Goal: Task Accomplishment & Management: Manage account settings

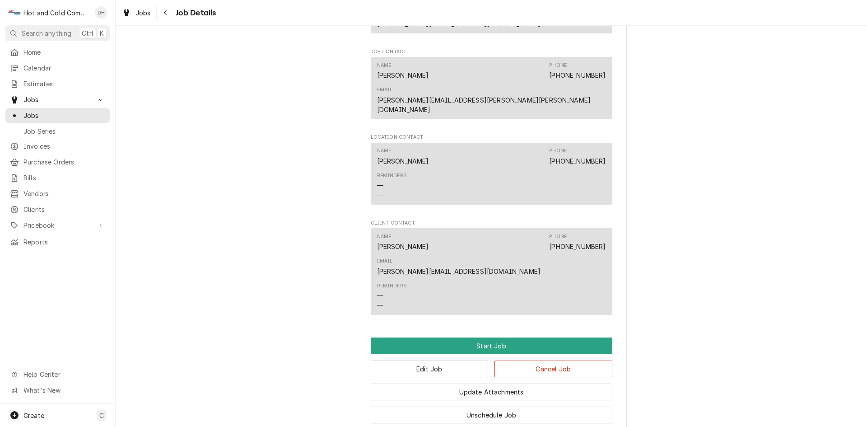
scroll to position [578, 0]
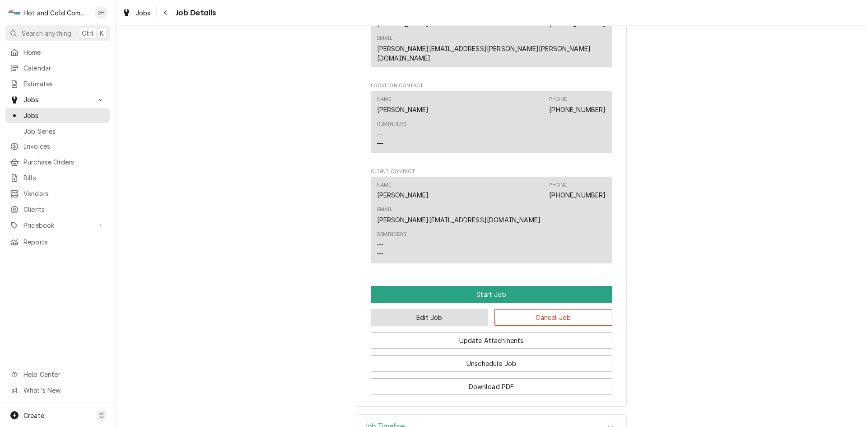
click at [425, 309] on button "Edit Job" at bounding box center [430, 317] width 118 height 17
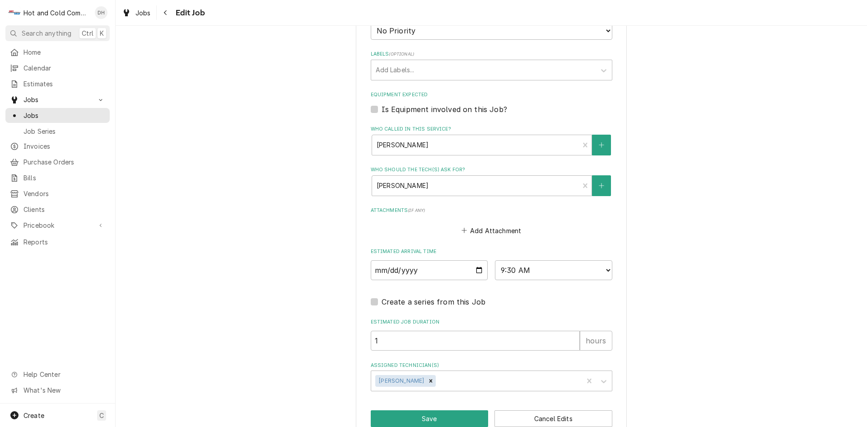
scroll to position [517, 0]
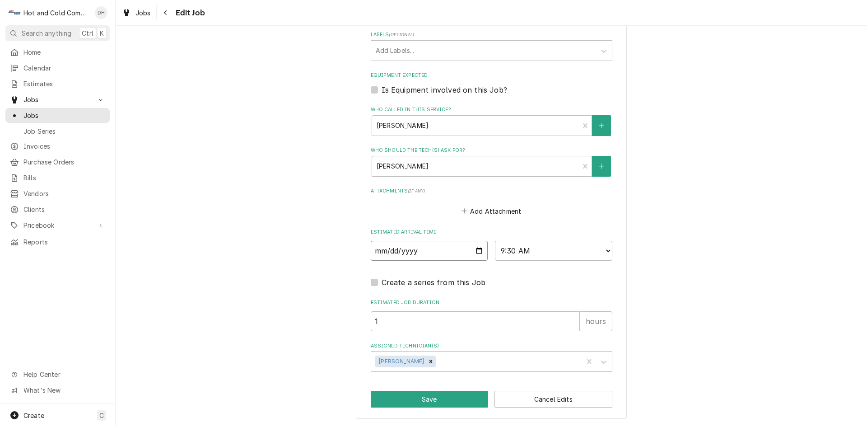
click at [476, 249] on input "2025-09-15" at bounding box center [429, 251] width 117 height 20
click at [442, 394] on button "Save" at bounding box center [430, 399] width 118 height 17
type textarea "x"
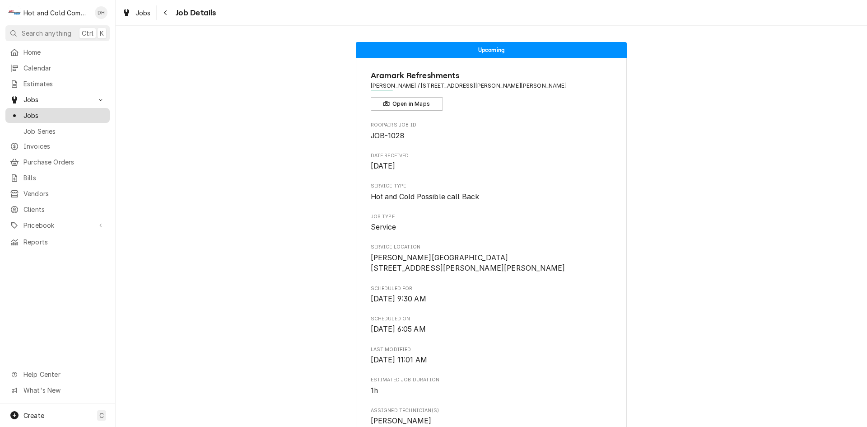
click at [40, 111] on span "Jobs" at bounding box center [64, 115] width 82 height 9
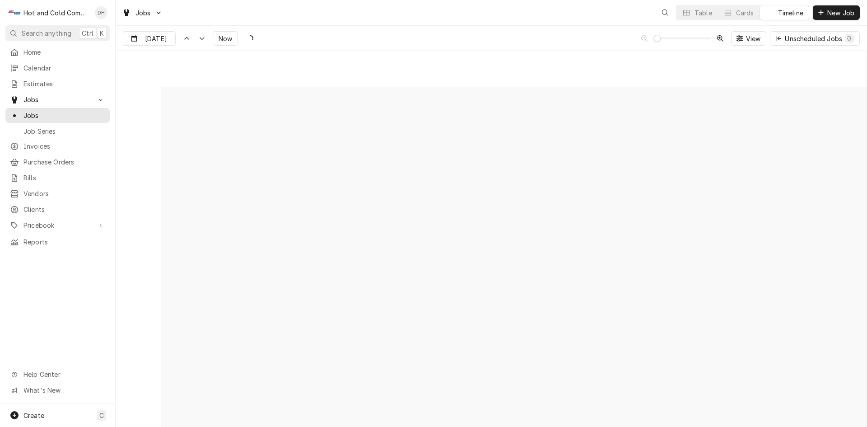
scroll to position [7071, 0]
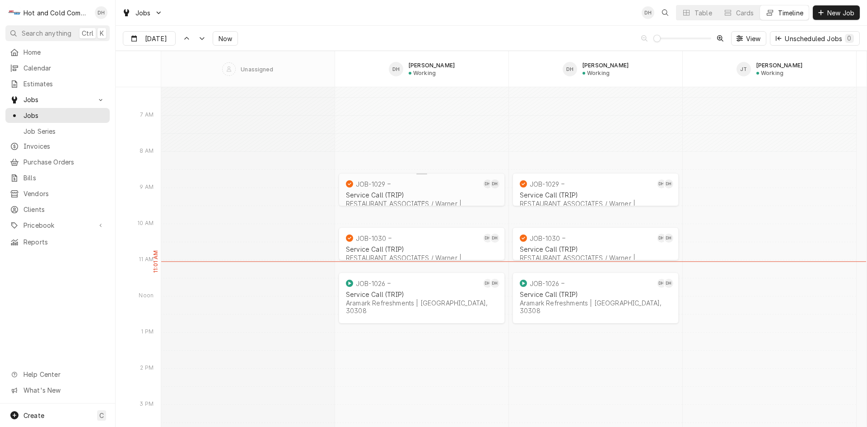
click at [392, 187] on div "JOB-1029" at bounding box center [412, 183] width 137 height 11
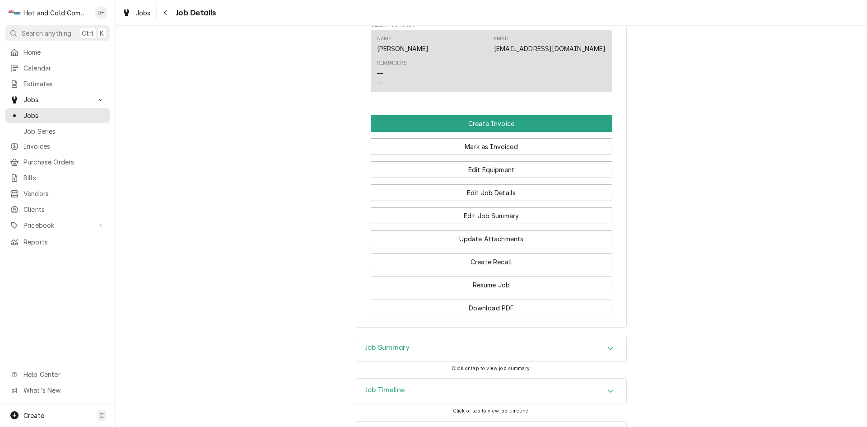
scroll to position [710, 0]
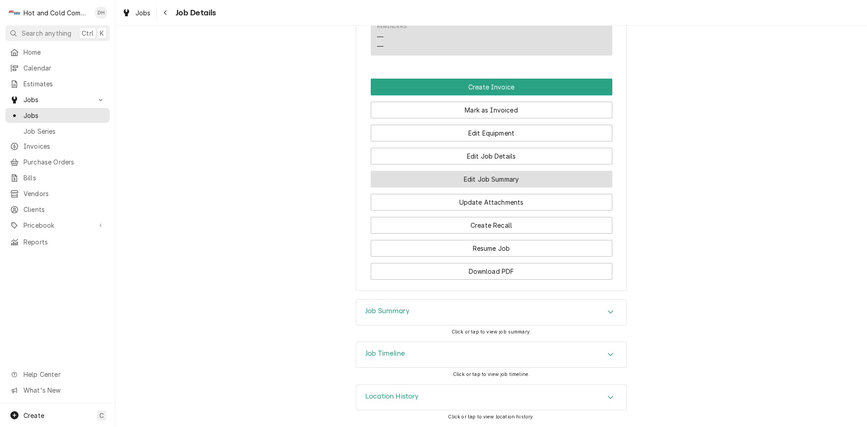
click at [518, 179] on button "Edit Job Summary" at bounding box center [492, 179] width 242 height 17
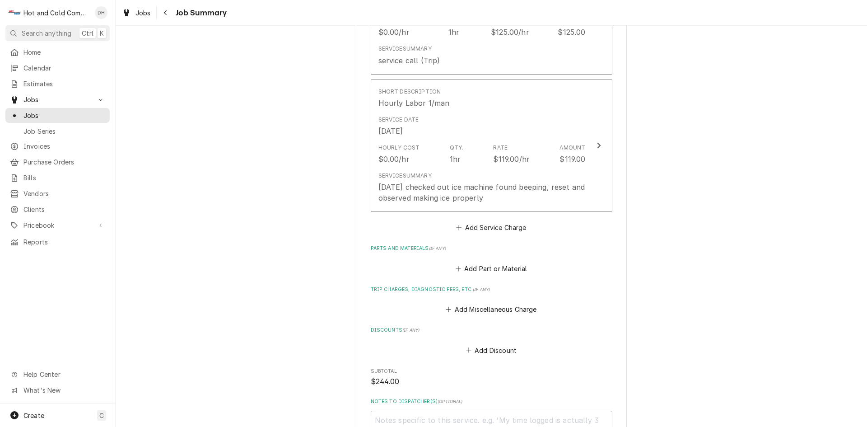
scroll to position [452, 0]
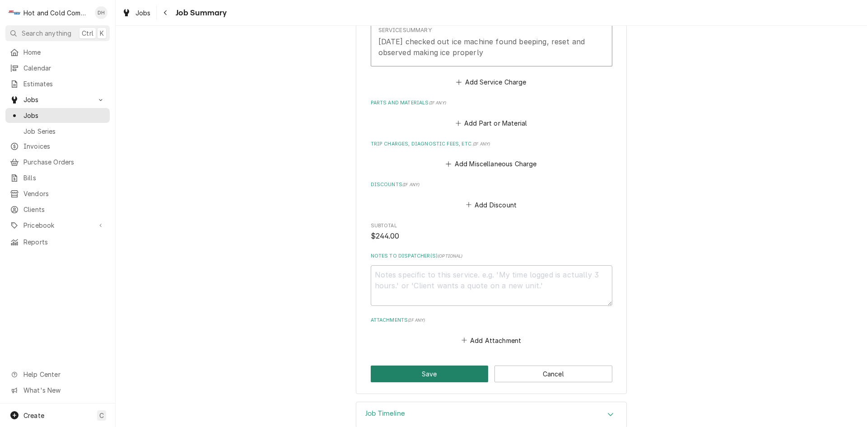
click at [433, 373] on button "Save" at bounding box center [430, 373] width 118 height 17
type textarea "x"
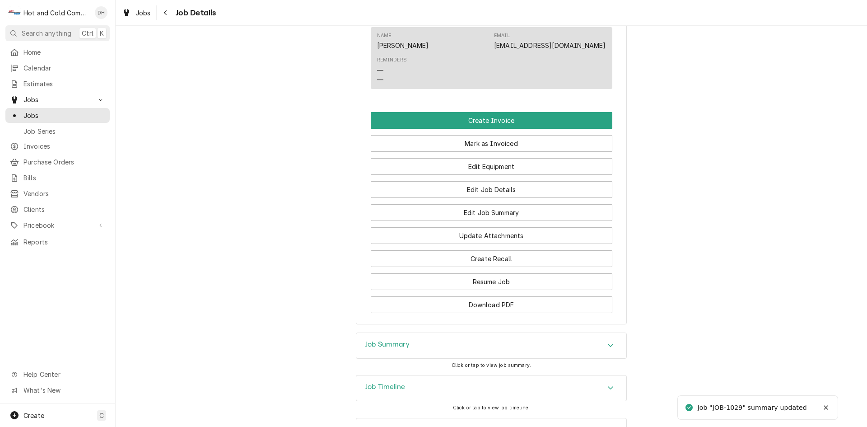
scroll to position [710, 0]
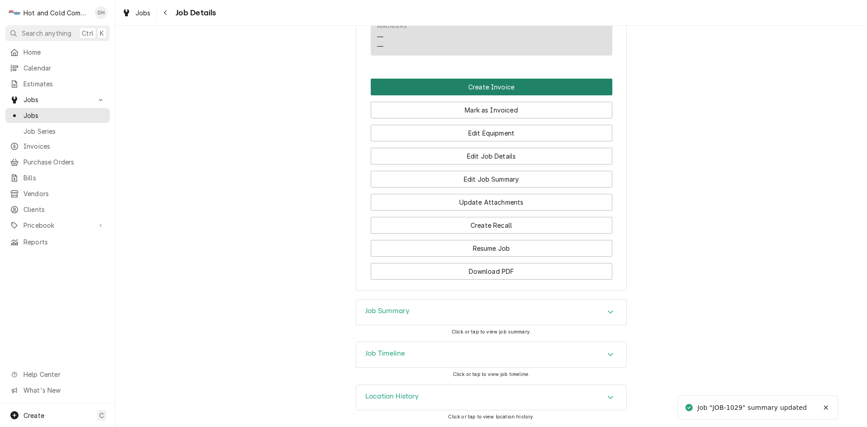
click at [499, 84] on button "Create Invoice" at bounding box center [492, 87] width 242 height 17
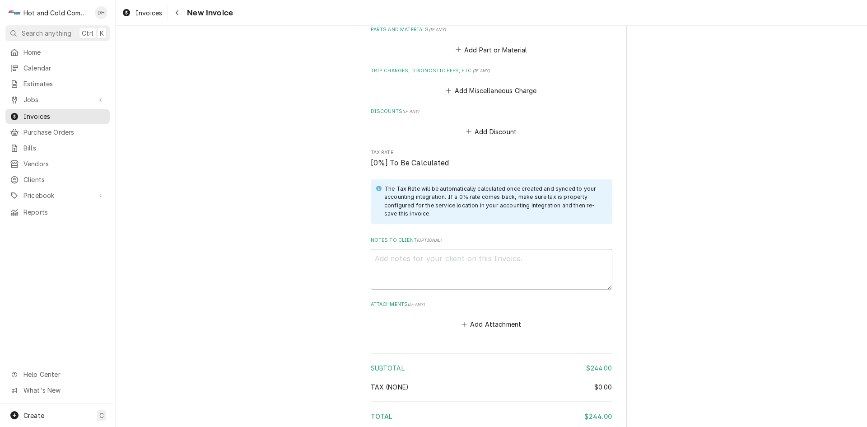
scroll to position [1023, 0]
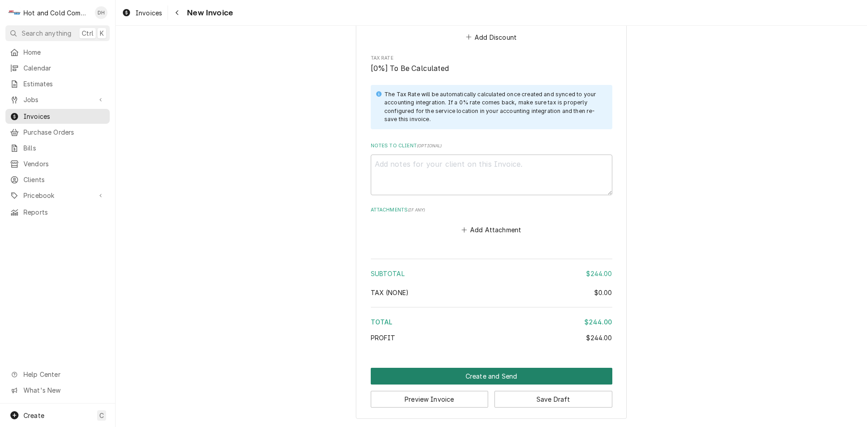
click at [485, 374] on button "Create and Send" at bounding box center [492, 376] width 242 height 17
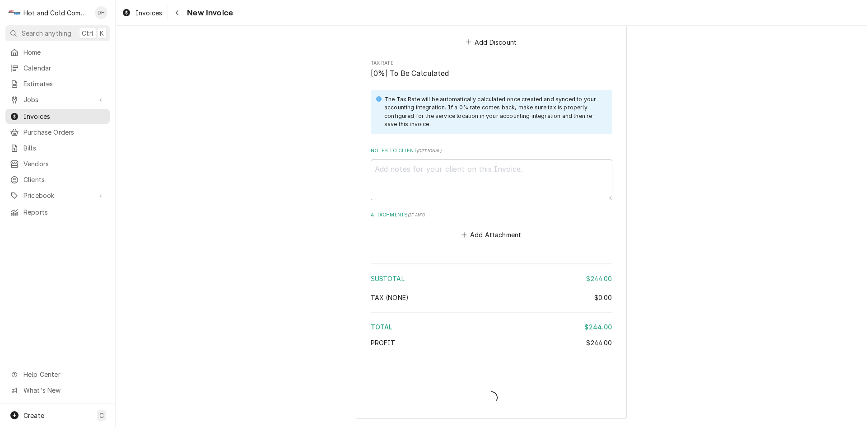
type textarea "x"
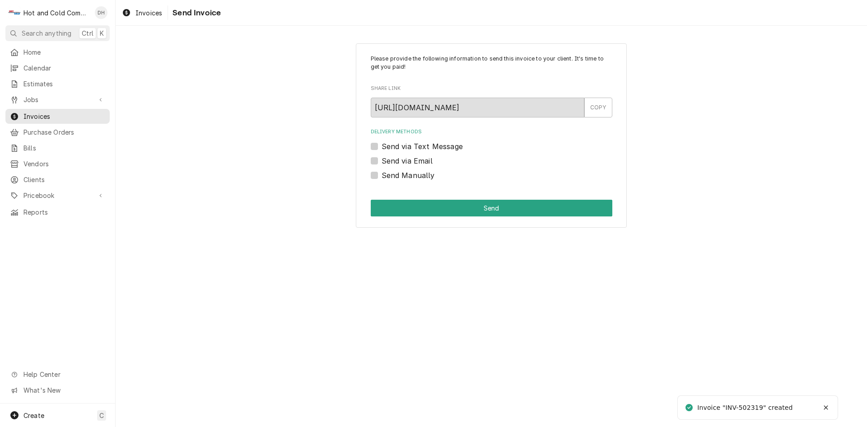
click at [382, 159] on label "Send via Email" at bounding box center [407, 160] width 51 height 11
click at [382, 159] on input "Send via Email" at bounding box center [503, 165] width 242 height 20
checkbox input "true"
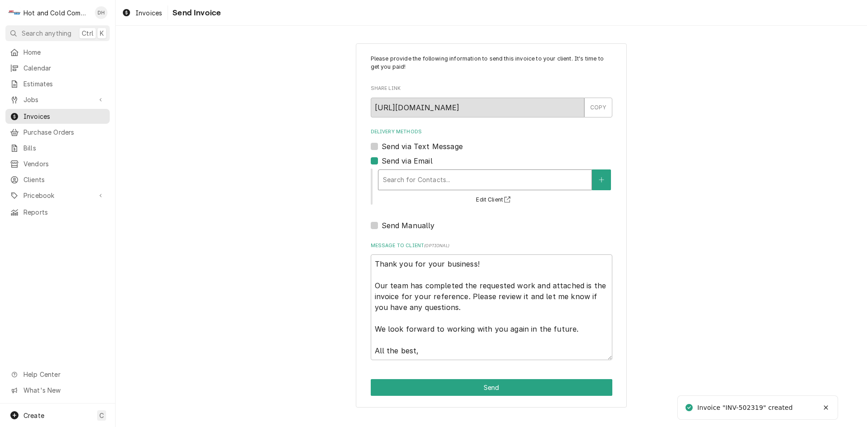
click at [537, 180] on div "Delivery Methods" at bounding box center [485, 180] width 204 height 16
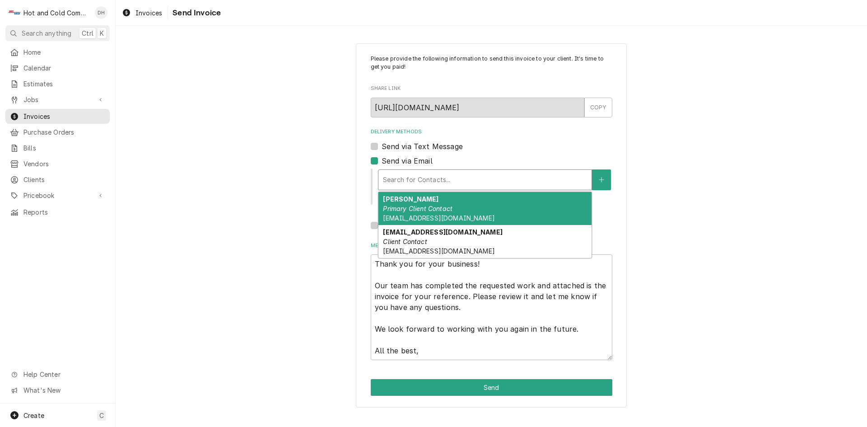
click at [430, 208] on em "Primary Client Contact" at bounding box center [418, 209] width 70 height 8
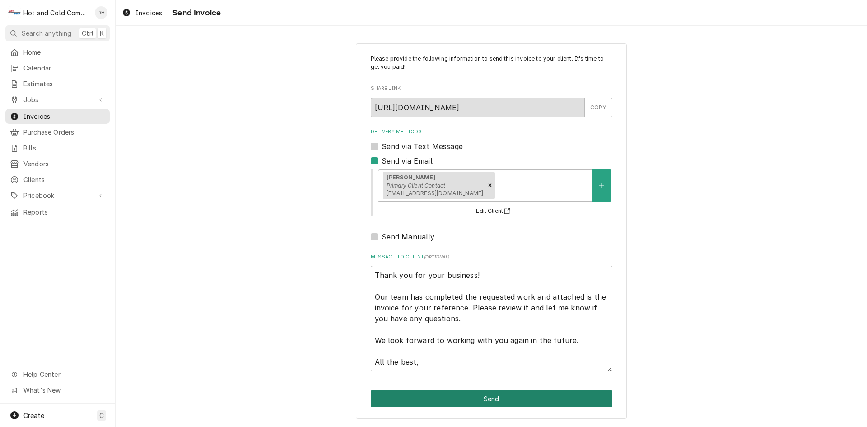
drag, startPoint x: 495, startPoint y: 397, endPoint x: 511, endPoint y: 327, distance: 72.6
click at [500, 396] on button "Send" at bounding box center [492, 398] width 242 height 17
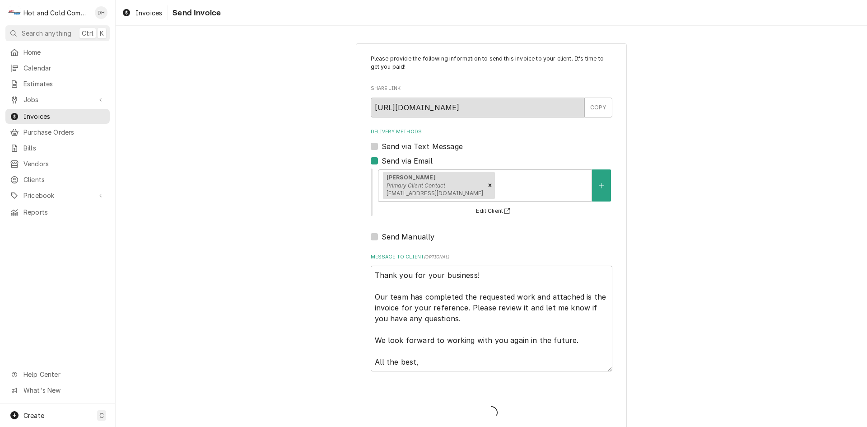
type textarea "x"
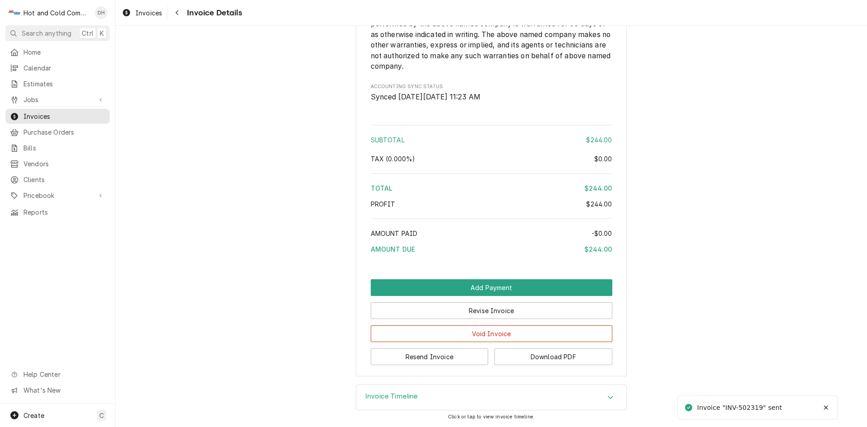
scroll to position [1027, 0]
click at [565, 357] on button "Download PDF" at bounding box center [554, 356] width 118 height 17
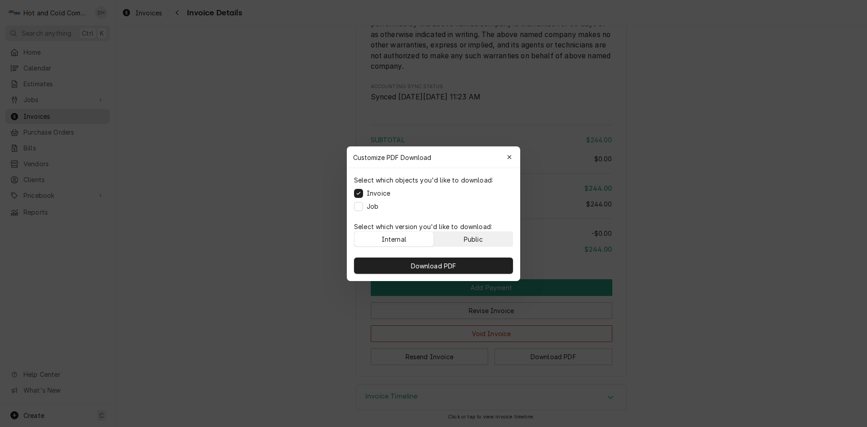
click at [484, 241] on button "Public" at bounding box center [473, 239] width 79 height 14
drag, startPoint x: 452, startPoint y: 267, endPoint x: 473, endPoint y: 275, distance: 23.2
click at [453, 271] on button "Download PDF" at bounding box center [433, 265] width 159 height 16
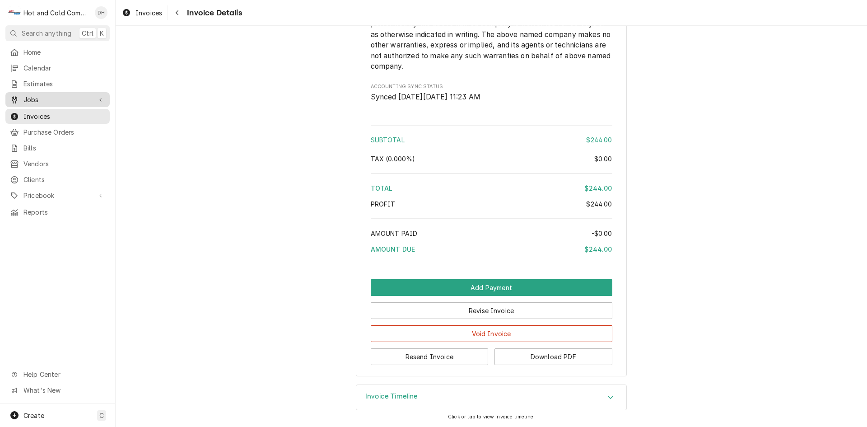
click at [31, 97] on span "Jobs" at bounding box center [57, 99] width 68 height 9
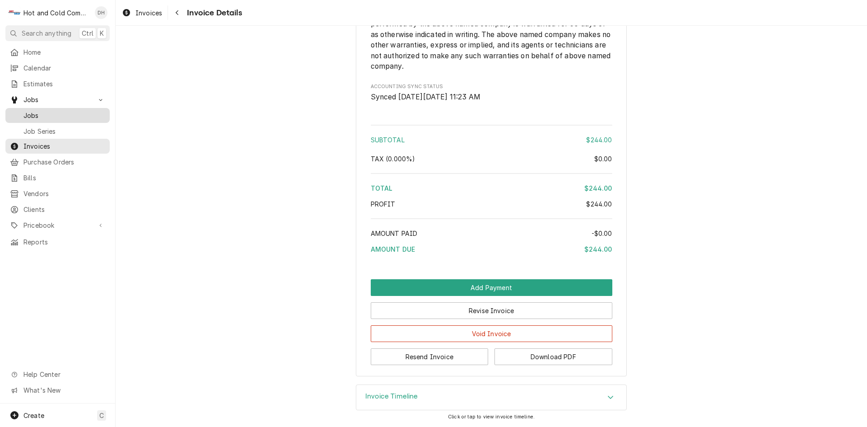
click at [33, 111] on span "Jobs" at bounding box center [64, 115] width 82 height 9
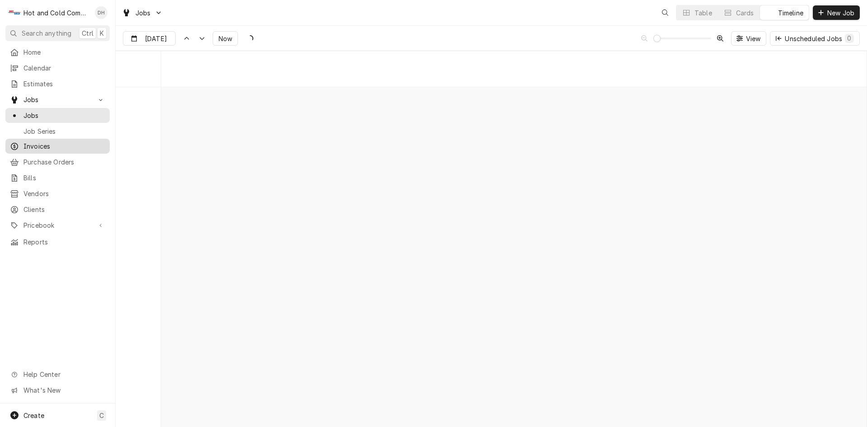
scroll to position [7071, 0]
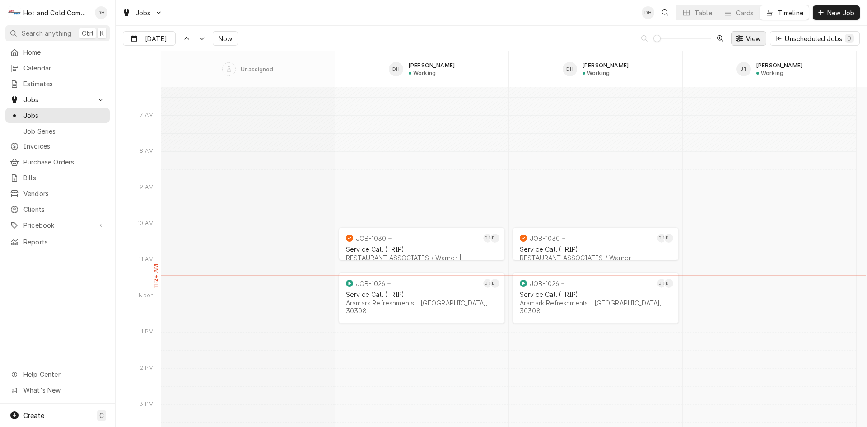
click at [747, 36] on span "View" at bounding box center [753, 38] width 19 height 9
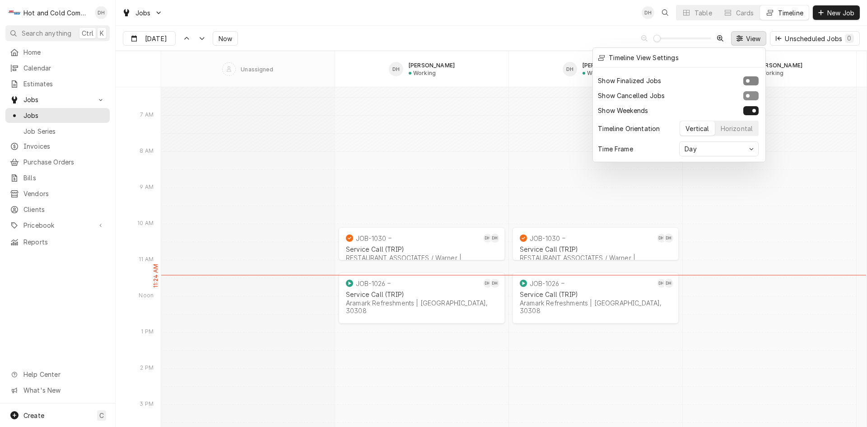
click at [756, 80] on button "Show Finalized Jobs" at bounding box center [750, 80] width 15 height 9
click at [706, 56] on div "Timeline View Settings" at bounding box center [679, 57] width 168 height 15
click at [655, 57] on div "Timeline View Settings" at bounding box center [643, 57] width 71 height 9
click at [743, 40] on div at bounding box center [433, 213] width 867 height 427
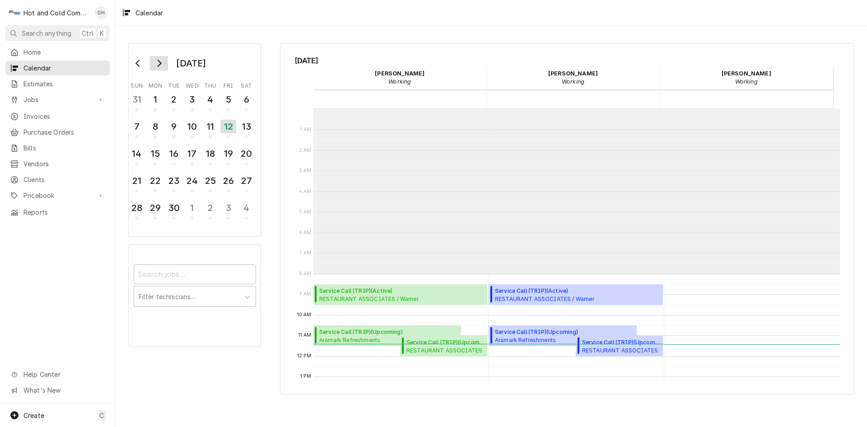
scroll to position [165, 0]
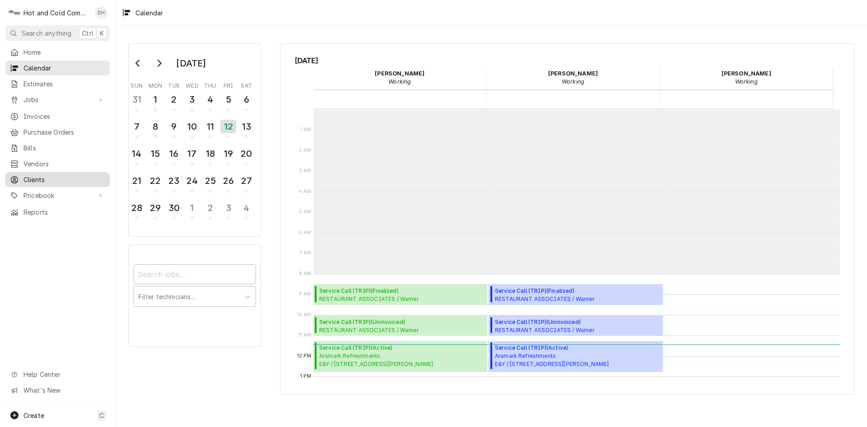
scroll to position [165, 0]
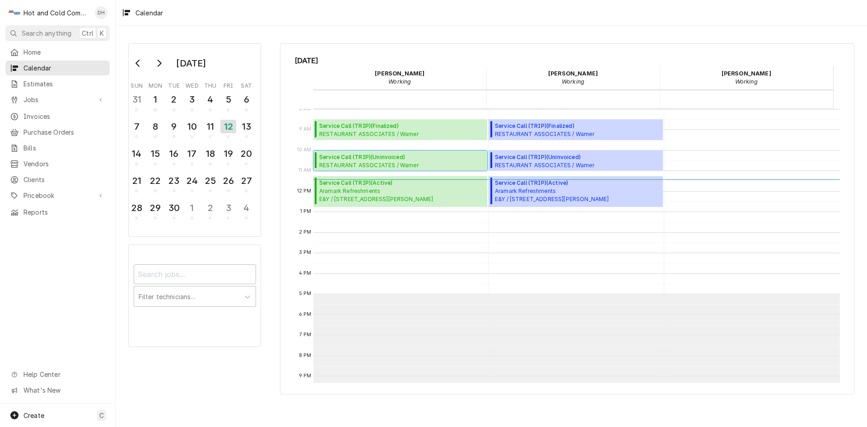
click at [418, 158] on span "Service Call (TRIP) ( Uninvoiced )" at bounding box center [401, 157] width 165 height 8
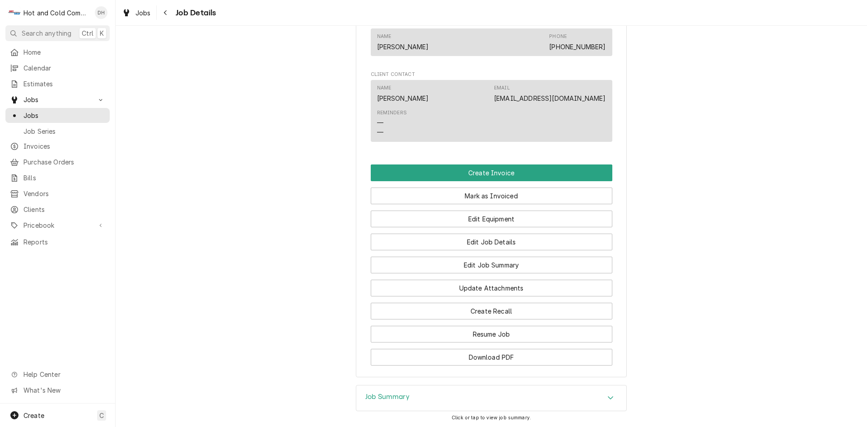
scroll to position [710, 0]
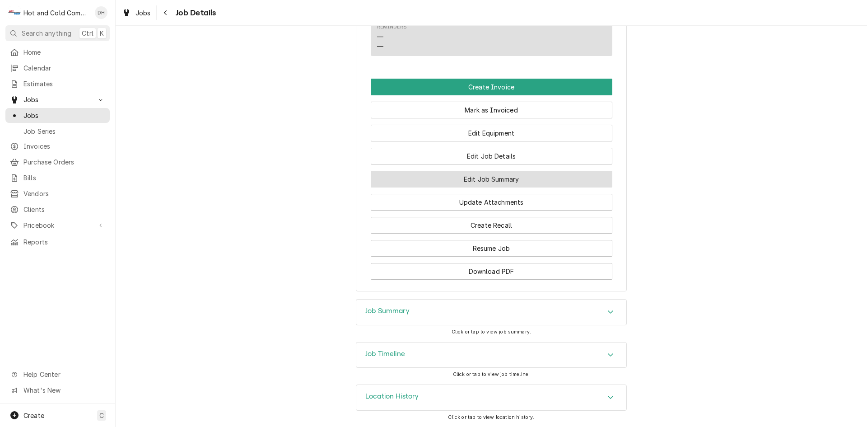
click at [505, 179] on button "Edit Job Summary" at bounding box center [492, 179] width 242 height 17
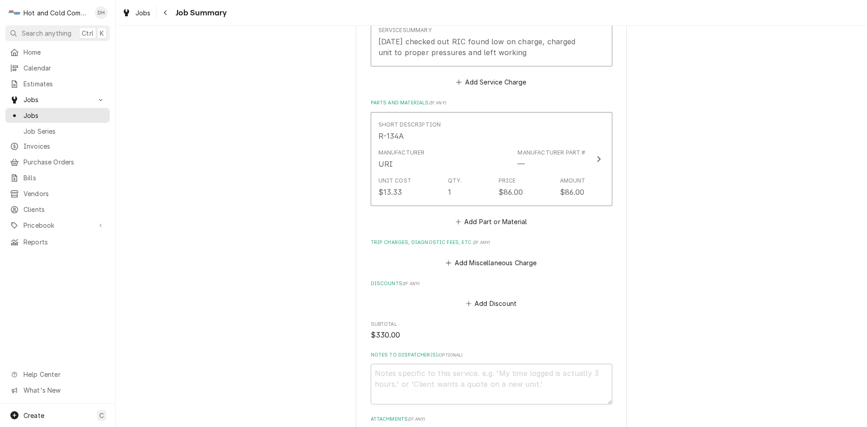
scroll to position [568, 0]
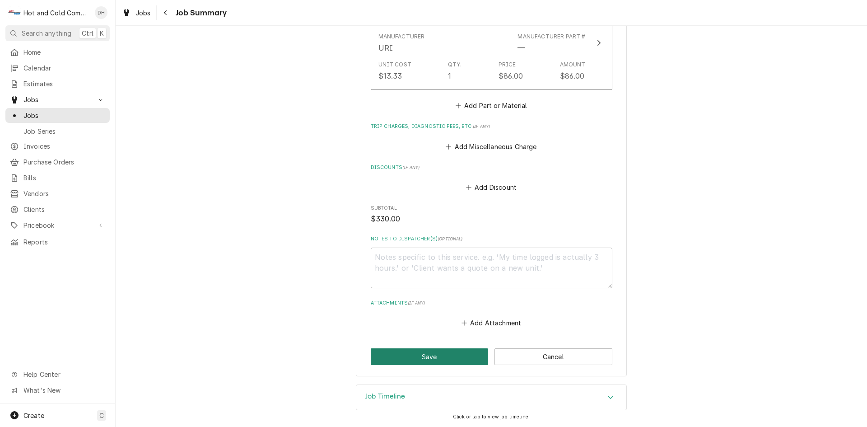
click at [444, 363] on button "Save" at bounding box center [430, 356] width 118 height 17
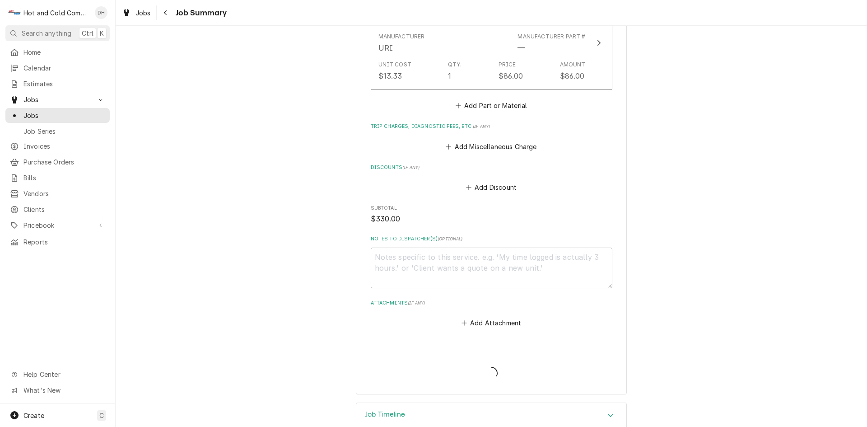
type textarea "x"
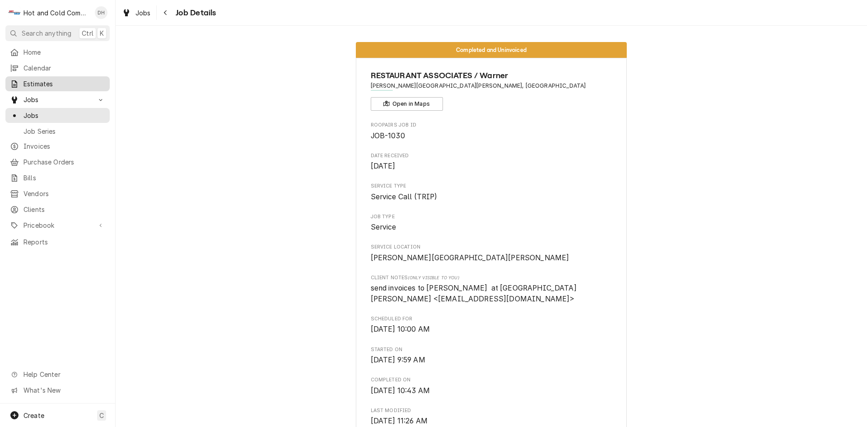
click at [47, 79] on span "Estimates" at bounding box center [64, 83] width 82 height 9
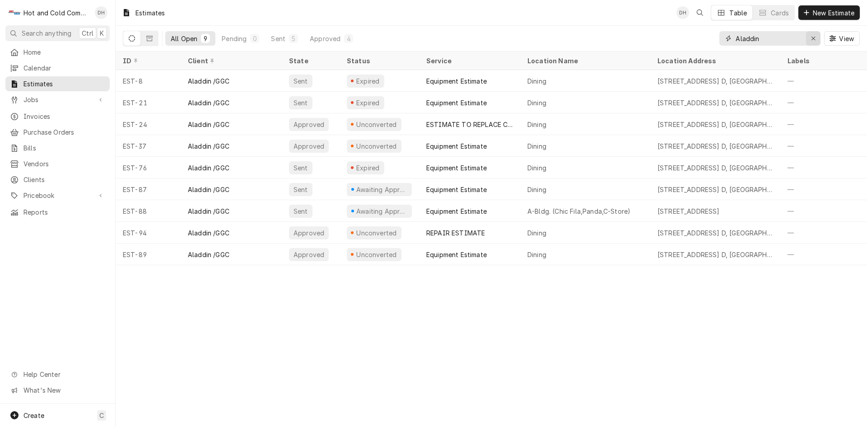
click at [817, 38] on div "Erase input" at bounding box center [813, 38] width 9 height 9
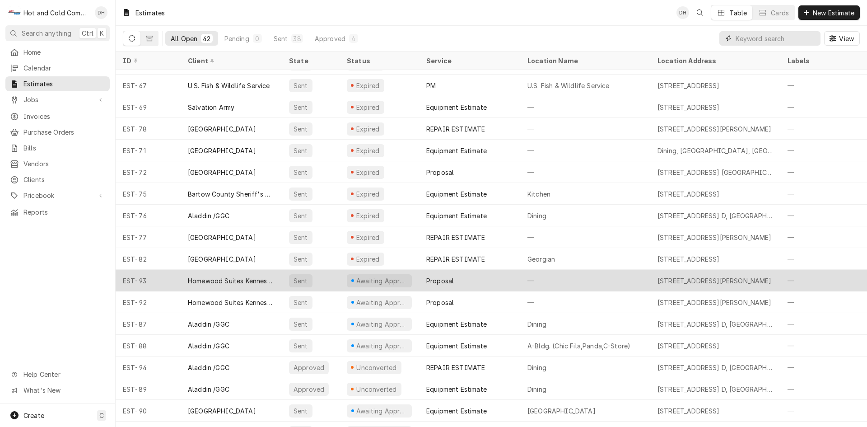
scroll to position [559, 0]
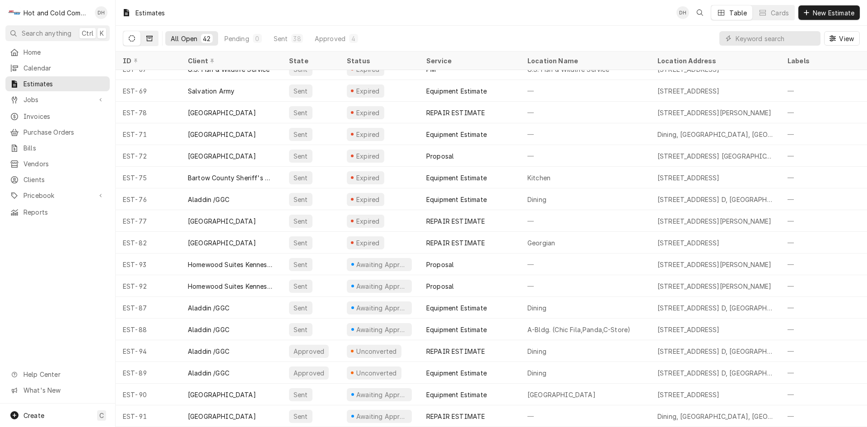
click at [154, 38] on button "Dynamic Content Wrapper" at bounding box center [149, 38] width 17 height 14
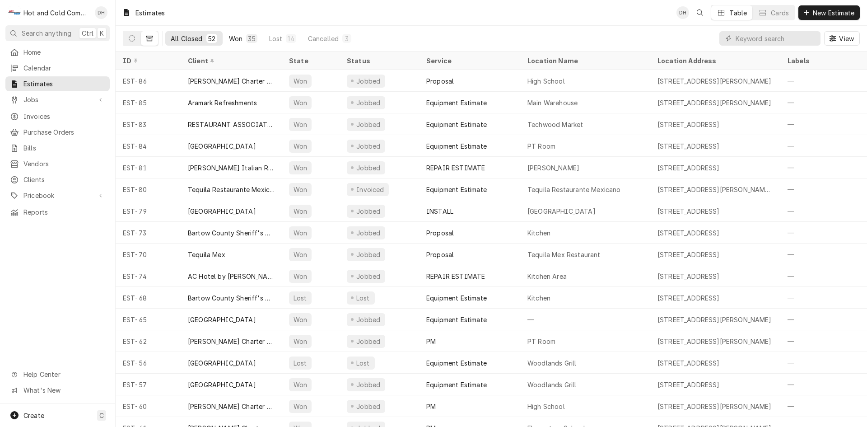
click at [243, 40] on button "Won 35" at bounding box center [243, 38] width 39 height 14
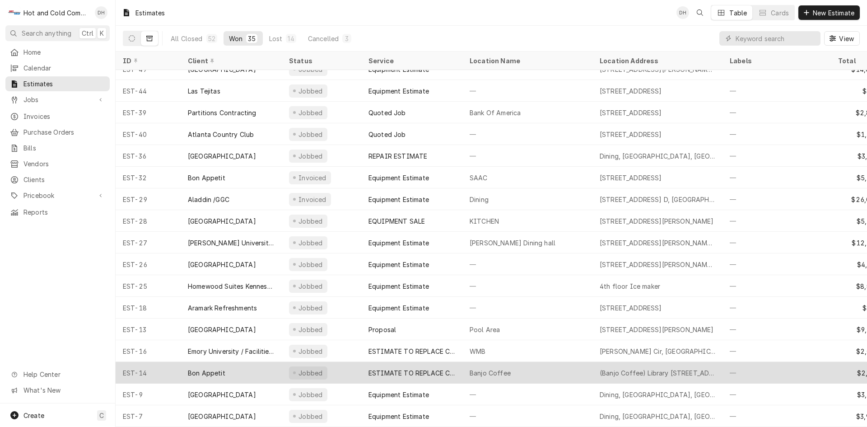
scroll to position [407, 0]
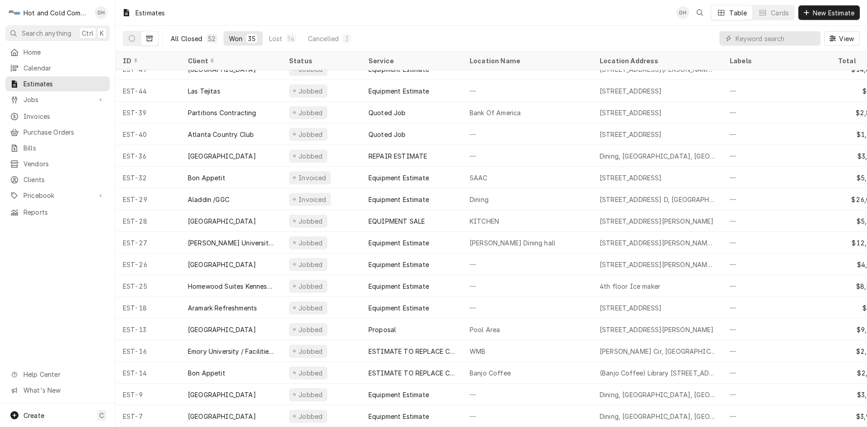
click at [189, 38] on div "All Closed" at bounding box center [187, 38] width 32 height 9
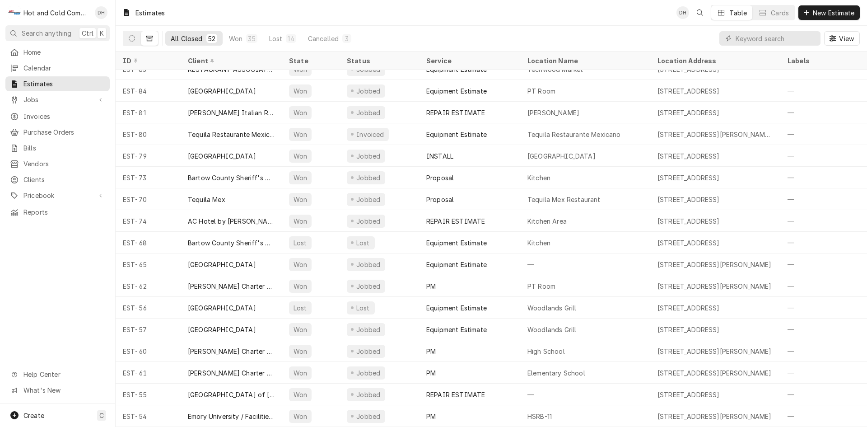
scroll to position [0, 0]
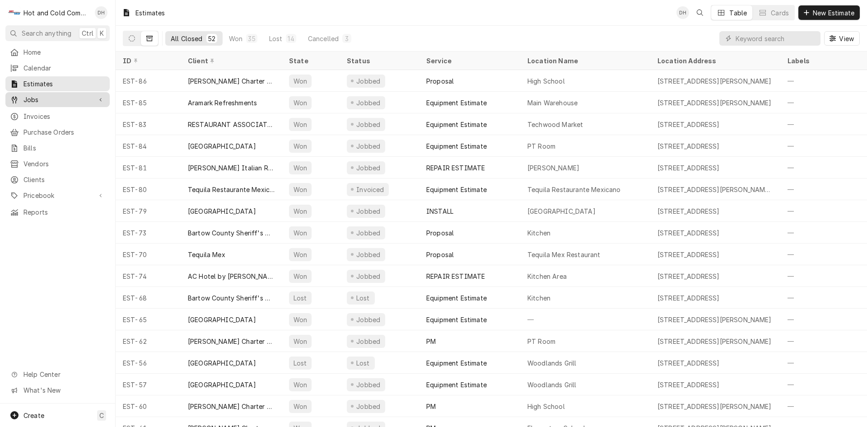
click at [27, 98] on span "Jobs" at bounding box center [57, 99] width 68 height 9
click at [50, 115] on span "Jobs" at bounding box center [64, 115] width 82 height 9
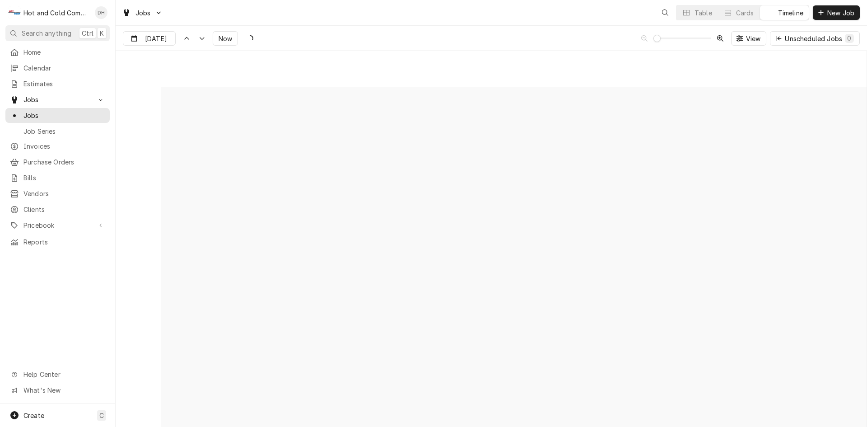
scroll to position [7071, 0]
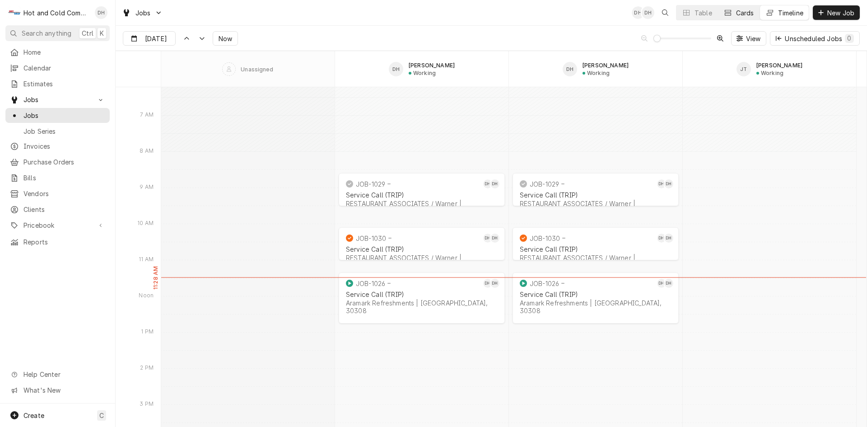
click at [736, 9] on div "Cards" at bounding box center [745, 12] width 18 height 9
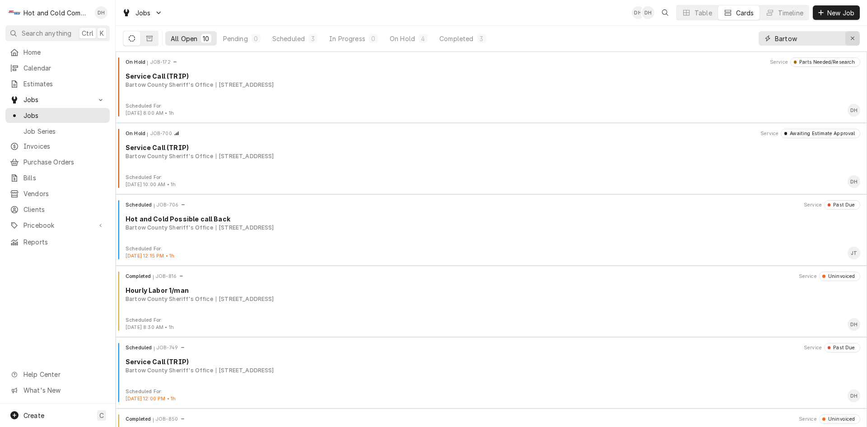
click at [853, 39] on icon "Erase input" at bounding box center [853, 39] width 4 height 4
type input "Restaur"
click at [357, 39] on div "In Progress" at bounding box center [347, 38] width 36 height 9
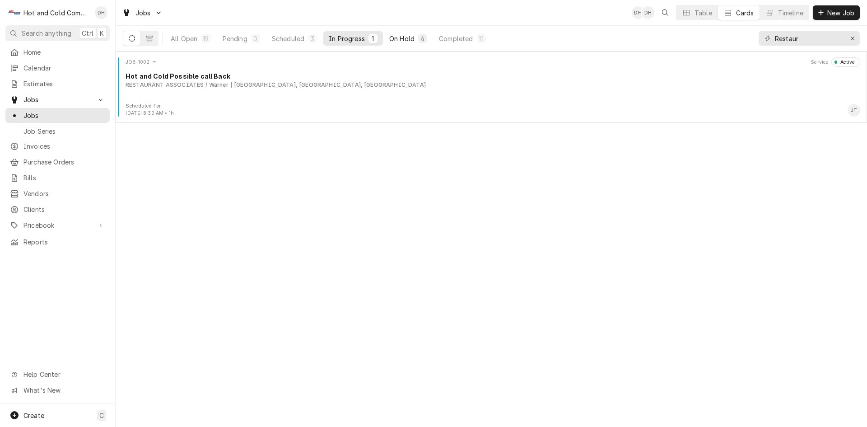
click at [408, 38] on div "On Hold" at bounding box center [401, 38] width 25 height 9
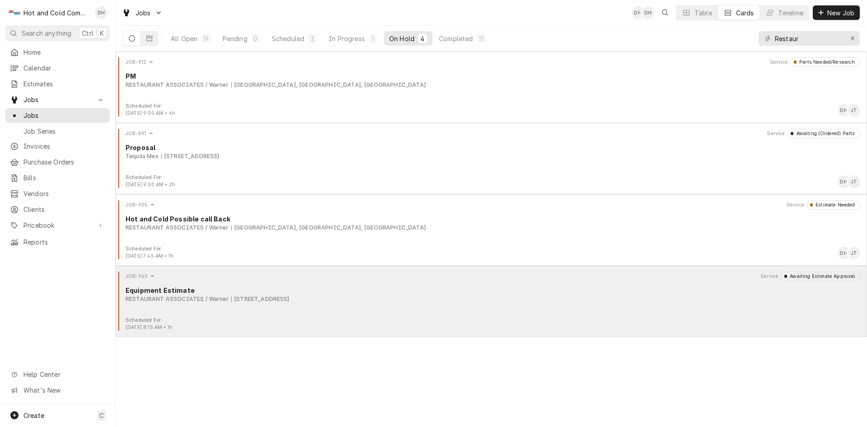
drag, startPoint x: 172, startPoint y: 290, endPoint x: 204, endPoint y: 274, distance: 35.3
click at [172, 290] on div "Equipment Estimate" at bounding box center [493, 289] width 735 height 9
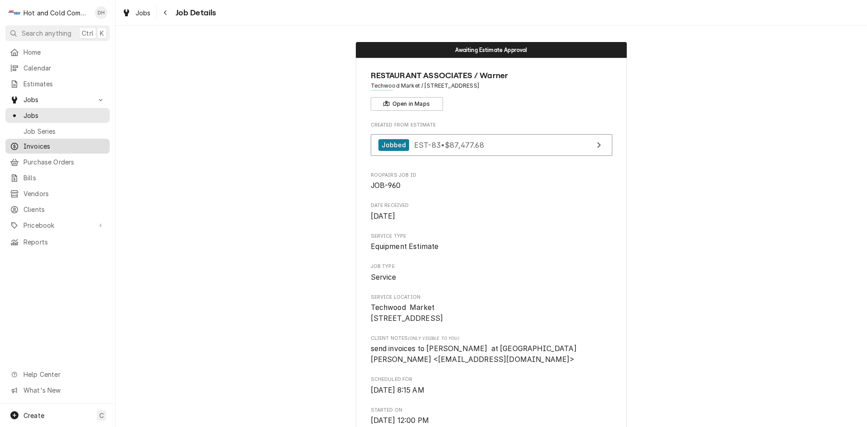
click at [49, 143] on span "Invoices" at bounding box center [64, 145] width 82 height 9
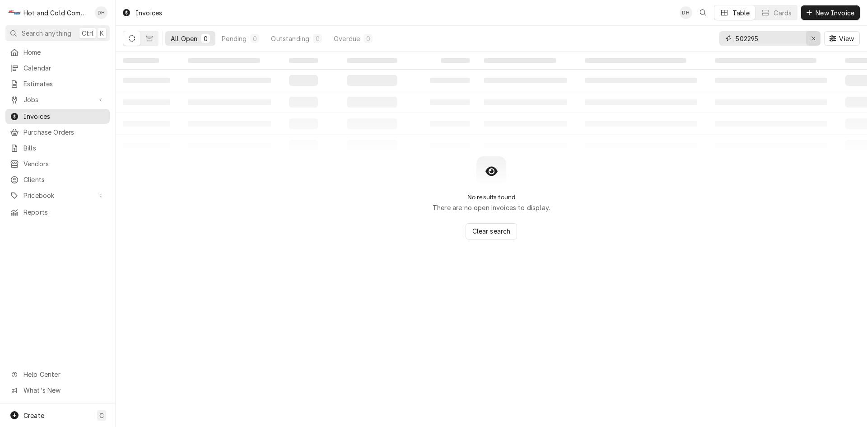
click at [813, 37] on icon "Erase input" at bounding box center [813, 38] width 5 height 6
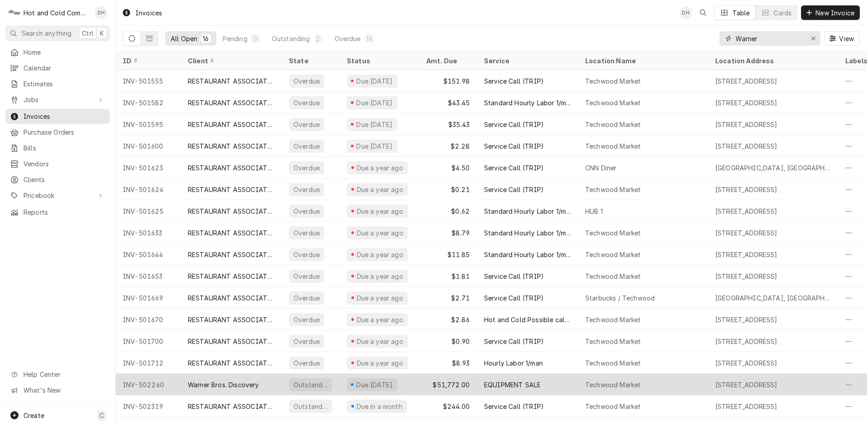
type input "Warner"
click at [414, 382] on div "Due [DATE]" at bounding box center [379, 385] width 79 height 22
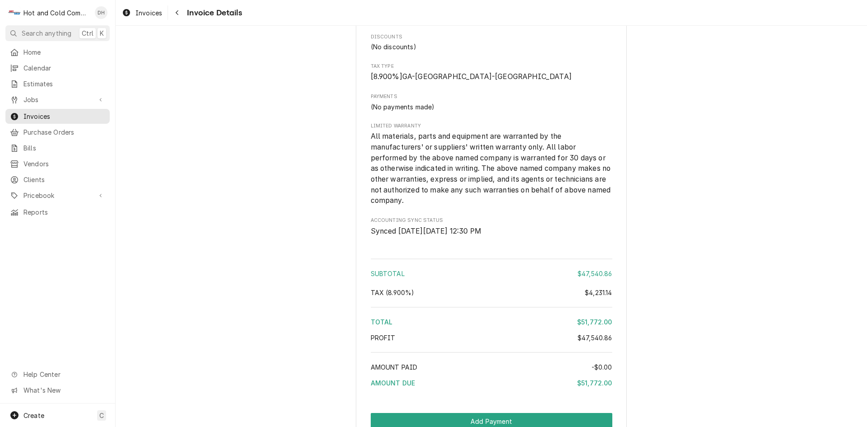
scroll to position [930, 0]
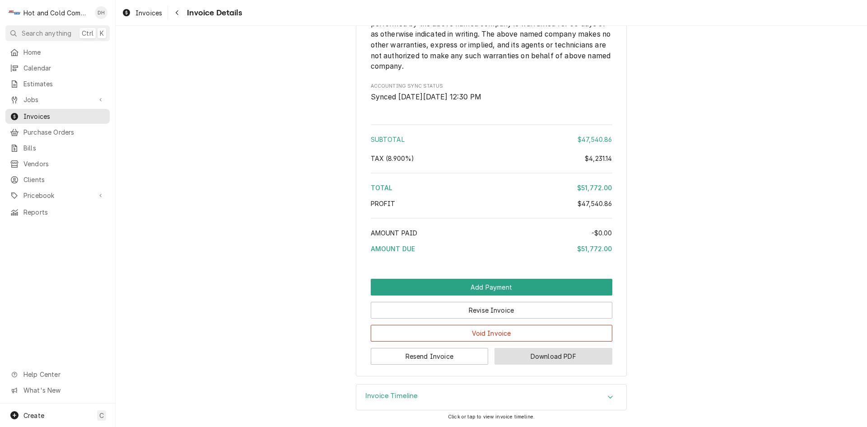
click at [547, 357] on button "Download PDF" at bounding box center [554, 356] width 118 height 17
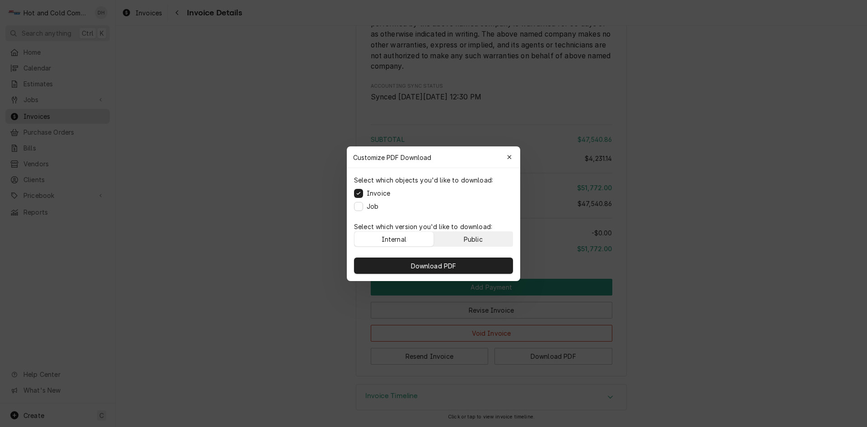
click at [490, 233] on button "Public" at bounding box center [473, 239] width 79 height 14
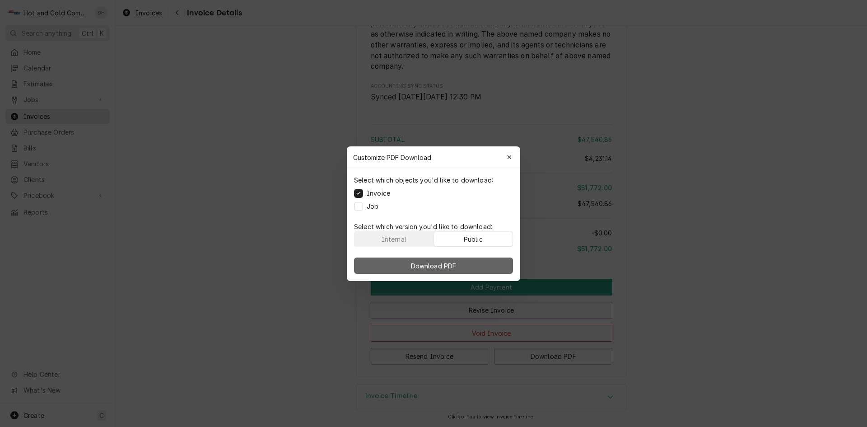
click at [474, 268] on button "Download PDF" at bounding box center [433, 265] width 159 height 16
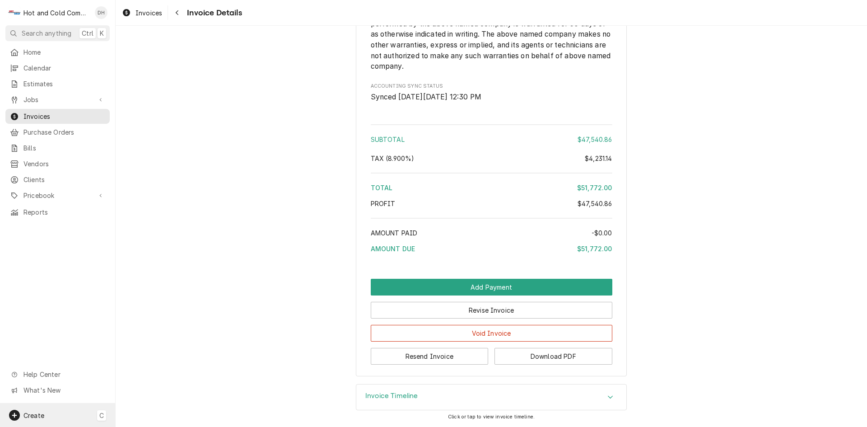
click at [33, 414] on span "Create" at bounding box center [33, 415] width 21 height 8
click at [158, 321] on div "Job" at bounding box center [169, 321] width 61 height 9
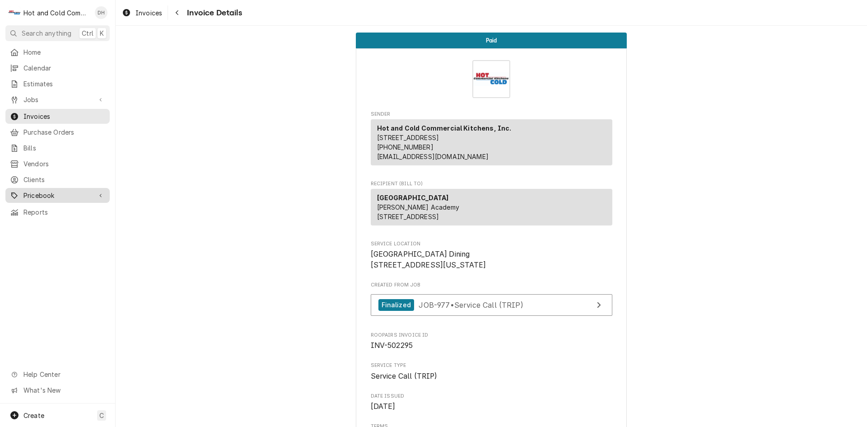
click at [28, 191] on span "Pricebook" at bounding box center [57, 195] width 68 height 9
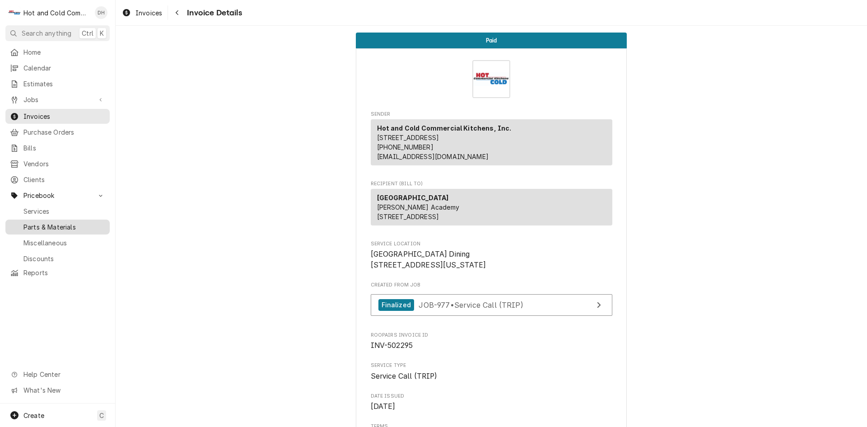
click at [48, 222] on span "Parts & Materials" at bounding box center [64, 226] width 82 height 9
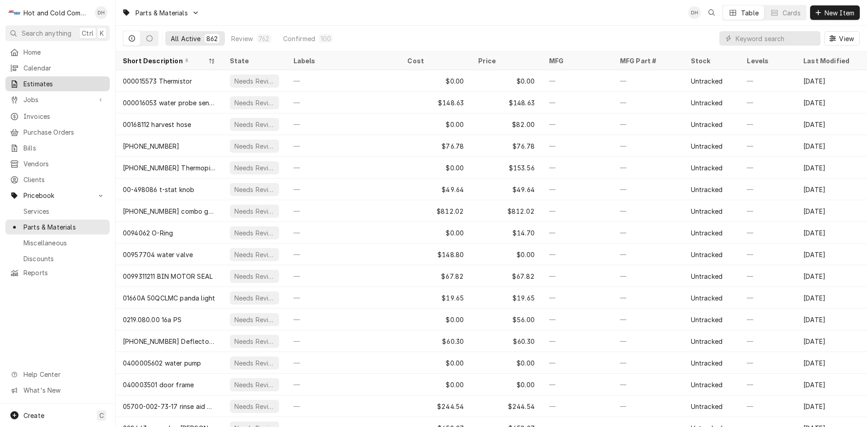
click at [28, 81] on span "Estimates" at bounding box center [64, 83] width 82 height 9
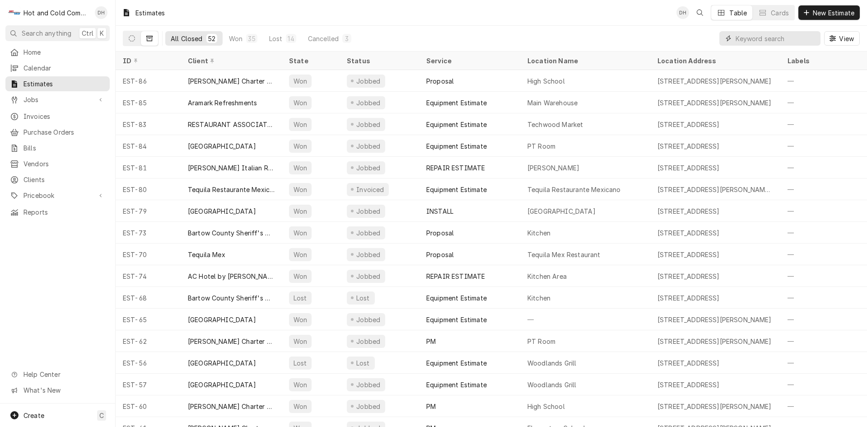
click at [791, 41] on input "Dynamic Content Wrapper" at bounding box center [776, 38] width 80 height 14
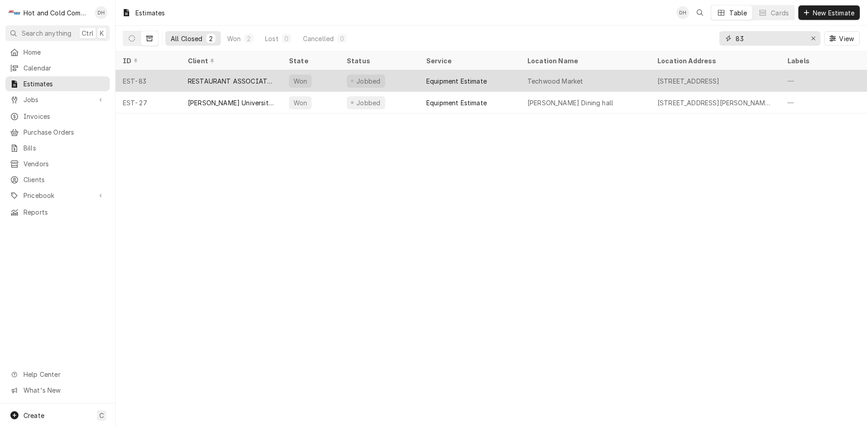
type input "83"
click at [414, 79] on div "Jobbed" at bounding box center [379, 81] width 79 height 22
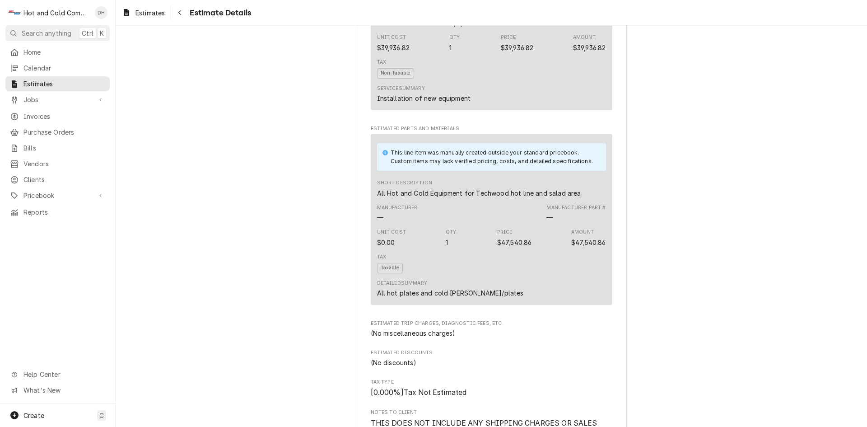
scroll to position [426, 0]
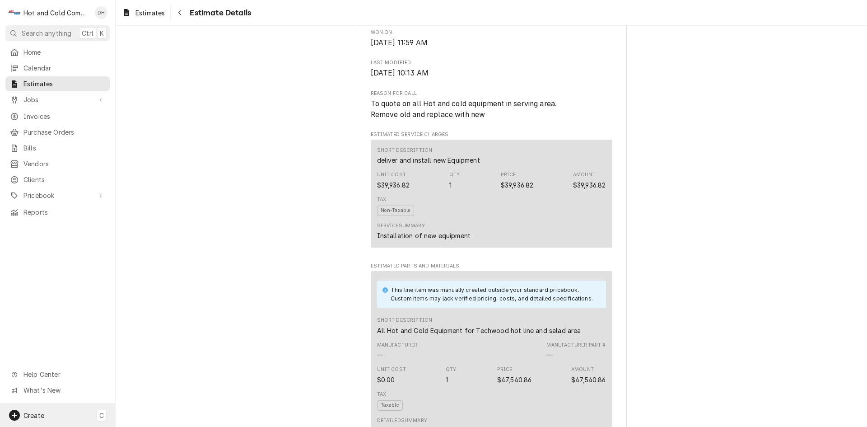
click at [30, 411] on span "Create" at bounding box center [33, 415] width 21 height 8
click at [169, 325] on div "Job" at bounding box center [169, 321] width 61 height 9
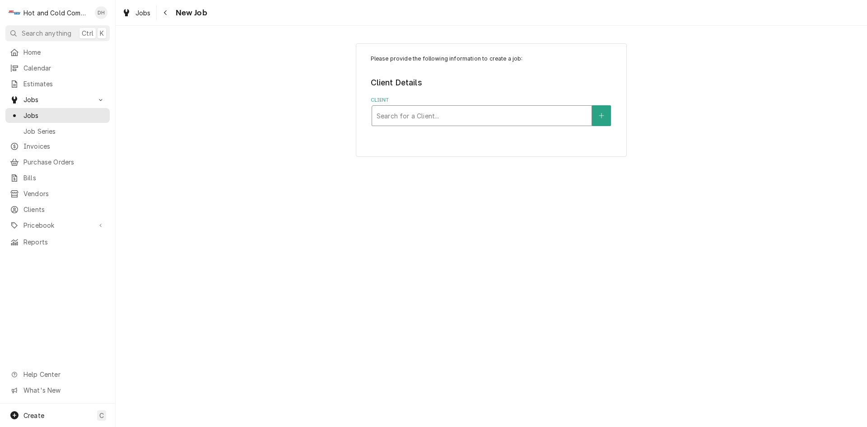
click at [484, 115] on div "Client" at bounding box center [482, 115] width 210 height 16
type input "war"
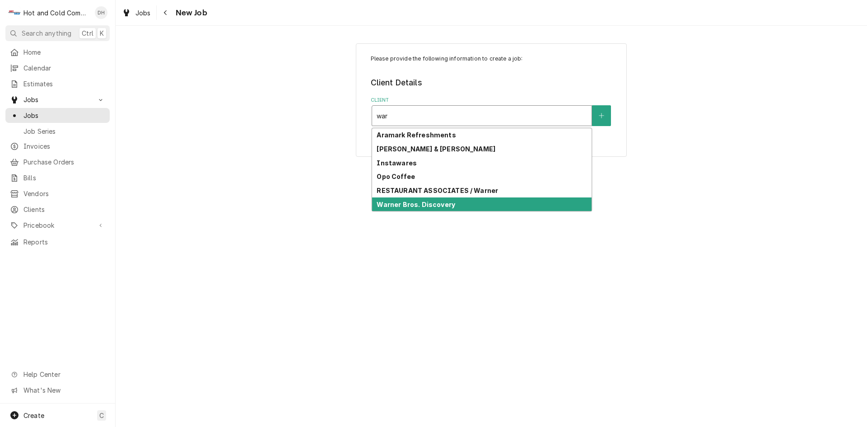
click at [476, 207] on div "Warner Bros. Discovery" at bounding box center [481, 204] width 219 height 14
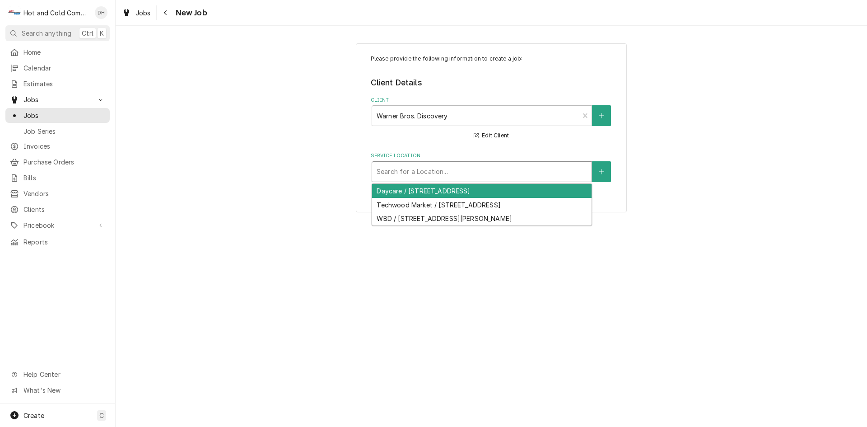
click at [490, 174] on div "Service Location" at bounding box center [482, 171] width 210 height 16
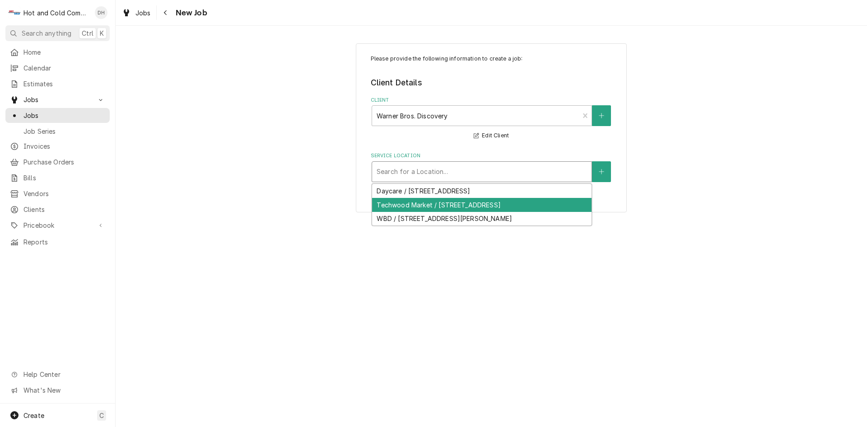
click at [489, 201] on div "Techwood Market / [STREET_ADDRESS]" at bounding box center [481, 205] width 219 height 14
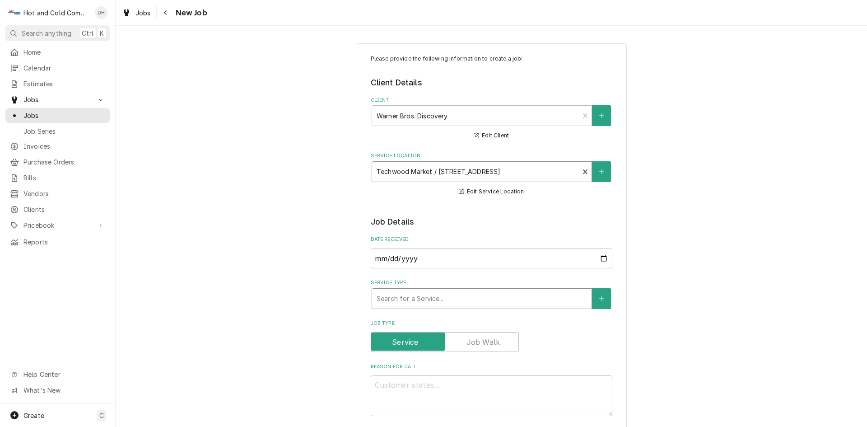
click at [497, 298] on div "Service Type" at bounding box center [482, 298] width 210 height 16
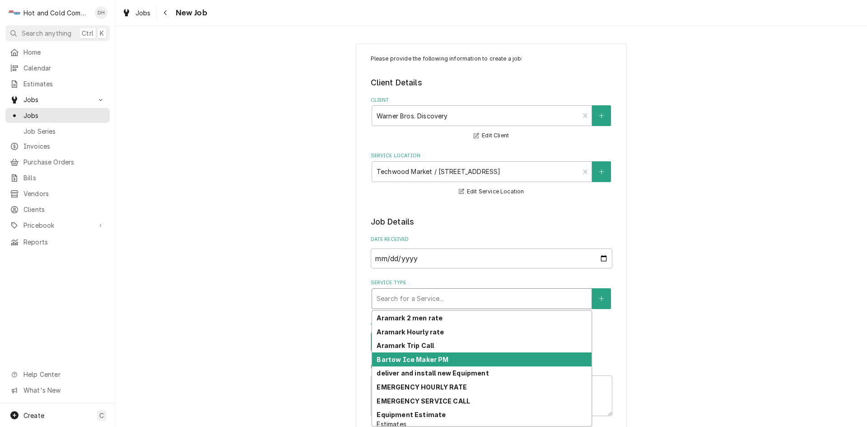
scroll to position [33, 0]
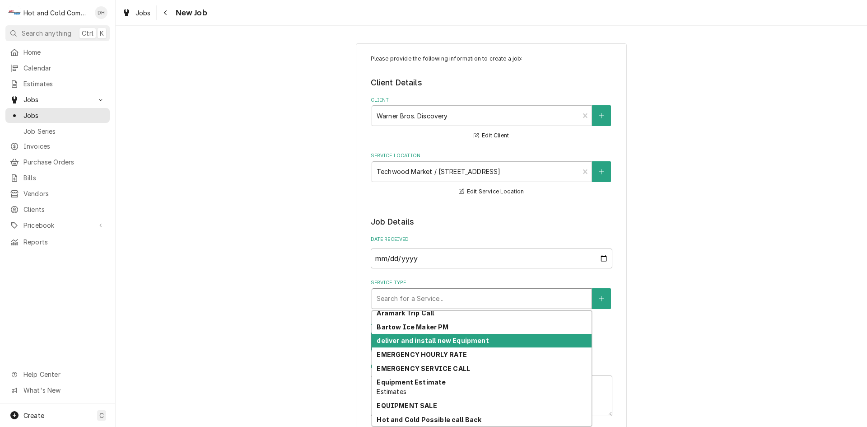
click at [444, 341] on strong "deliver and install new Equipment" at bounding box center [433, 340] width 112 height 8
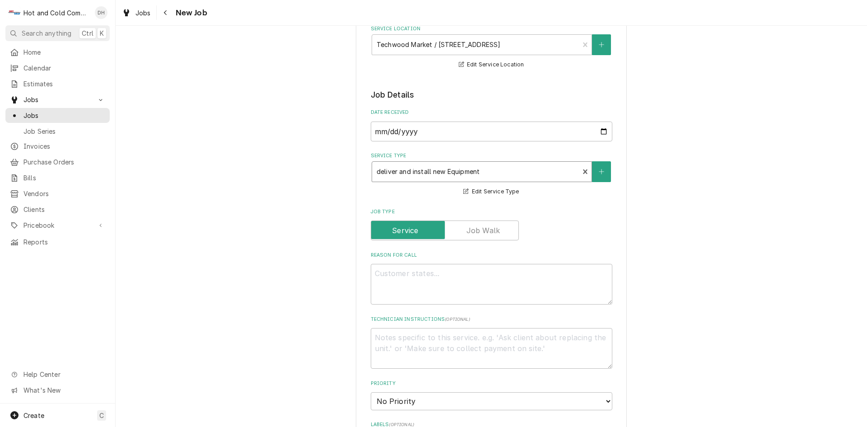
scroll to position [150, 0]
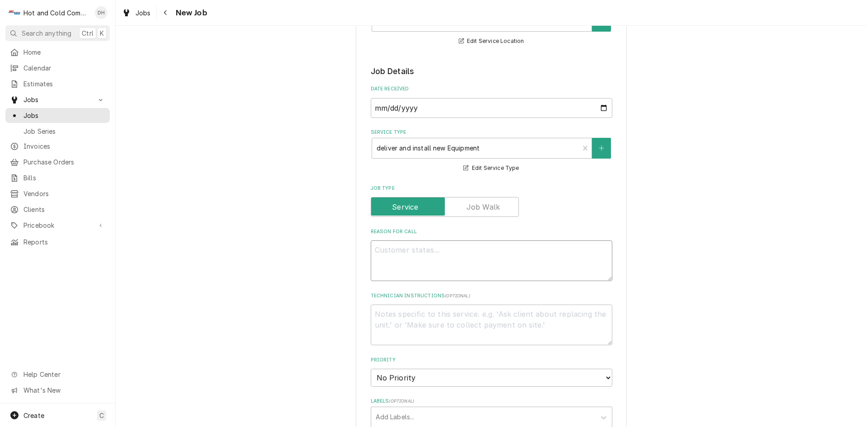
click at [526, 246] on textarea "Reason For Call" at bounding box center [492, 260] width 242 height 41
type textarea "x"
type textarea "T"
type textarea "x"
type textarea "Th"
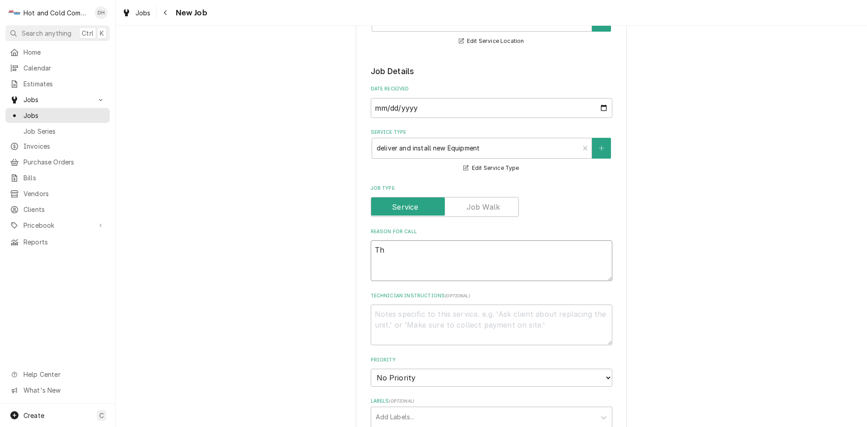
type textarea "x"
type textarea "Thi"
type textarea "x"
type textarea "This"
type textarea "x"
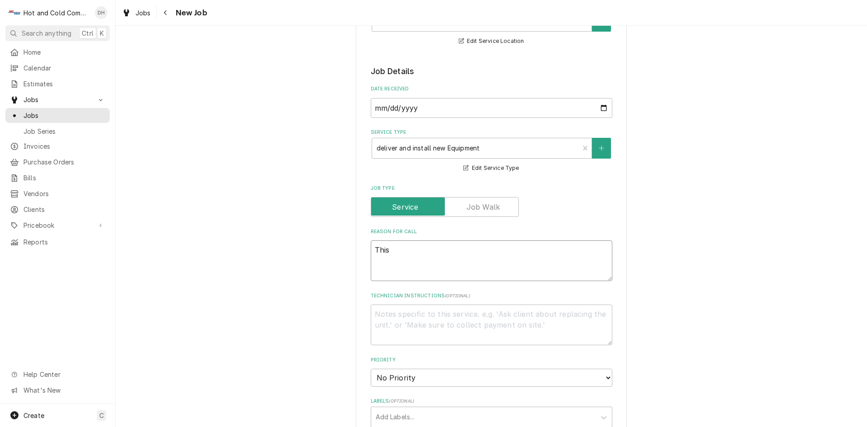
type textarea "This"
type textarea "x"
type textarea "This i"
type textarea "x"
type textarea "This is"
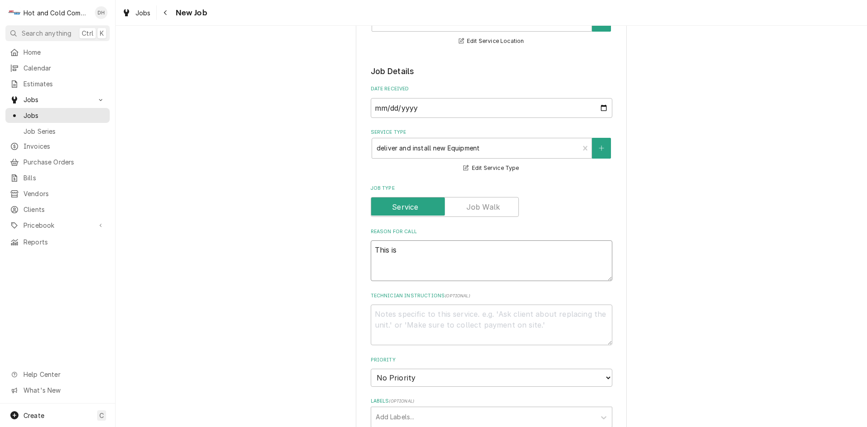
type textarea "x"
type textarea "This is"
type textarea "x"
type textarea "This is t"
type textarea "x"
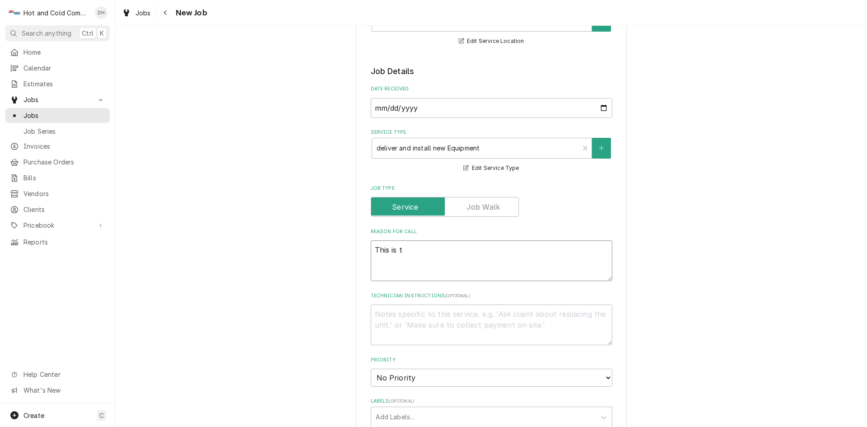
type textarea "This is to"
type textarea "x"
type textarea "This is to"
type textarea "x"
type textarea "This is to r"
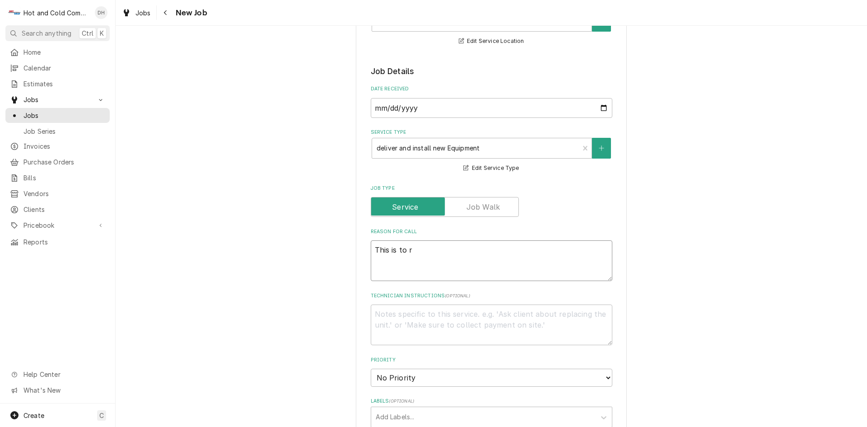
type textarea "x"
type textarea "This is to re"
type textarea "x"
type textarea "This is to rem"
type textarea "x"
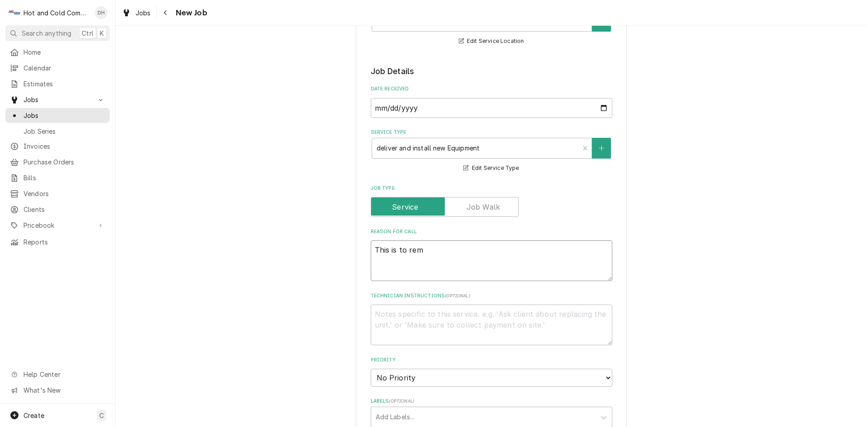
type textarea "This is to remo"
type textarea "x"
type textarea "This is to remov"
type textarea "x"
type textarea "This is to remove"
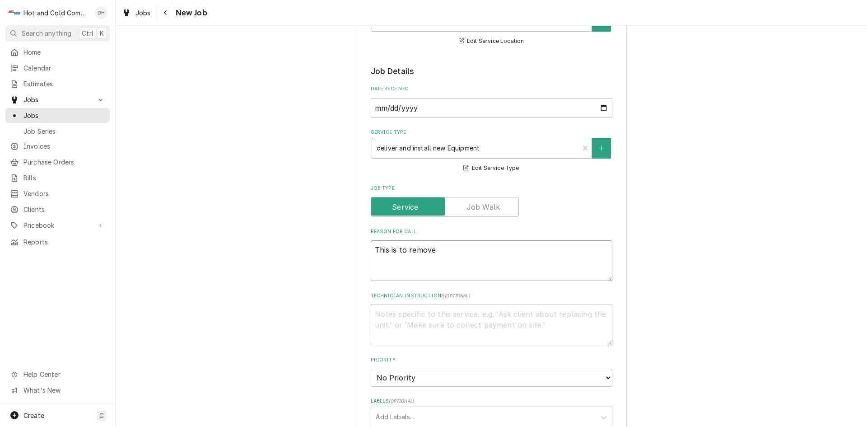
type textarea "x"
type textarea "This is to remove"
type textarea "x"
type textarea "This is to remove o"
type textarea "x"
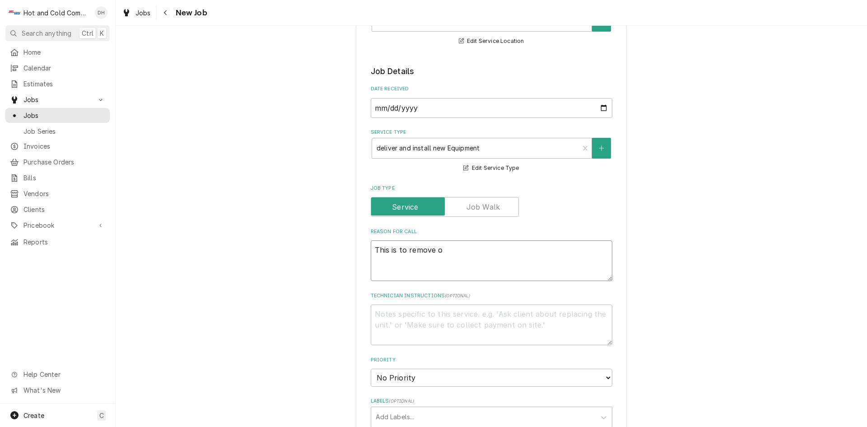
type textarea "This is to remove ol"
type textarea "x"
type textarea "This is to remove old"
type textarea "x"
type textarea "This is to remove old"
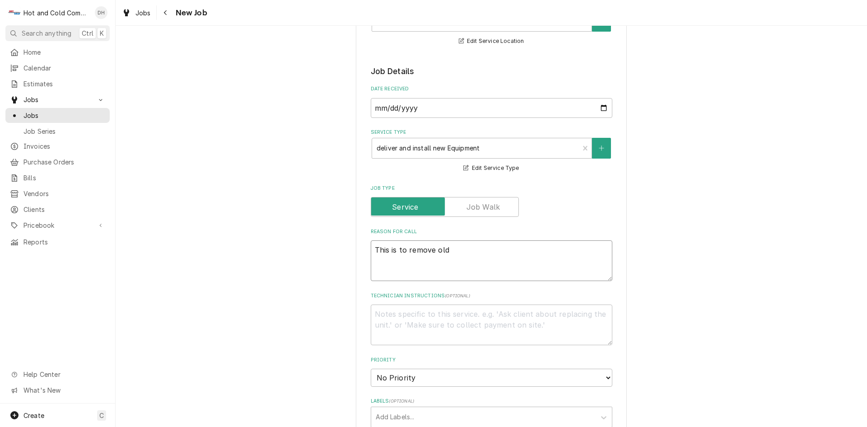
type textarea "x"
type textarea "This is to remove old e"
type textarea "x"
type textarea "This is to remove old eq"
type textarea "x"
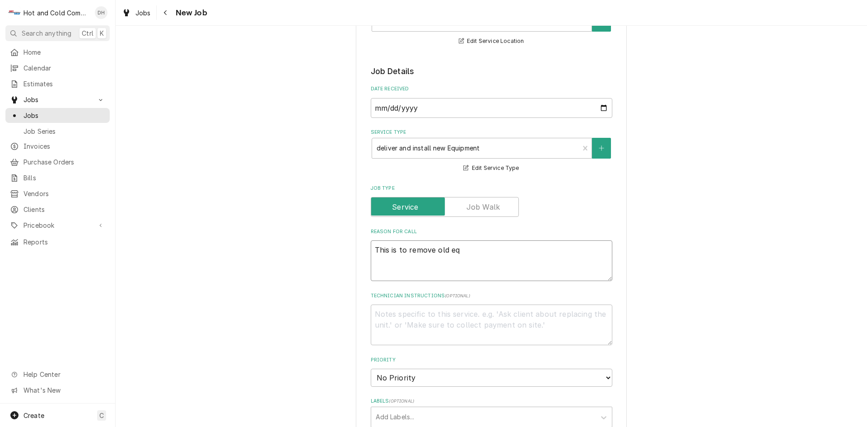
type textarea "This is to remove old eqy"
type textarea "x"
type textarea "This is to remove old eq"
type textarea "x"
type textarea "This is to remove old equ"
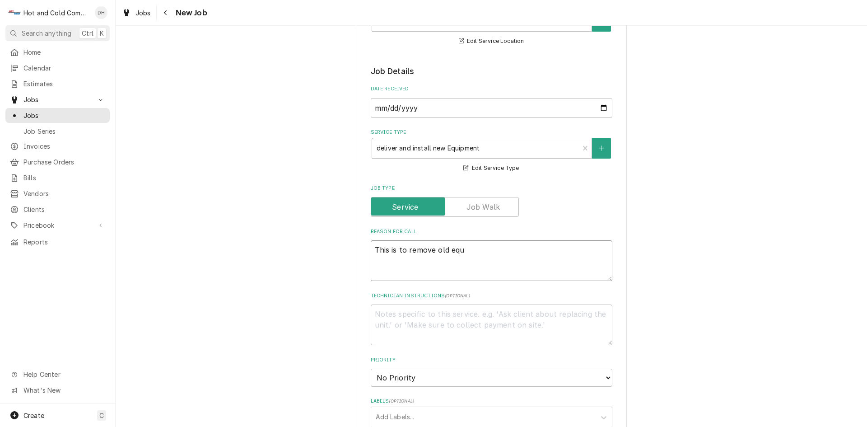
type textarea "x"
type textarea "This is to remove old equi"
type textarea "x"
type textarea "This is to remove old equip"
type textarea "x"
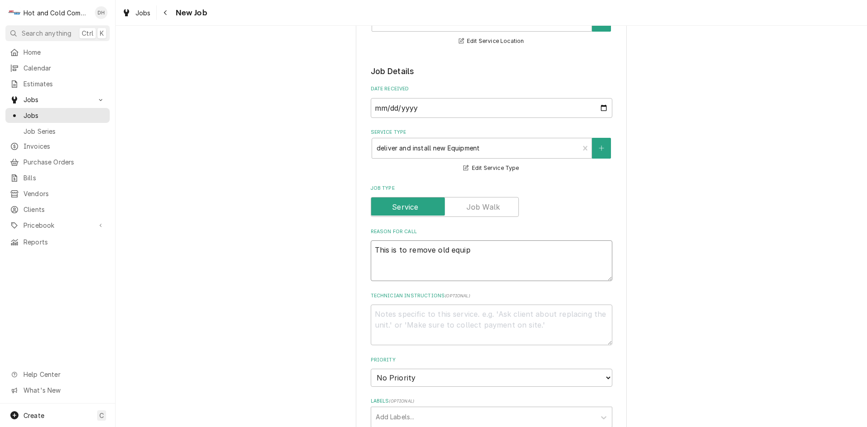
type textarea "This is to remove old equipm"
type textarea "x"
type textarea "This is to remove old equipme"
type textarea "x"
type textarea "This is to remove old equipmen"
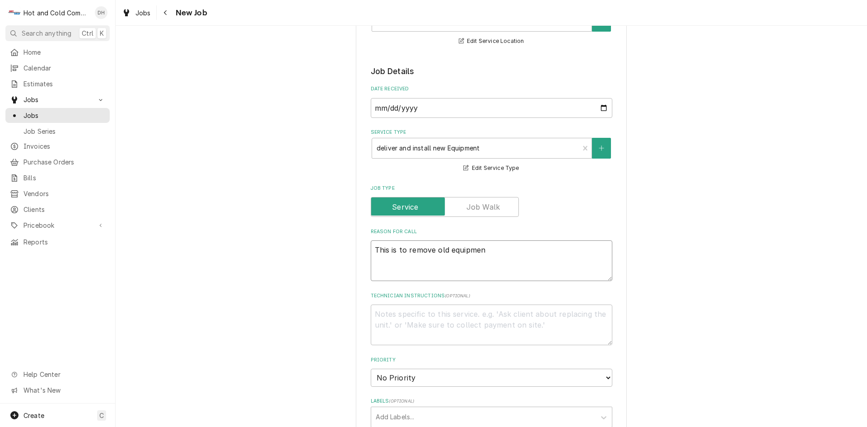
type textarea "x"
type textarea "This is to remove old equipment"
type textarea "x"
type textarea "This is to remove old equipment"
type textarea "x"
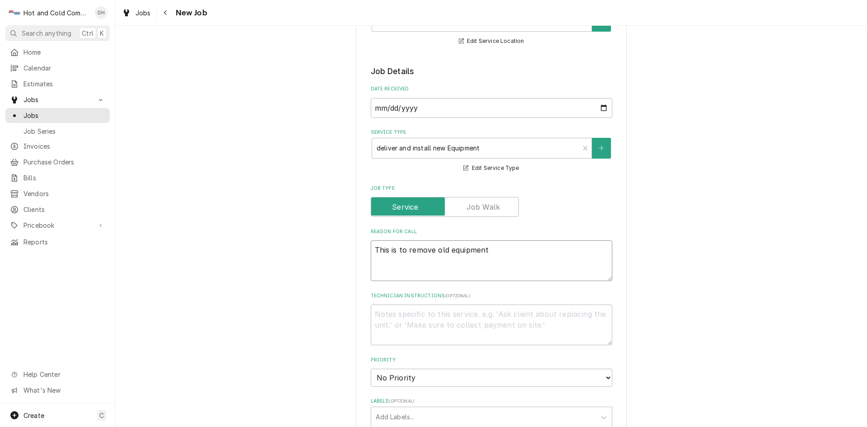
type textarea "This is to remove old equipment a"
type textarea "x"
type textarea "This is to remove old equipment an"
type textarea "x"
type textarea "This is to remove old equipment and"
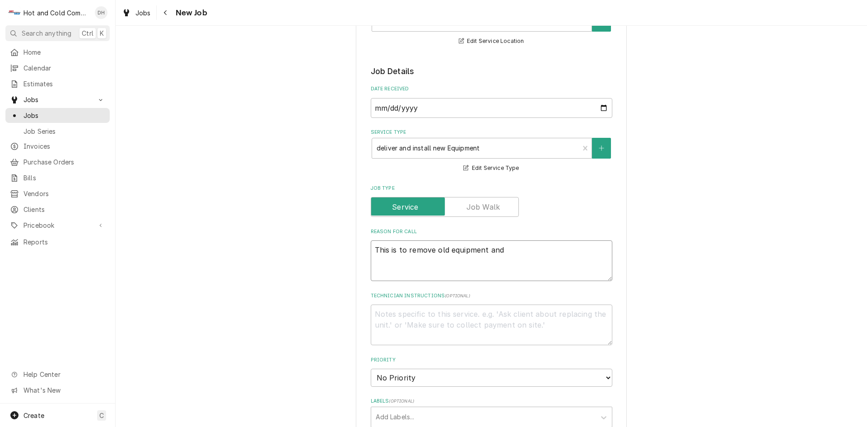
type textarea "x"
type textarea "This is to remove old equipment and"
type textarea "x"
type textarea "This is to remove old equipment and r"
type textarea "x"
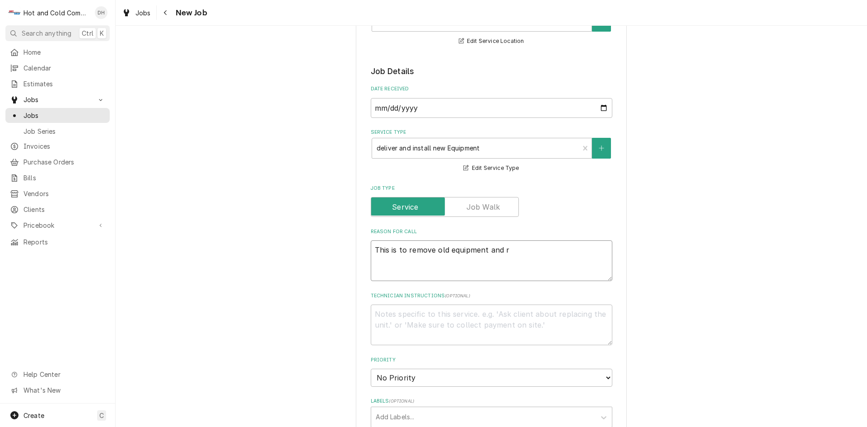
type textarea "This is to remove old equipment and re"
type textarea "x"
type textarea "This is to remove old equipment and rep"
type textarea "x"
type textarea "This is to remove old equipment and repl"
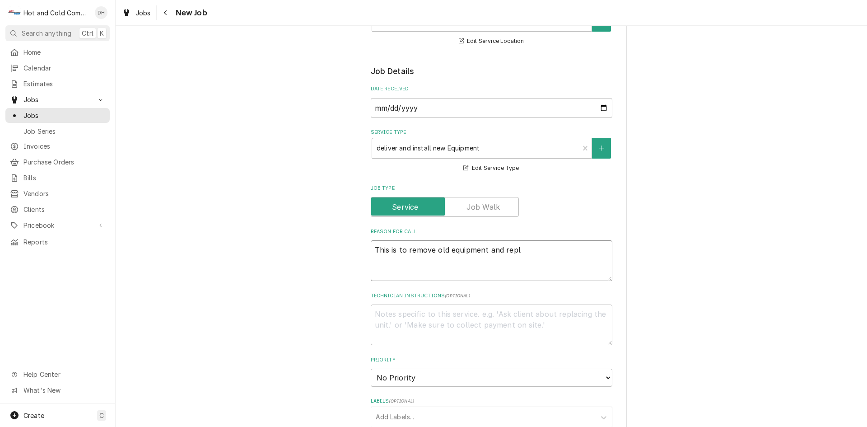
type textarea "x"
type textarea "This is to remove old equipment and repla"
type textarea "x"
type textarea "This is to remove old equipment and replac"
type textarea "x"
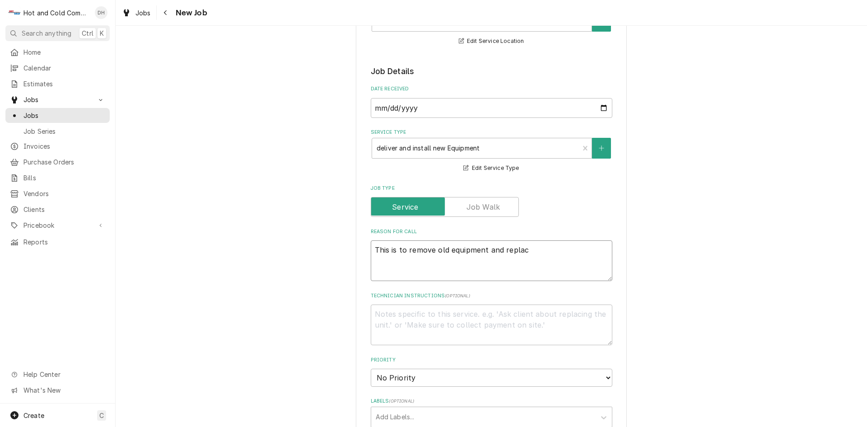
type textarea "This is to remove old equipment and replace"
type textarea "x"
type textarea "This is to remove old equipment and replace"
type textarea "x"
type textarea "This is to remove old equipment and replace w"
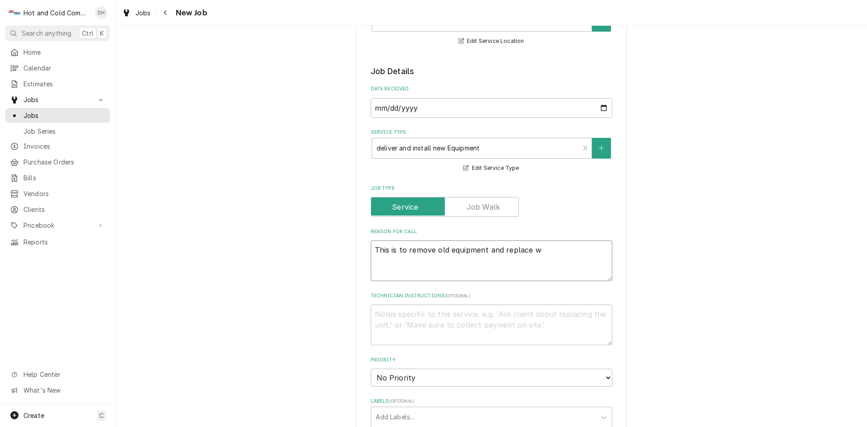
type textarea "x"
type textarea "This is to remove old equipment and replace wi"
type textarea "x"
type textarea "This is to remove old equipment and replace wit"
type textarea "x"
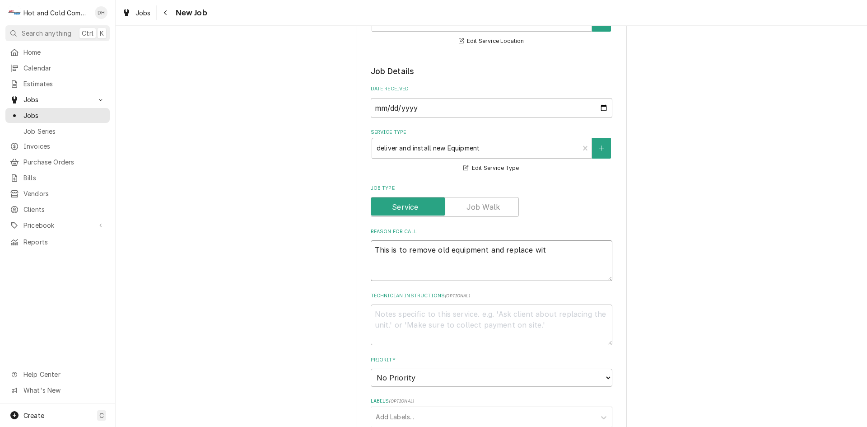
type textarea "This is to remove old equipment and replace with"
type textarea "x"
type textarea "This is to remove old equipment and replace with"
type textarea "x"
type textarea "This is to remove old equipment and replace with n"
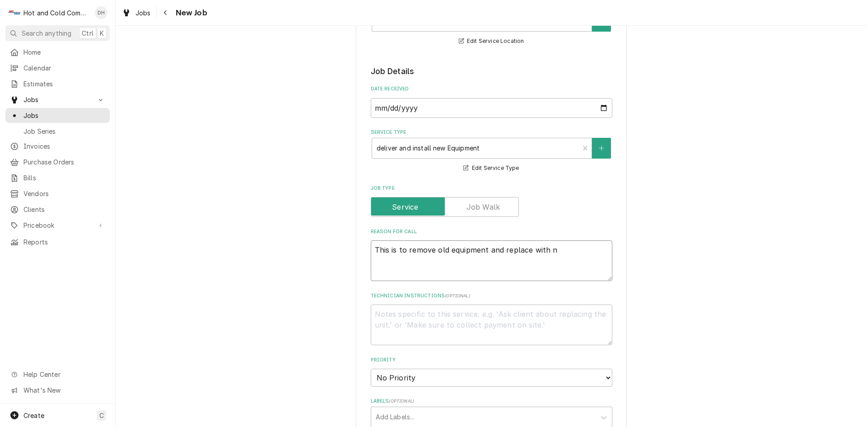
type textarea "x"
type textarea "This is to remove old equipment and replace with ne"
type textarea "x"
type textarea "This is to remove old equipment and replace with new"
type textarea "x"
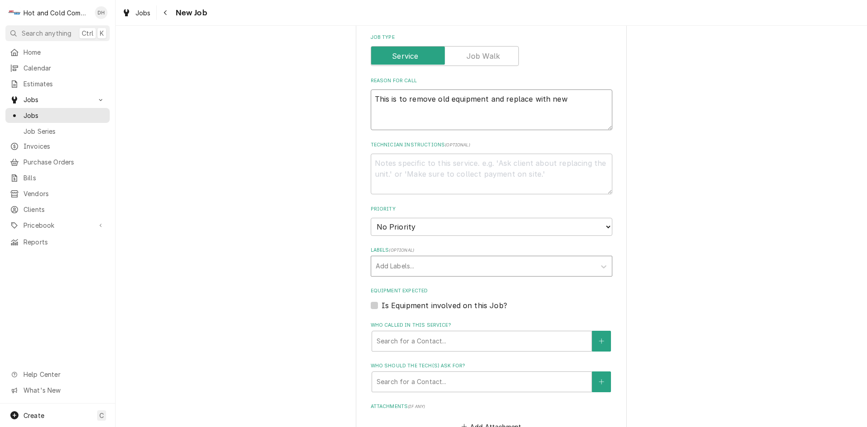
scroll to position [452, 0]
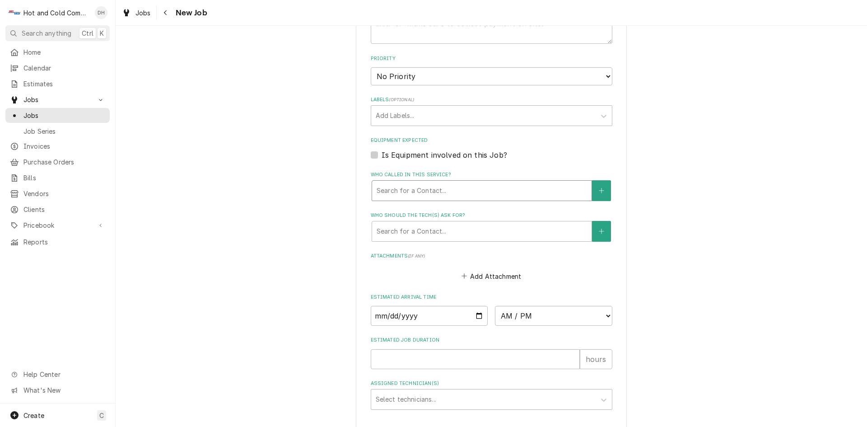
type textarea "This is to remove old equipment and replace with new"
click at [462, 197] on div "Who called in this service?" at bounding box center [482, 190] width 210 height 16
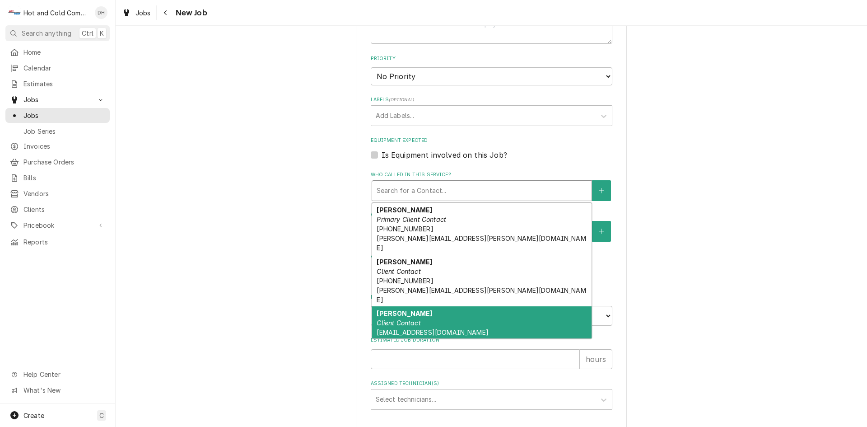
drag, startPoint x: 425, startPoint y: 309, endPoint x: 477, endPoint y: 285, distance: 57.2
click at [432, 307] on div "Laura Emslie Client Contact lemslie@restaurantassociates.com" at bounding box center [481, 322] width 219 height 33
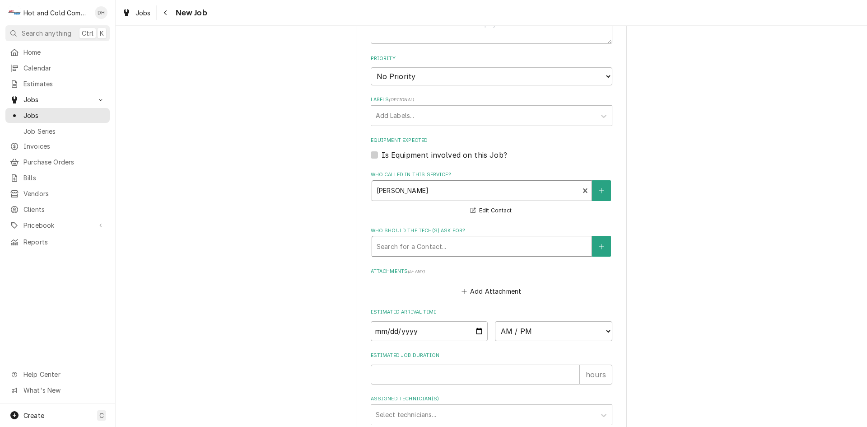
click at [485, 244] on div "Who should the tech(s) ask for?" at bounding box center [482, 246] width 210 height 16
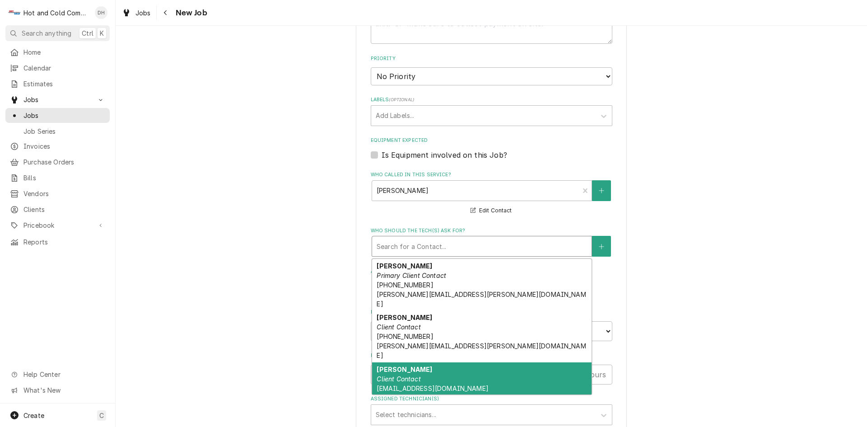
click at [403, 375] on em "Client Contact" at bounding box center [399, 379] width 44 height 8
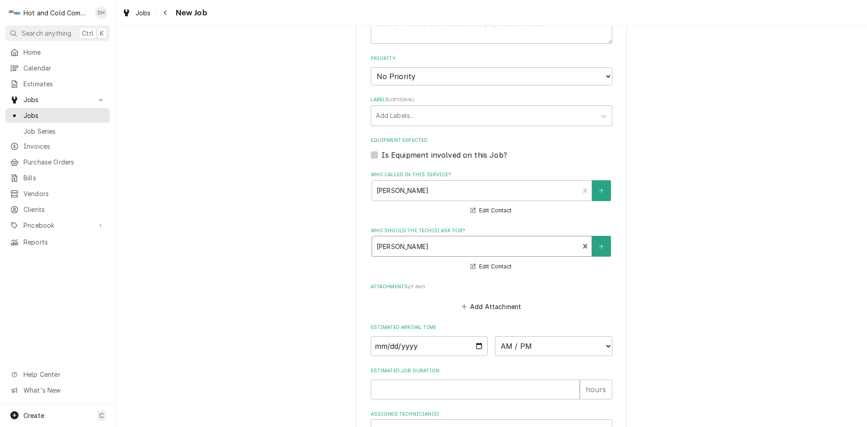
scroll to position [543, 0]
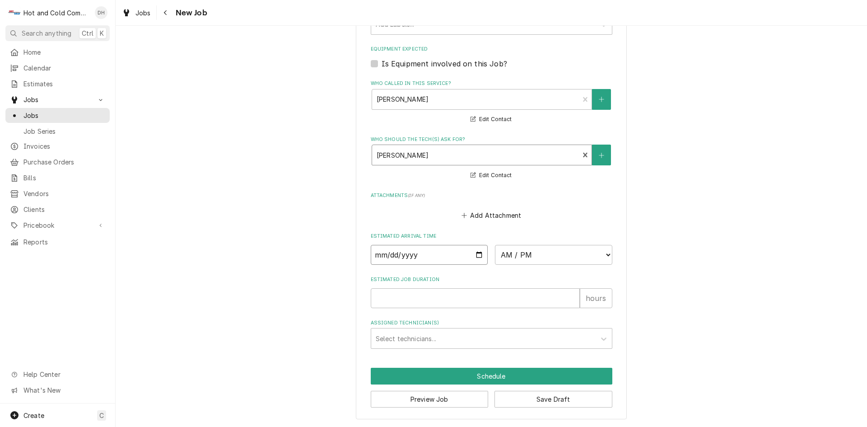
click at [478, 254] on input "Date" at bounding box center [429, 255] width 117 height 20
type textarea "x"
type input "2025-09-12"
type textarea "x"
click at [605, 254] on select "AM / PM 6:00 AM 6:15 AM 6:30 AM 6:45 AM 7:00 AM 7:15 AM 7:30 AM 7:45 AM 8:00 AM…" at bounding box center [553, 255] width 117 height 20
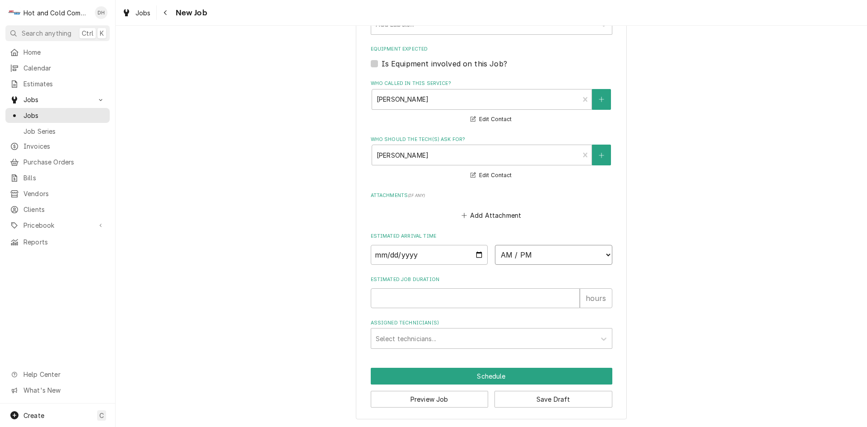
select select "12:45:00"
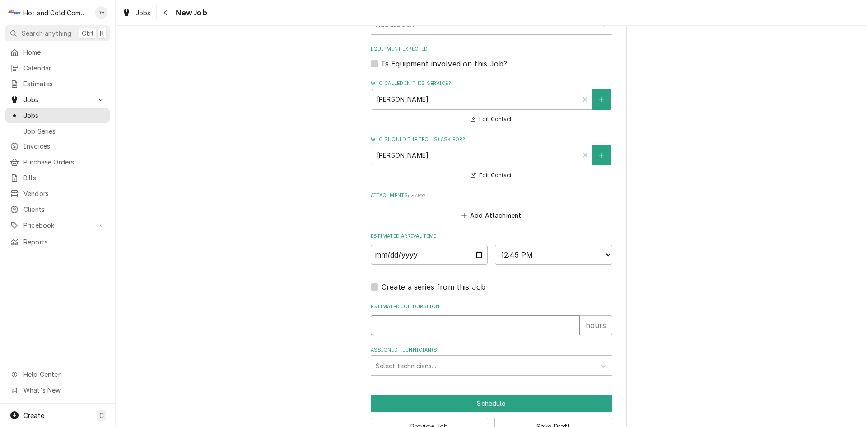
click at [436, 316] on input "Estimated Job Duration" at bounding box center [475, 325] width 209 height 20
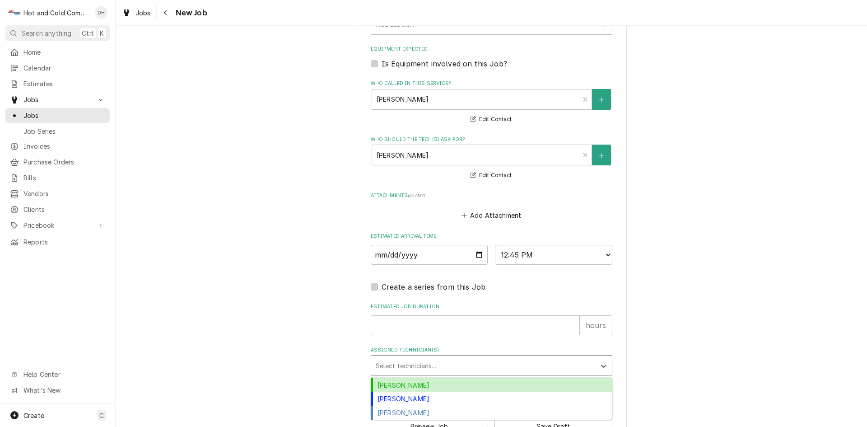
click at [508, 365] on div "Assigned Technician(s)" at bounding box center [483, 365] width 215 height 16
drag, startPoint x: 555, startPoint y: 383, endPoint x: 636, endPoint y: 359, distance: 85.0
click at [565, 383] on div "[PERSON_NAME]" at bounding box center [491, 385] width 241 height 14
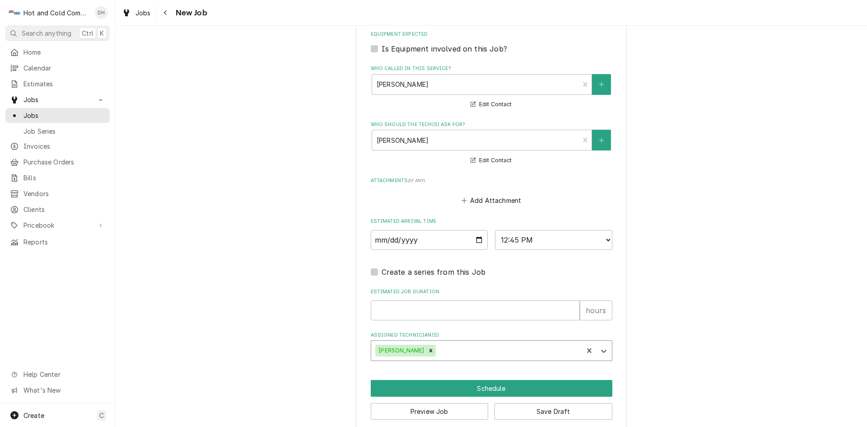
scroll to position [570, 0]
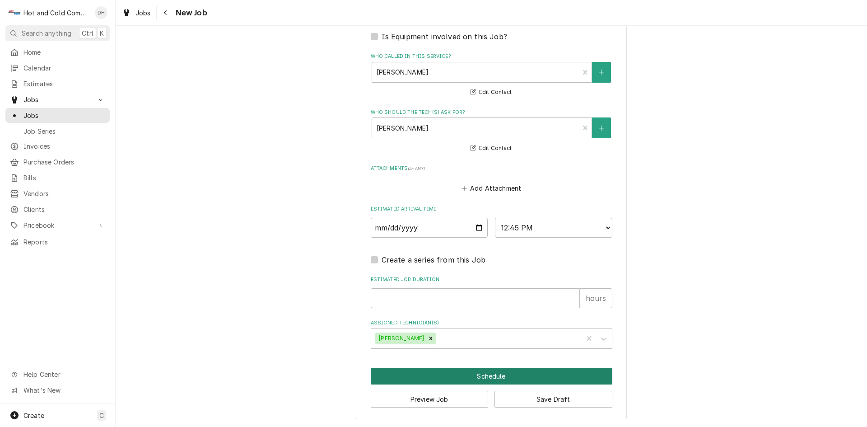
click at [476, 376] on button "Schedule" at bounding box center [492, 376] width 242 height 17
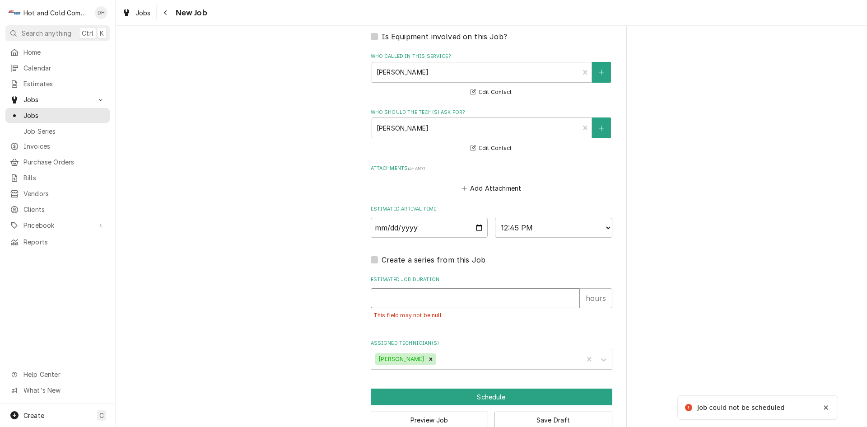
click at [372, 303] on input "Estimated Job Duration" at bounding box center [475, 298] width 209 height 20
type textarea "x"
type input "1"
type textarea "x"
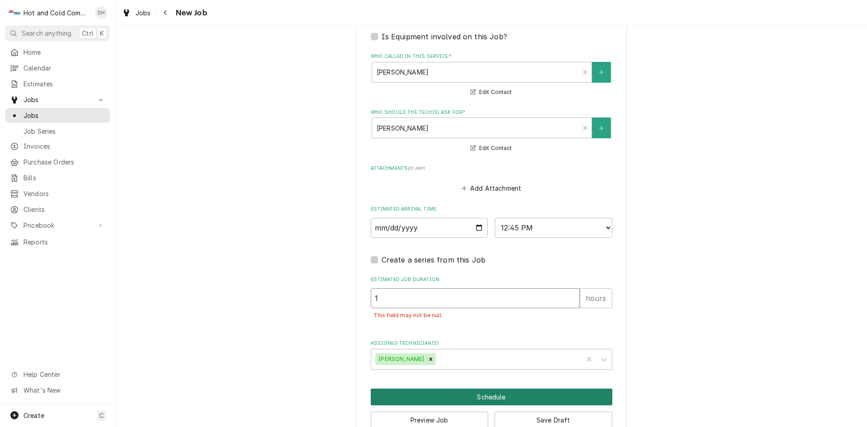
type input "1"
drag, startPoint x: 504, startPoint y: 392, endPoint x: 626, endPoint y: 304, distance: 149.8
click at [505, 391] on button "Schedule" at bounding box center [492, 396] width 242 height 17
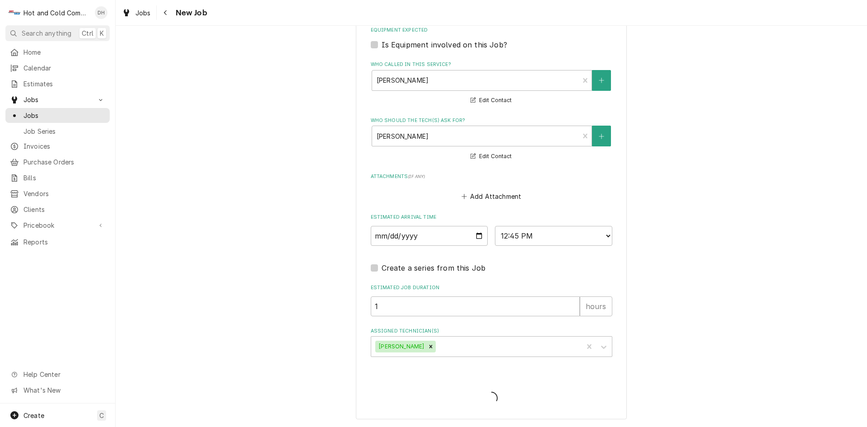
type textarea "x"
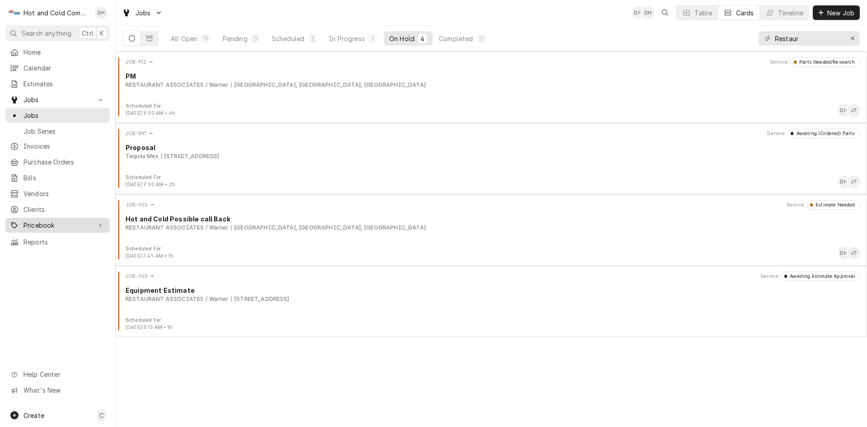
click at [56, 220] on span "Pricebook" at bounding box center [57, 224] width 68 height 9
click at [38, 252] on span "Parts & Materials" at bounding box center [64, 256] width 82 height 9
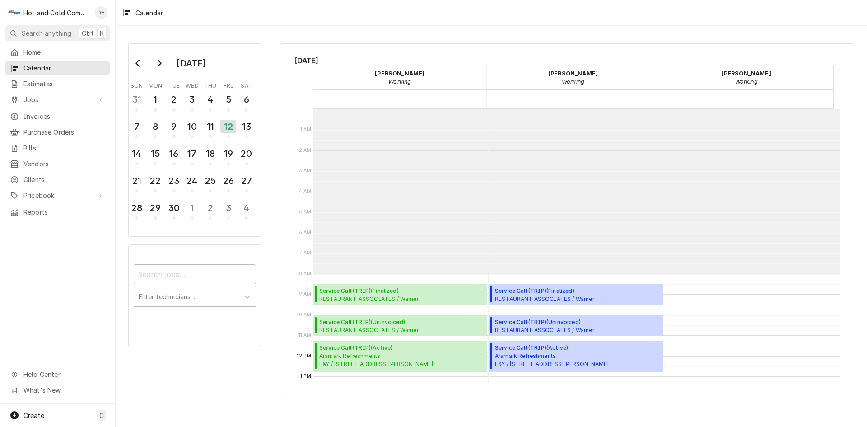
scroll to position [165, 0]
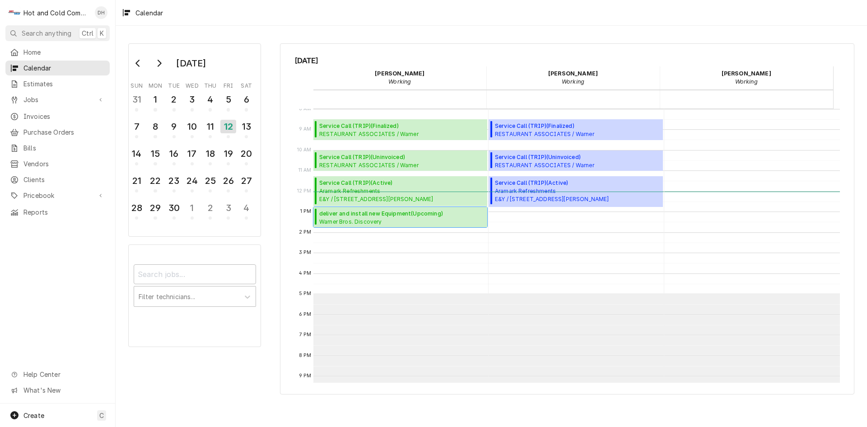
click at [398, 216] on span "deliver and install new Equipment ( Upcoming )" at bounding box center [381, 214] width 124 height 8
click at [400, 220] on span "Warner Bros. Discovery Techwood Market / [STREET_ADDRESS]" at bounding box center [381, 221] width 124 height 7
click at [142, 68] on button "Go to previous month" at bounding box center [138, 63] width 18 height 14
click at [136, 63] on icon "Go to previous month" at bounding box center [138, 63] width 7 height 7
click at [135, 64] on icon "Go to previous month" at bounding box center [138, 63] width 7 height 7
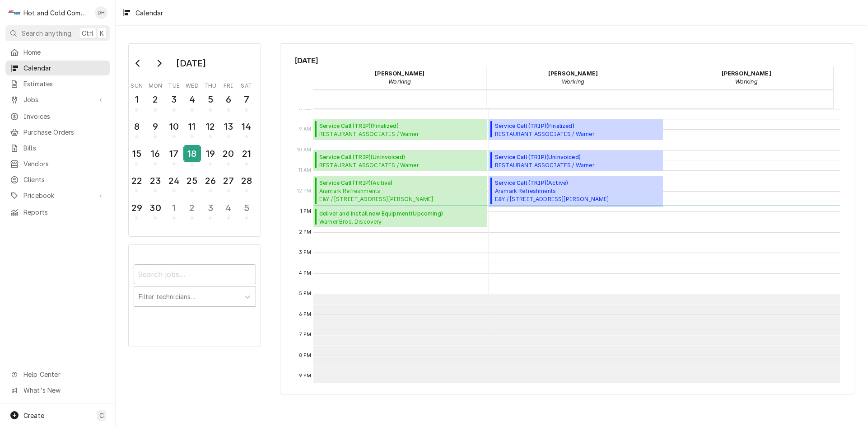
click at [191, 161] on div "18" at bounding box center [192, 155] width 16 height 22
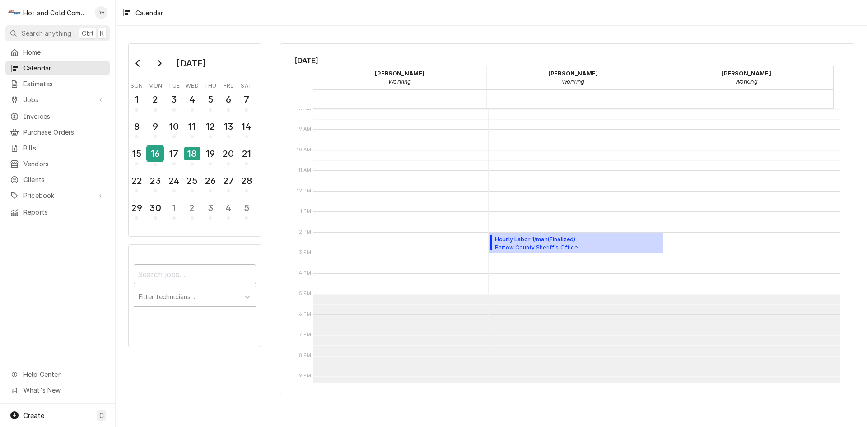
click at [156, 158] on div "16" at bounding box center [155, 153] width 16 height 15
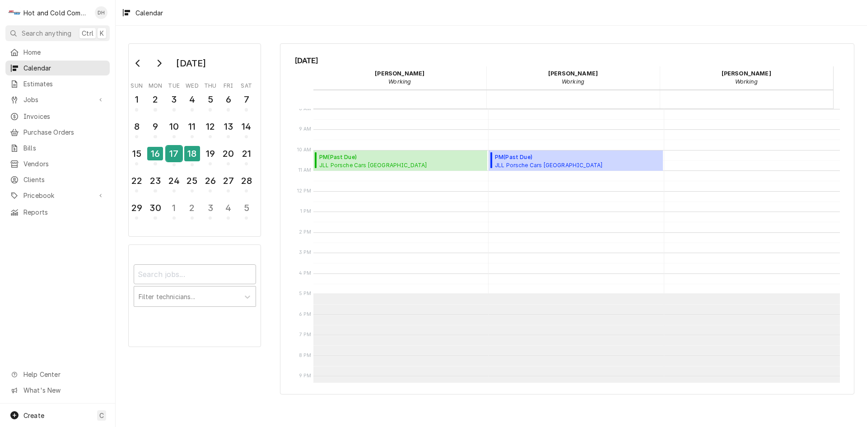
click at [172, 157] on div "17" at bounding box center [174, 153] width 16 height 15
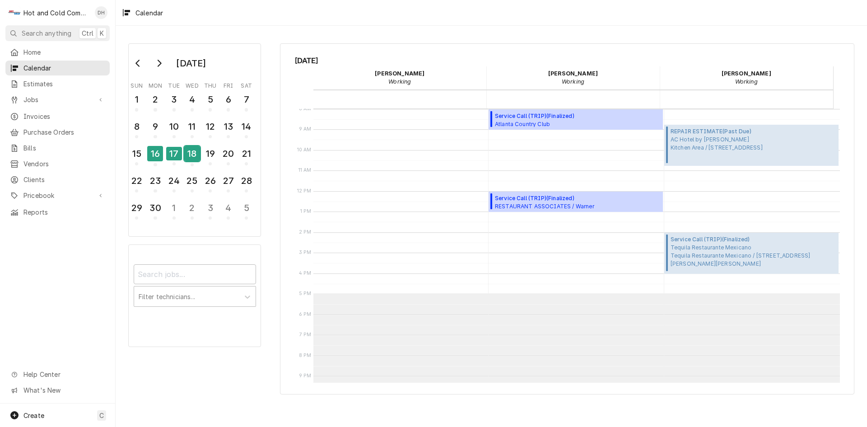
click at [195, 157] on div "18" at bounding box center [192, 153] width 16 height 15
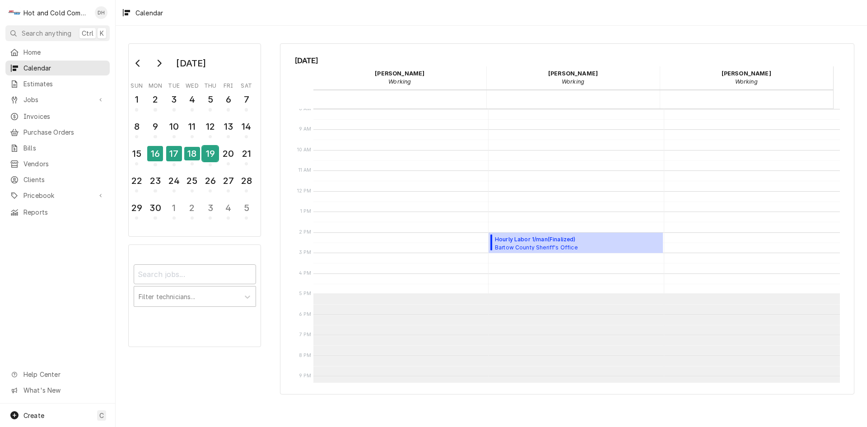
click at [205, 154] on div "19" at bounding box center [210, 153] width 16 height 15
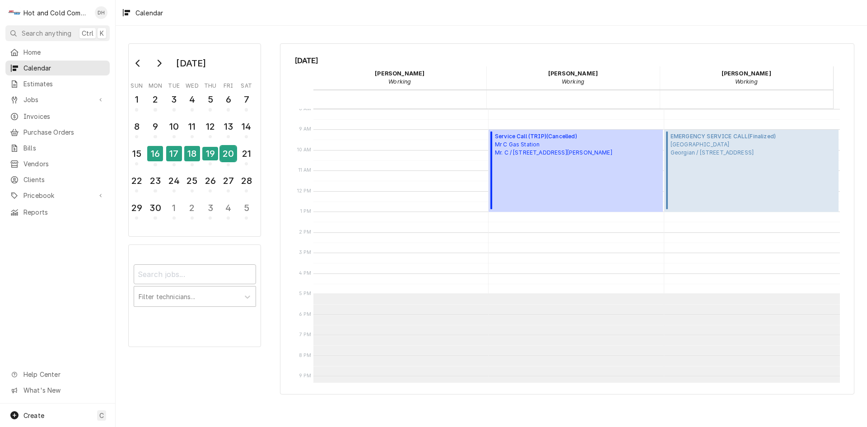
click at [229, 158] on div "20" at bounding box center [228, 153] width 16 height 15
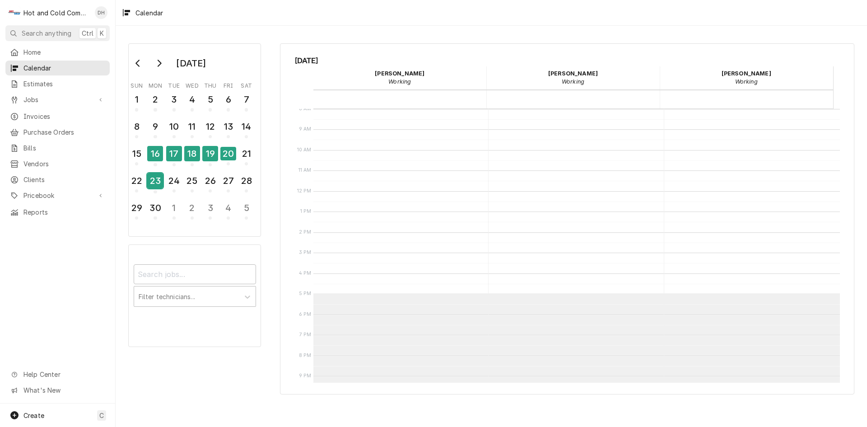
click at [158, 186] on div "23" at bounding box center [155, 180] width 16 height 15
click at [172, 185] on div "24" at bounding box center [174, 180] width 16 height 15
click at [195, 187] on div "25" at bounding box center [192, 180] width 16 height 15
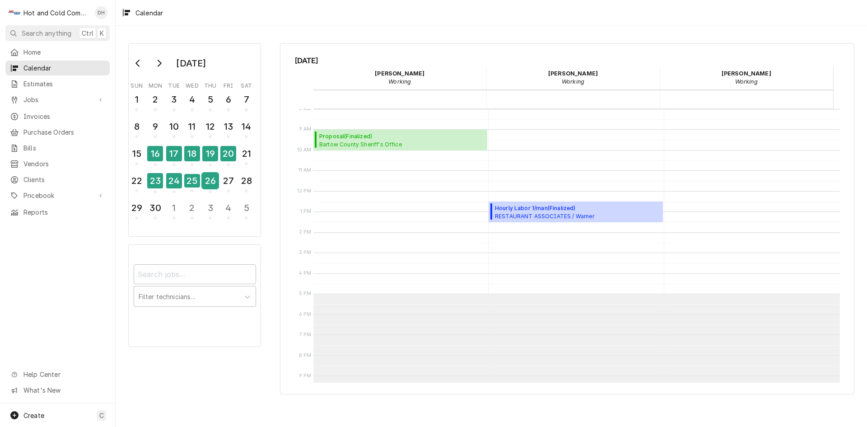
click at [205, 186] on div "26" at bounding box center [210, 180] width 16 height 15
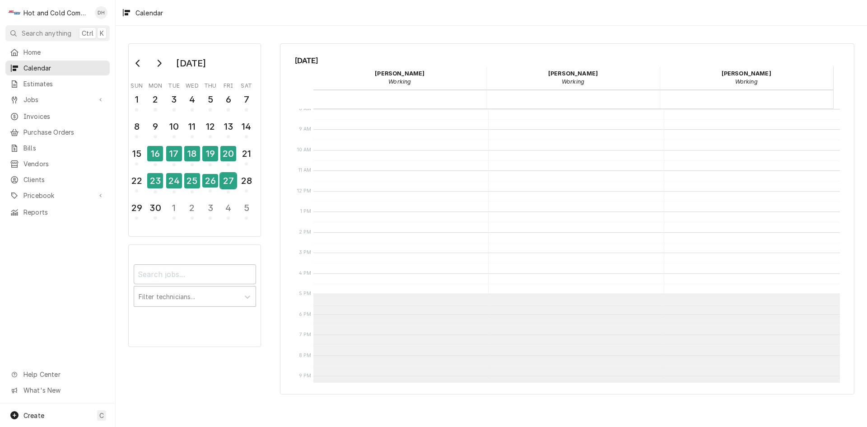
click at [222, 184] on div "27" at bounding box center [228, 180] width 16 height 15
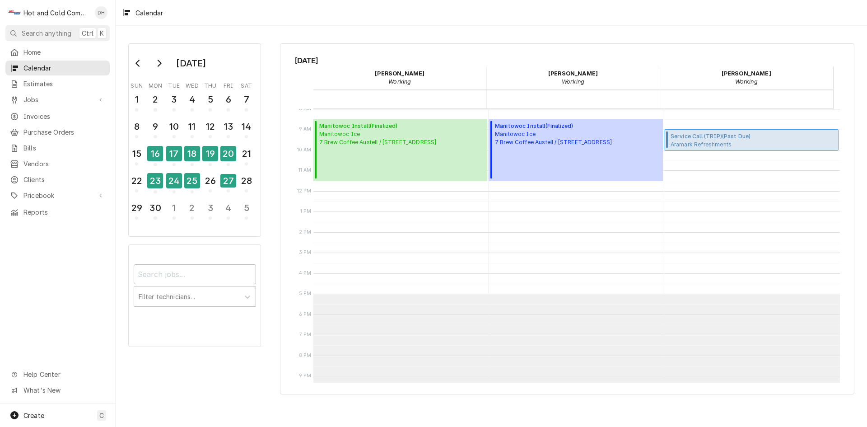
click at [712, 141] on span "Aramark Refreshments Main Warehouse / 3334 Catalina Dr, Chamblee, GA 30341" at bounding box center [745, 143] width 148 height 7
click at [159, 209] on div "30" at bounding box center [155, 207] width 16 height 15
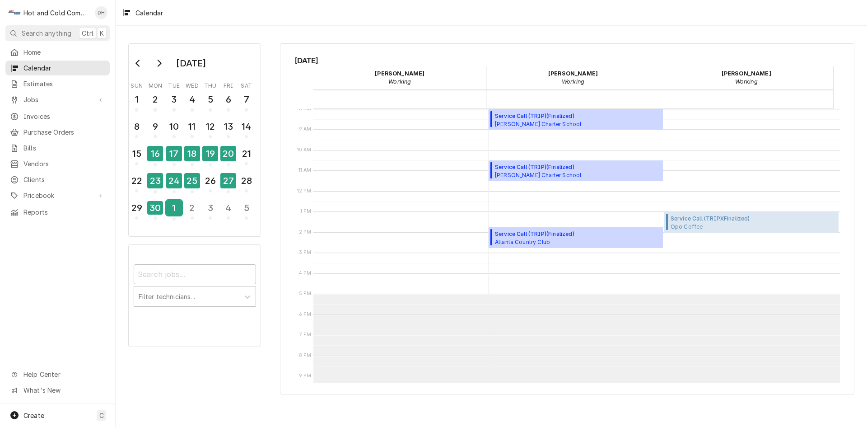
click at [178, 212] on div "1" at bounding box center [174, 207] width 16 height 15
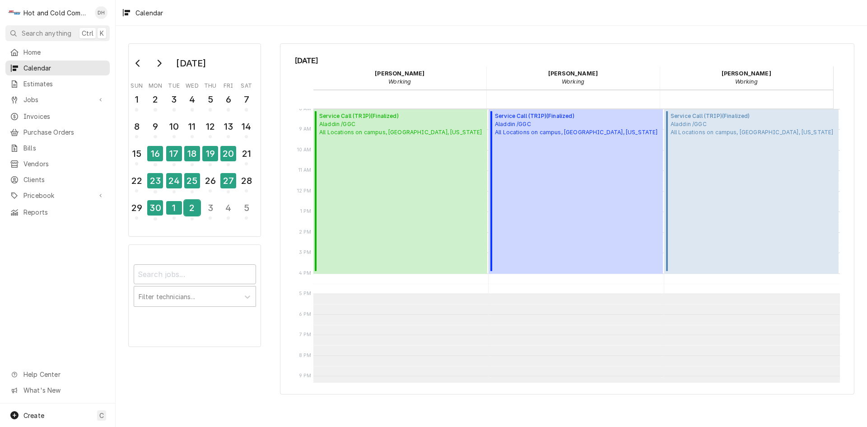
click at [190, 210] on div "2" at bounding box center [192, 207] width 16 height 15
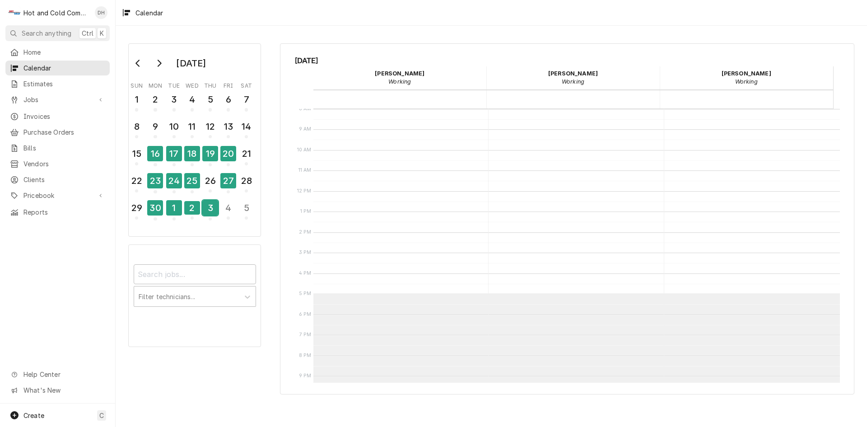
click at [203, 211] on div "3" at bounding box center [210, 207] width 16 height 15
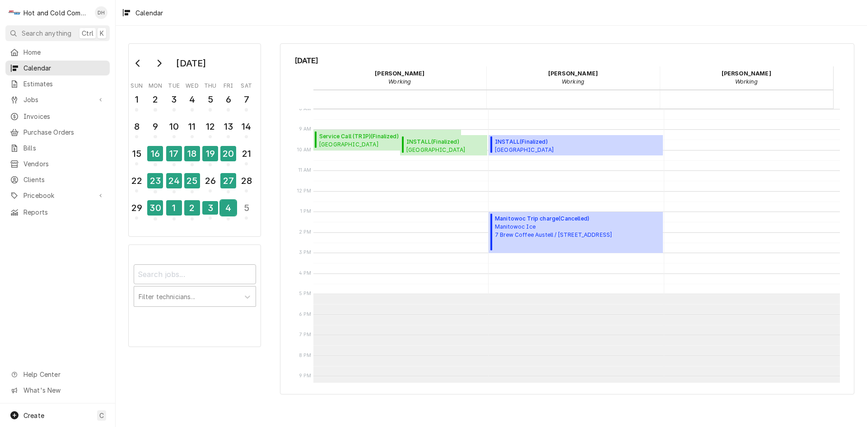
click at [229, 211] on div "4" at bounding box center [228, 207] width 16 height 15
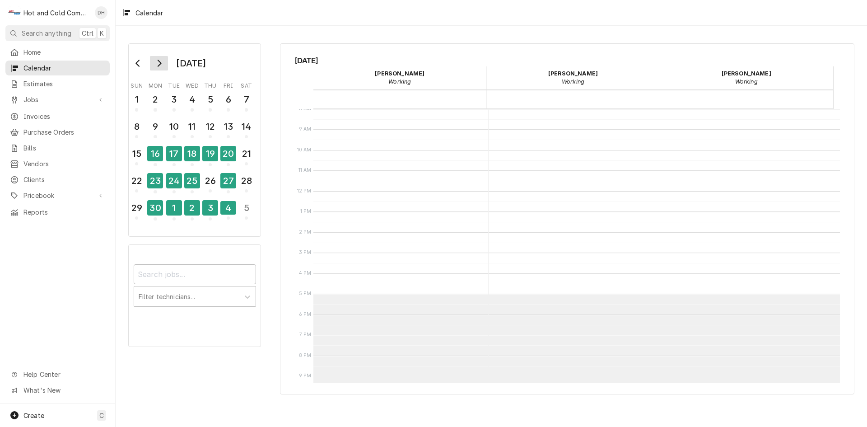
click at [162, 62] on icon "Go to next month" at bounding box center [158, 63] width 7 height 7
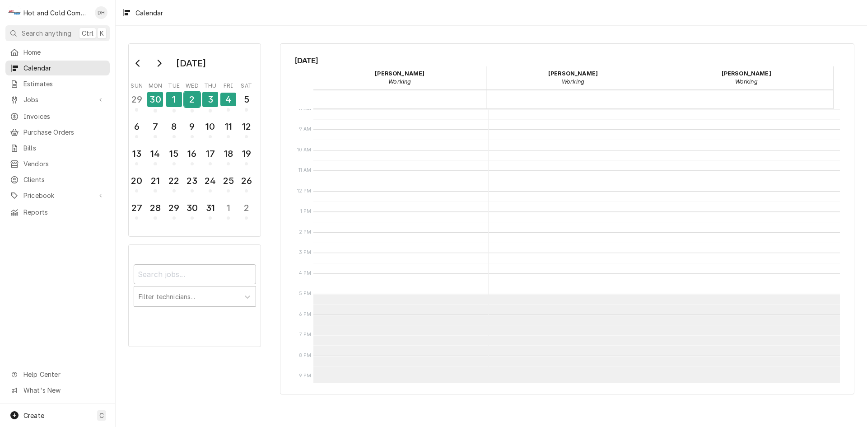
click at [189, 102] on div "2" at bounding box center [192, 99] width 16 height 15
click at [209, 103] on div "3" at bounding box center [210, 99] width 16 height 15
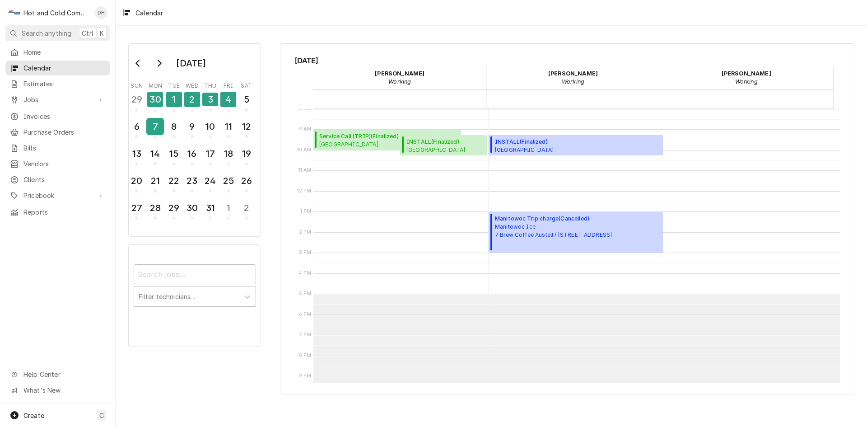
click at [157, 127] on div "7" at bounding box center [155, 126] width 16 height 15
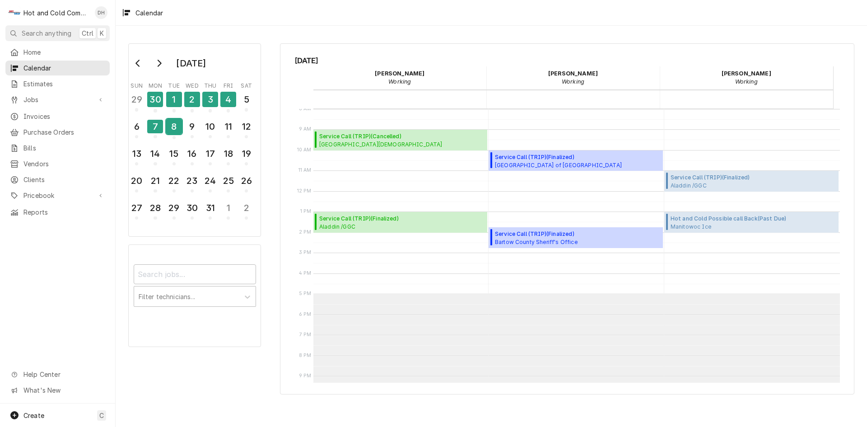
click at [173, 128] on div "8" at bounding box center [174, 126] width 16 height 15
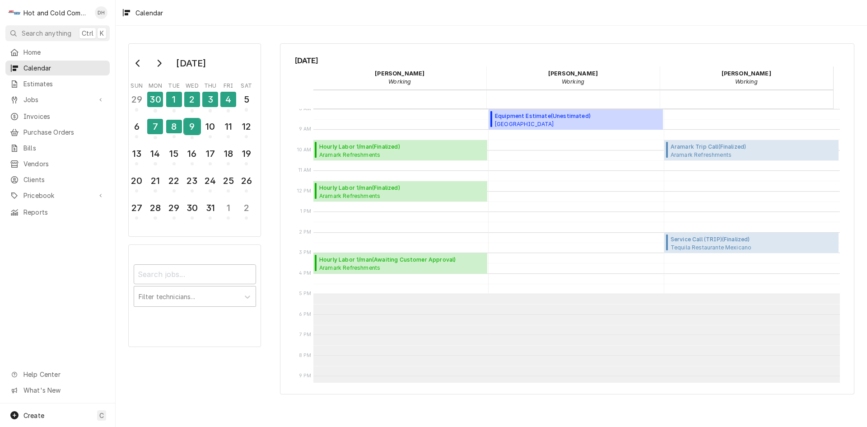
click at [195, 124] on div "9" at bounding box center [192, 126] width 16 height 15
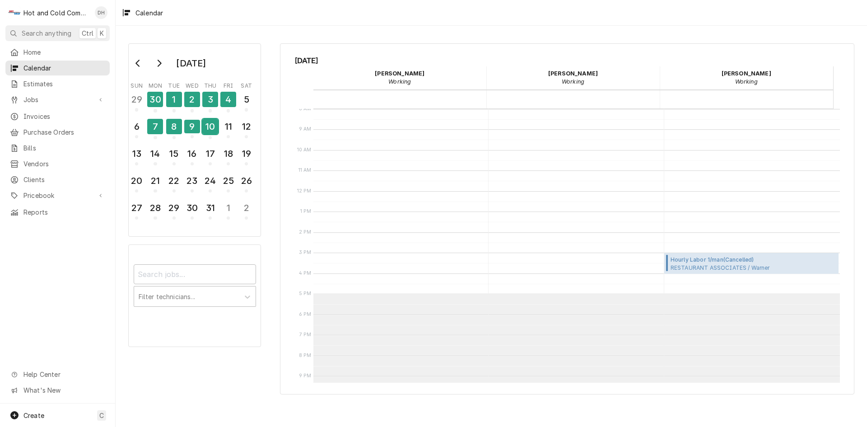
click at [212, 129] on div "10" at bounding box center [210, 126] width 16 height 15
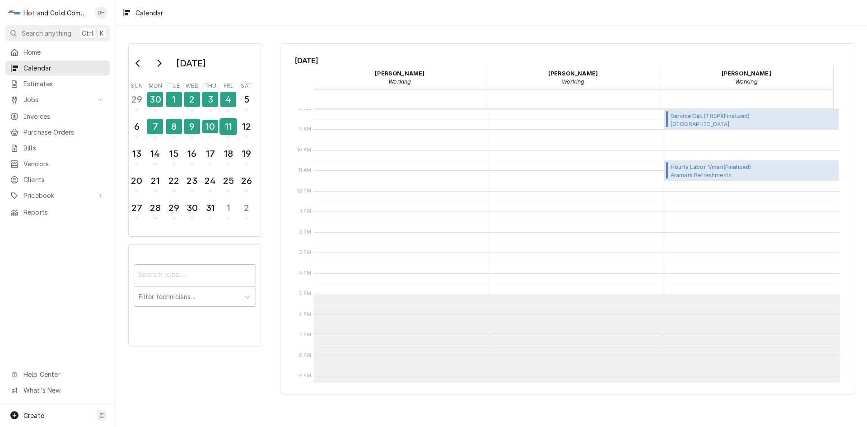
click at [225, 129] on div "11" at bounding box center [228, 126] width 16 height 15
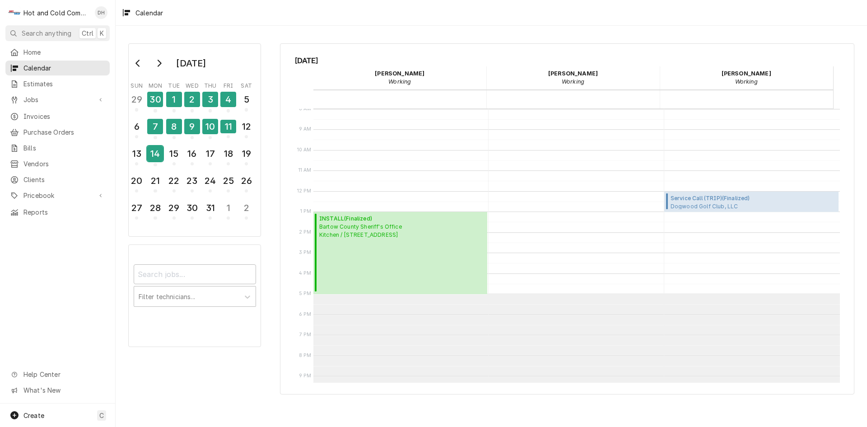
click at [154, 158] on div "14" at bounding box center [155, 153] width 16 height 15
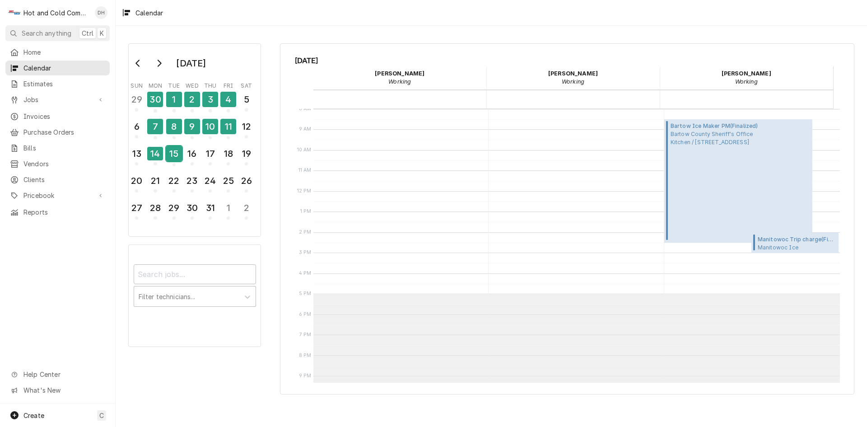
click at [178, 159] on div "15" at bounding box center [174, 153] width 16 height 15
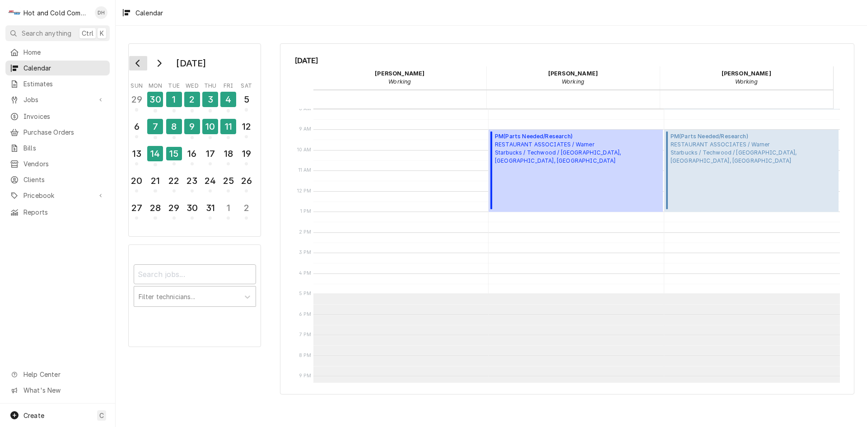
click at [134, 65] on button "Go to previous month" at bounding box center [138, 63] width 18 height 14
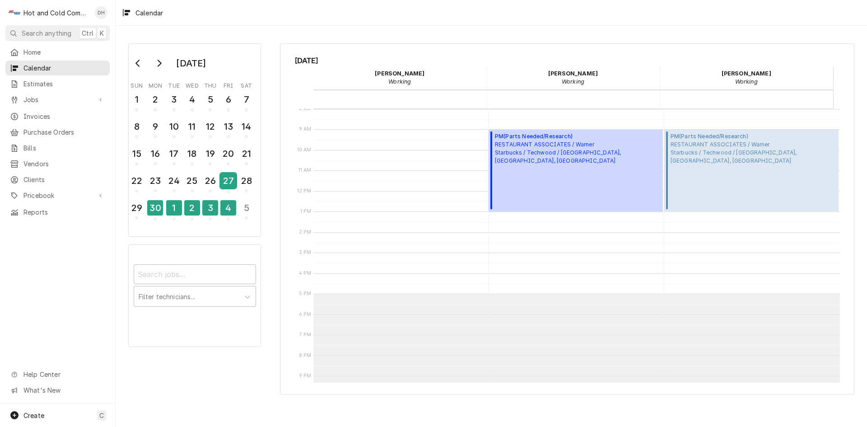
click at [231, 180] on div "27" at bounding box center [228, 180] width 16 height 15
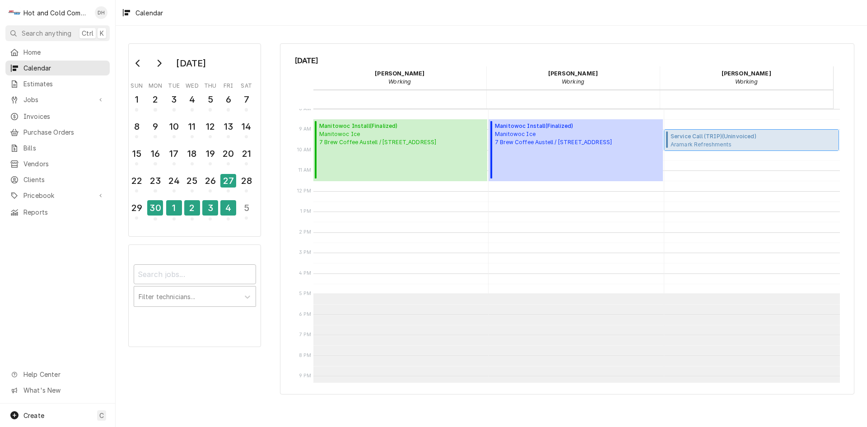
click at [714, 143] on span "Aramark Refreshments Main Warehouse / 3334 Catalina Dr, Chamblee, GA 30341" at bounding box center [745, 143] width 148 height 7
click at [215, 181] on div "26" at bounding box center [210, 180] width 16 height 15
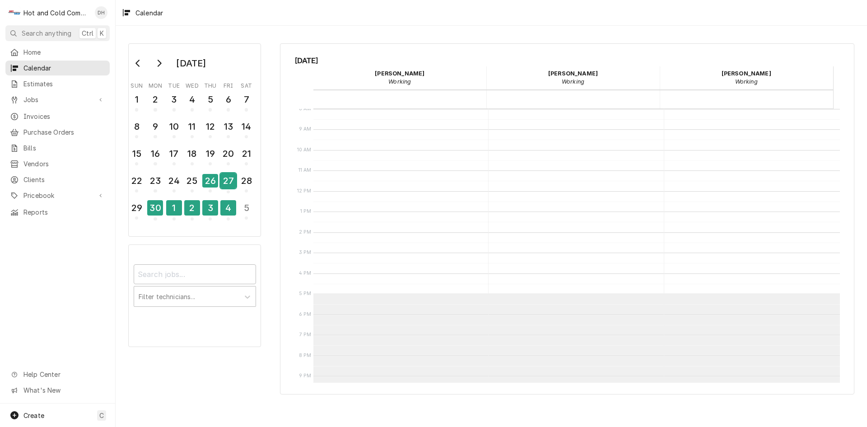
click at [230, 181] on div "27" at bounding box center [228, 180] width 16 height 15
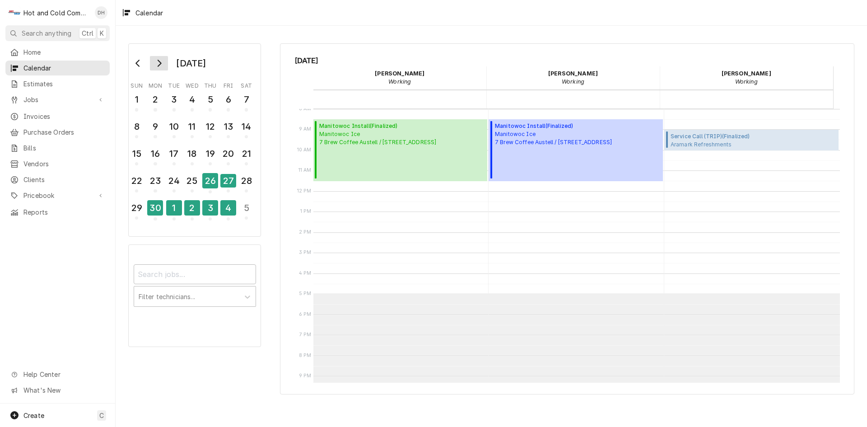
click at [159, 63] on icon "Go to next month" at bounding box center [158, 63] width 7 height 7
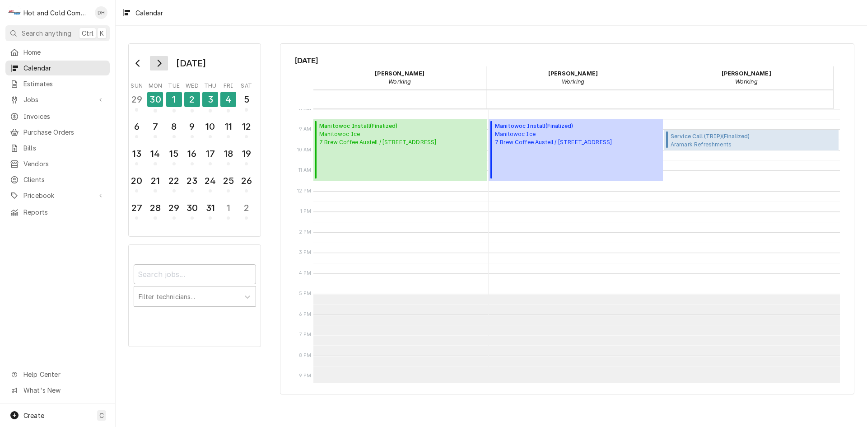
click at [160, 63] on icon "Go to next month" at bounding box center [158, 63] width 7 height 7
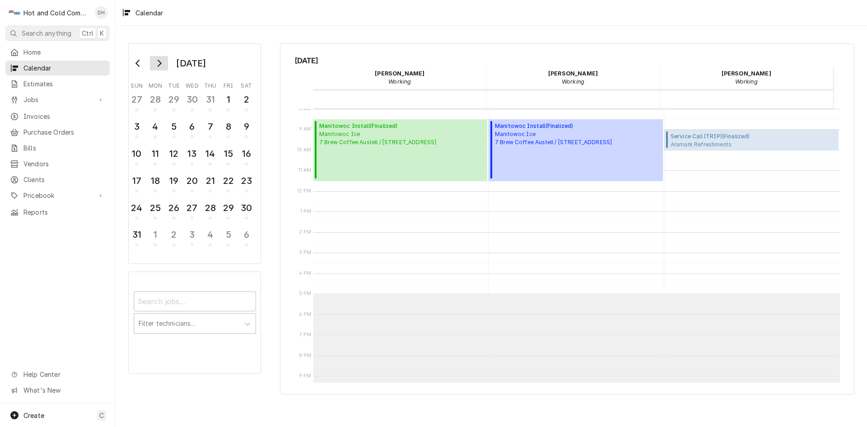
click at [160, 63] on icon "Go to next month" at bounding box center [158, 63] width 7 height 7
click at [213, 129] on div "11" at bounding box center [210, 126] width 16 height 15
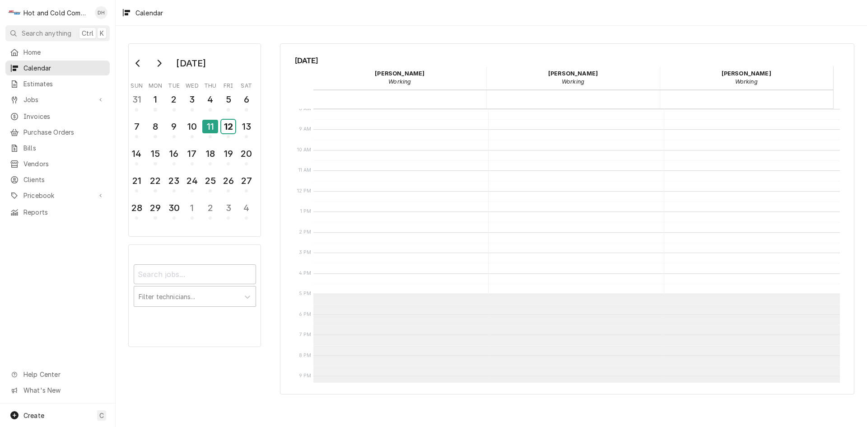
click at [227, 128] on div "12" at bounding box center [228, 127] width 14 height 14
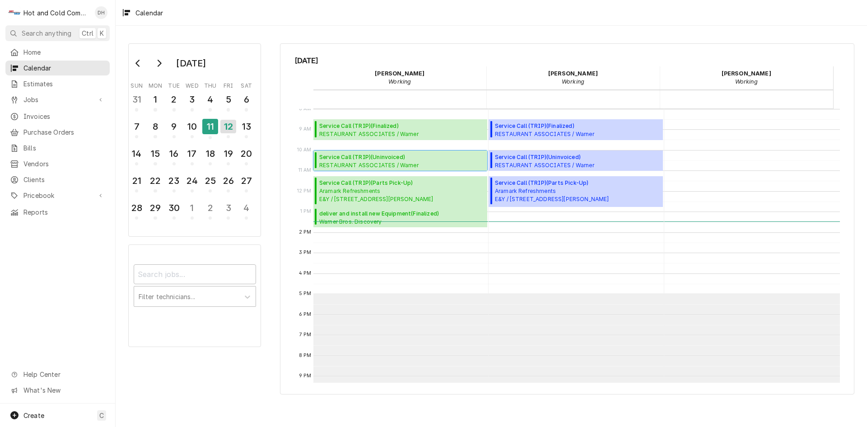
click at [378, 159] on span "Service Call (TRIP) ( Uninvoiced )" at bounding box center [401, 157] width 165 height 8
click at [207, 134] on div "11" at bounding box center [210, 126] width 16 height 15
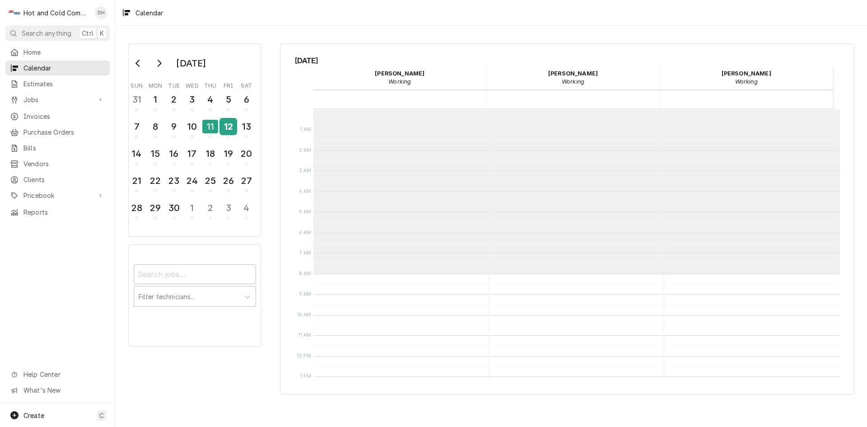
click at [228, 133] on div "12" at bounding box center [228, 126] width 16 height 15
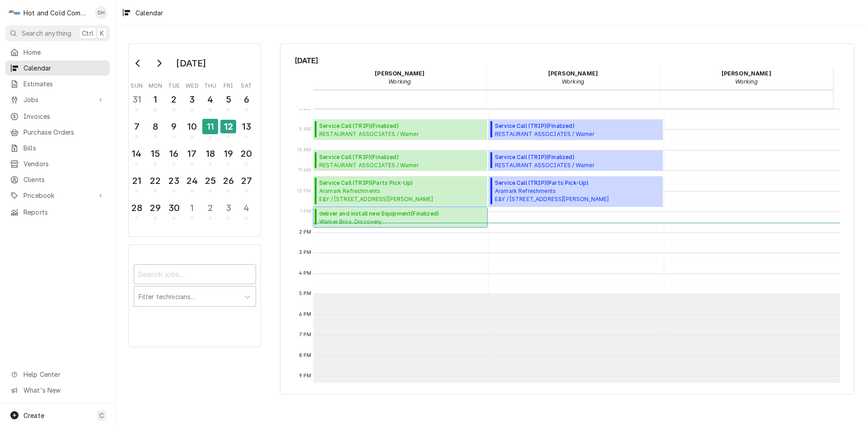
click at [361, 217] on span "deliver and install new Equipment ( Finalized )" at bounding box center [379, 214] width 120 height 8
click at [362, 216] on span "deliver and install new Equipment ( Finalized )" at bounding box center [379, 214] width 120 height 8
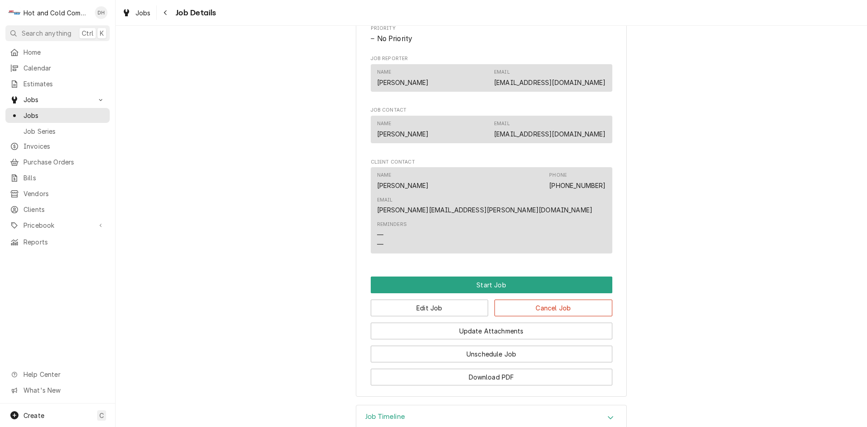
scroll to position [452, 0]
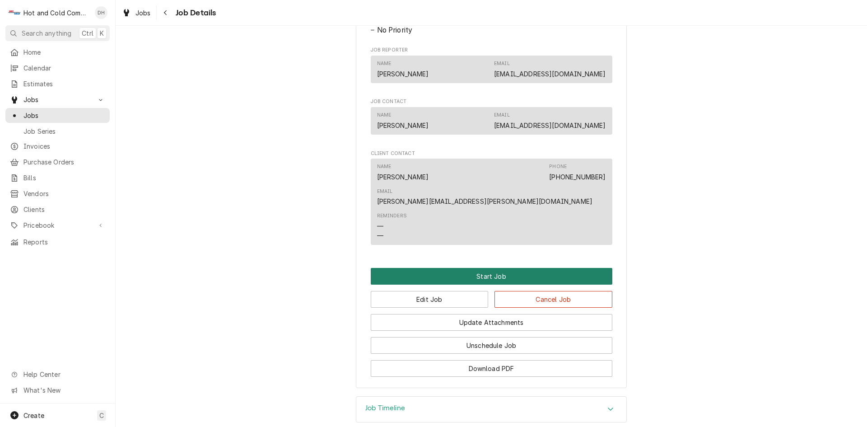
click at [493, 268] on button "Start Job" at bounding box center [492, 276] width 242 height 17
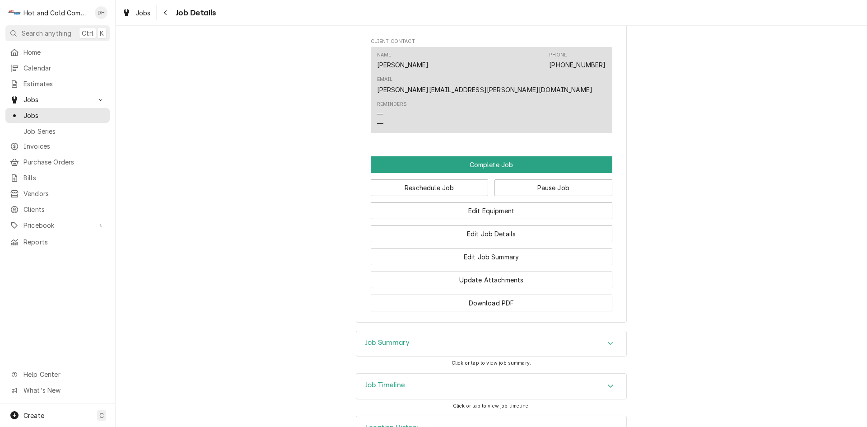
scroll to position [602, 0]
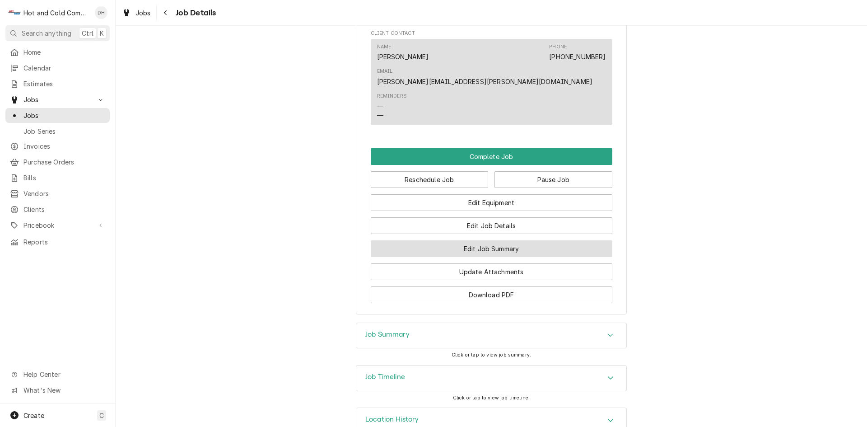
click at [519, 240] on button "Edit Job Summary" at bounding box center [492, 248] width 242 height 17
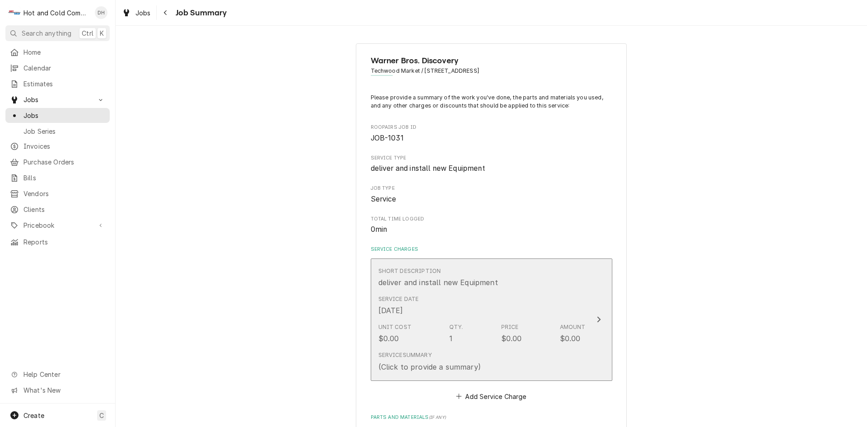
click at [569, 283] on div "Short Description deliver and install new Equipment" at bounding box center [481, 277] width 207 height 28
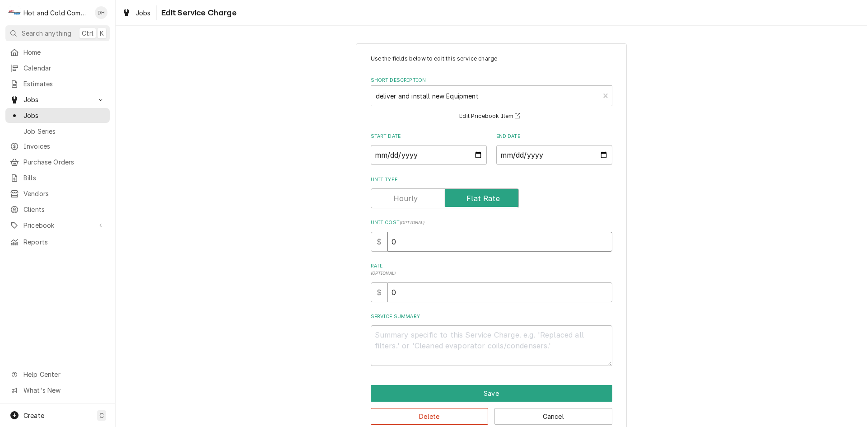
click at [451, 240] on input "0" at bounding box center [500, 242] width 225 height 20
type textarea "x"
type input "3"
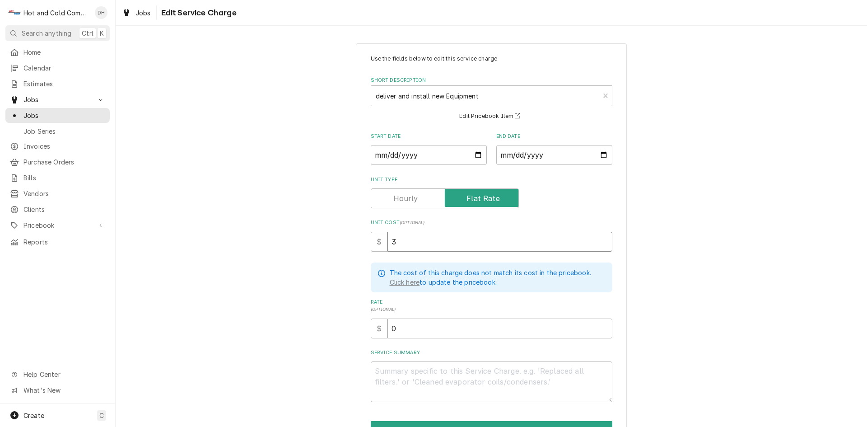
type textarea "x"
type input "39"
type textarea "x"
type input "399"
type textarea "x"
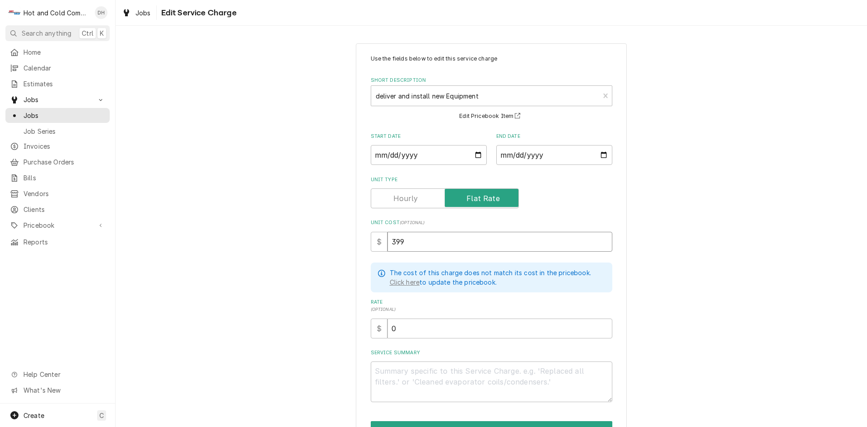
type input "3993"
type textarea "x"
type input "39936"
type textarea "x"
type input "39936.8"
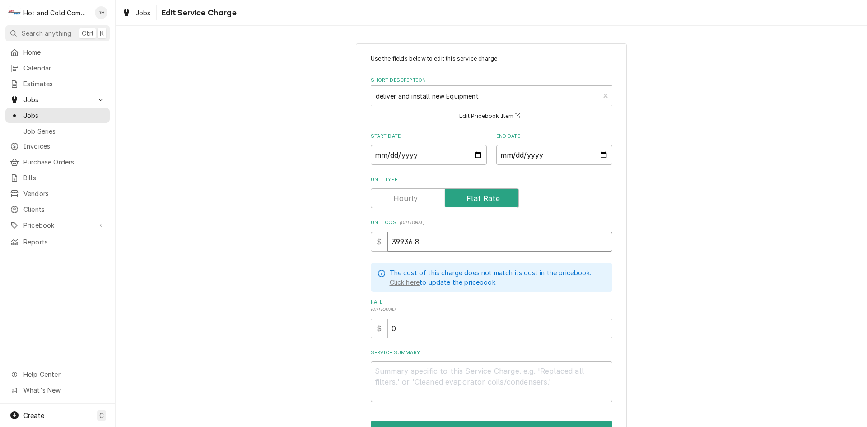
type textarea "x"
drag, startPoint x: 423, startPoint y: 240, endPoint x: 388, endPoint y: 243, distance: 34.4
click at [388, 243] on input "39936.82" at bounding box center [500, 242] width 225 height 20
type input "39936.82"
click at [391, 372] on textarea "Service Summary" at bounding box center [492, 381] width 242 height 41
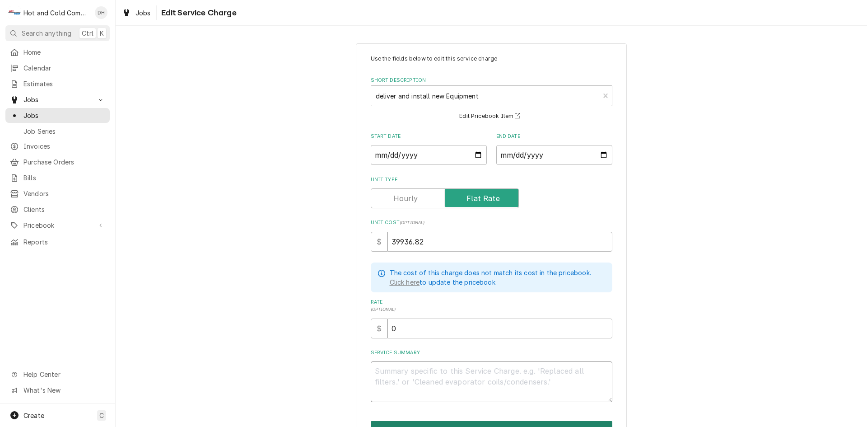
type textarea "x"
type textarea "R"
type textarea "x"
type textarea "Re"
type textarea "x"
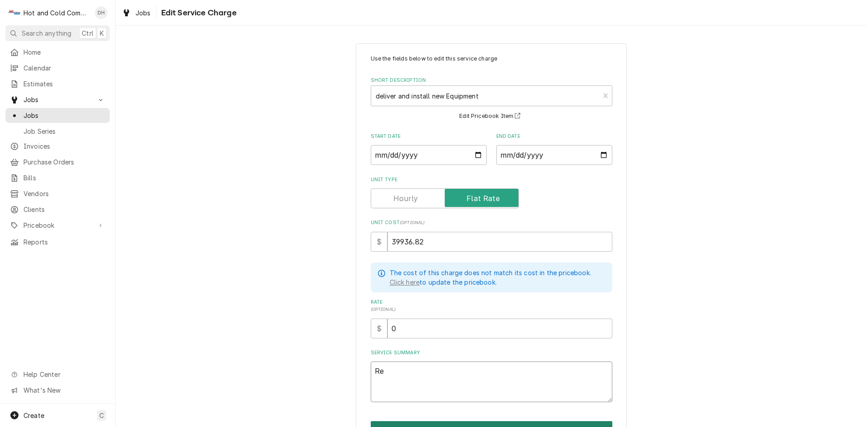
type textarea "Rem"
type textarea "x"
type textarea "Remo"
type textarea "x"
type textarea "Remov"
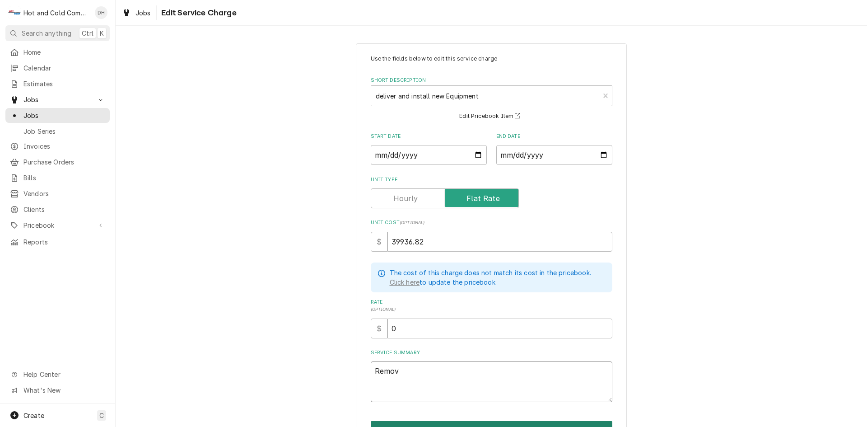
type textarea "x"
type textarea "Remove"
type textarea "x"
type textarea "Remove"
type textarea "x"
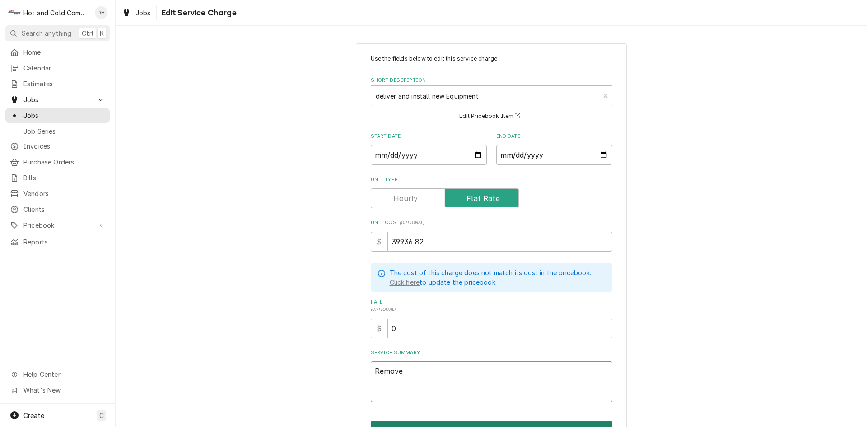
type textarea "Remove o"
type textarea "x"
type textarea "Remove ol"
type textarea "x"
type textarea "Remove old"
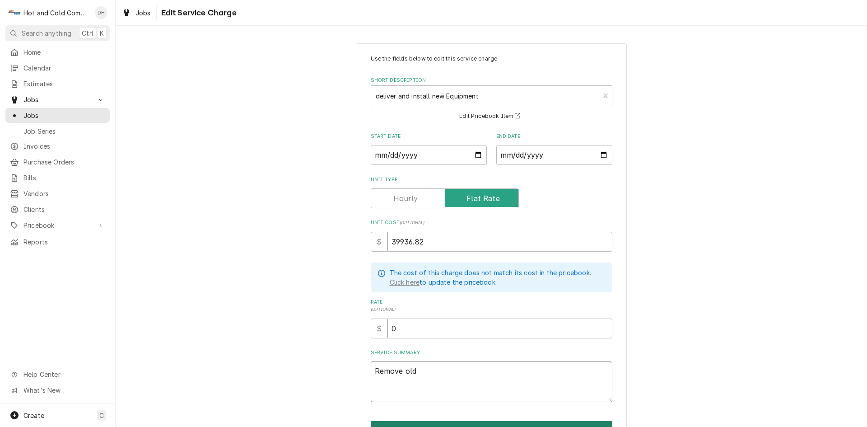
type textarea "x"
type textarea "Remove old"
type textarea "x"
type textarea "Remove old e"
type textarea "x"
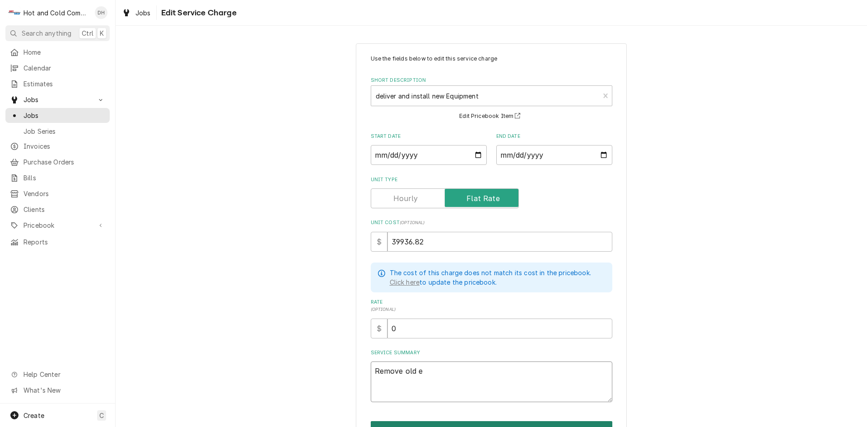
type textarea "Remove old eq"
type textarea "x"
type textarea "Remove old equ"
type textarea "x"
type textarea "Remove old equi"
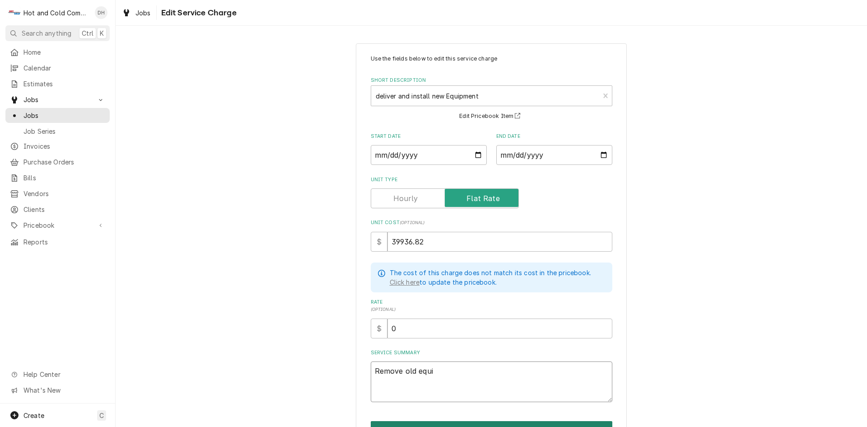
type textarea "x"
type textarea "Remove old equip"
type textarea "x"
type textarea "Remove old equipm"
type textarea "x"
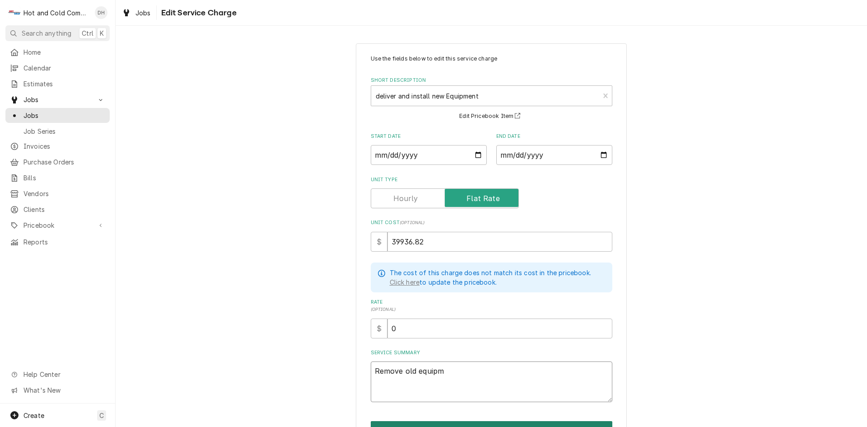
type textarea "Remove old equipme"
type textarea "x"
type textarea "Remove old equipmen"
type textarea "x"
type textarea "Remove old equipment"
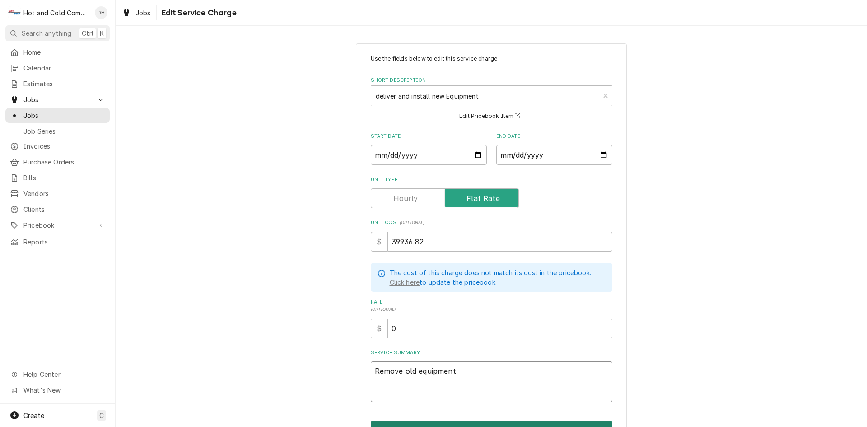
type textarea "x"
type textarea "Remove old equipment"
type textarea "x"
type textarea "Remove old equipment a"
type textarea "x"
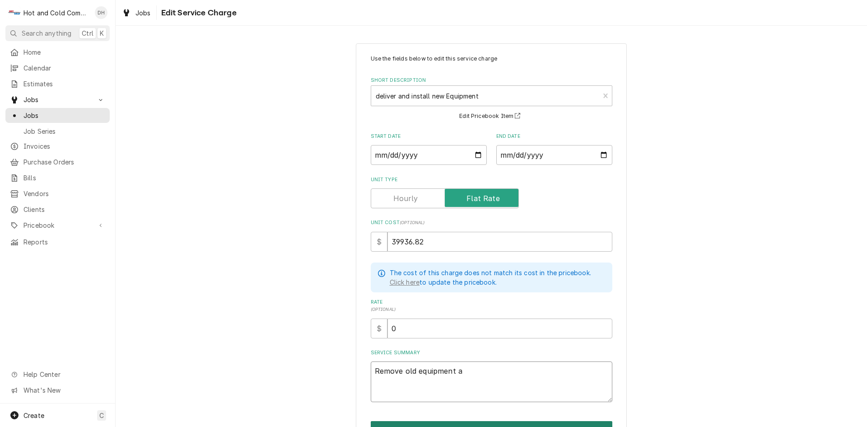
type textarea "Remove old equipment an"
type textarea "x"
type textarea "Remove old equipment and"
type textarea "x"
type textarea "Remove old equipment and"
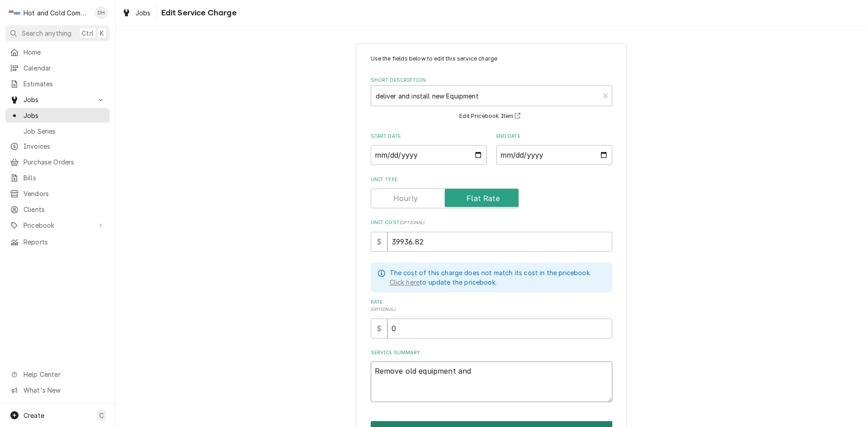
type textarea "x"
type textarea "Remove old equipment and i"
type textarea "x"
type textarea "Remove old equipment and in"
type textarea "x"
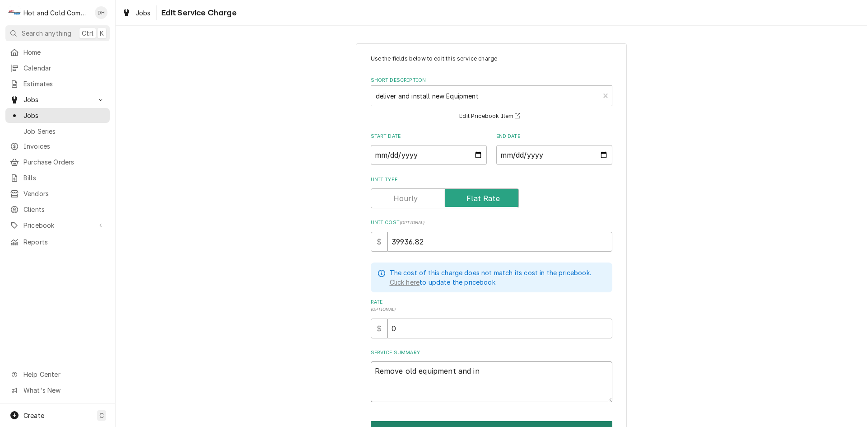
type textarea "Remove old equipment and ins"
type textarea "x"
type textarea "Remove old equipment and inst"
type textarea "x"
type textarea "Remove old equipment and insta"
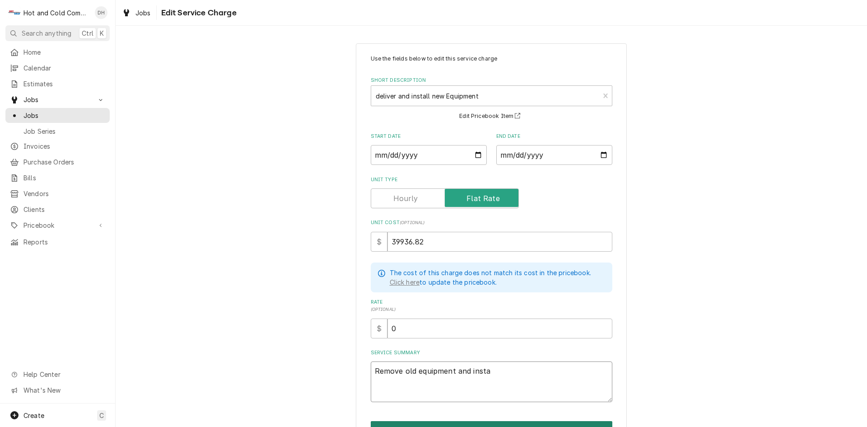
type textarea "x"
type textarea "Remove old equipment and instal"
type textarea "x"
type textarea "Remove old equipment and install"
type textarea "x"
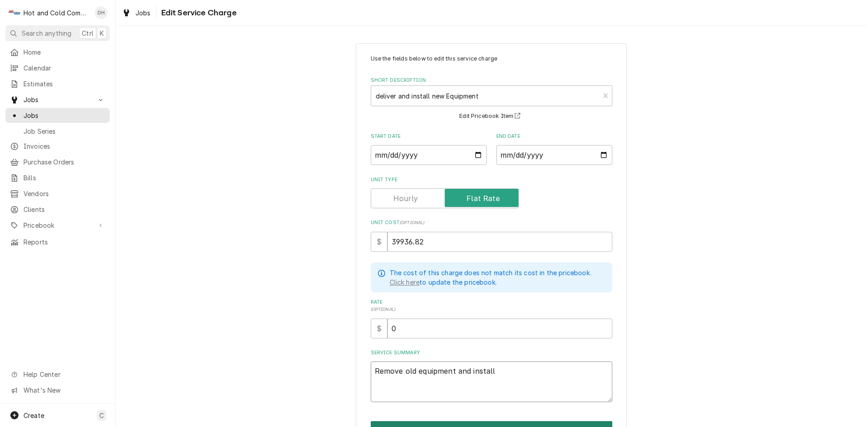
type textarea "Remove old equipment and install"
type textarea "x"
type textarea "Remove old equipment and install n"
type textarea "x"
type textarea "Remove old equipment and install ne"
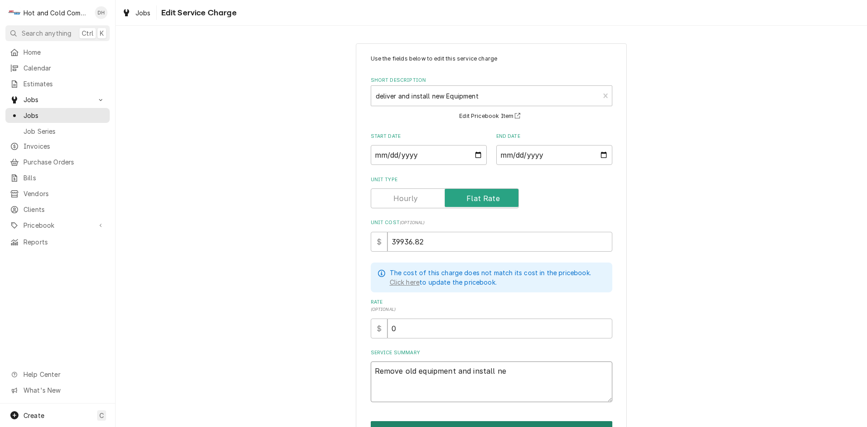
type textarea "x"
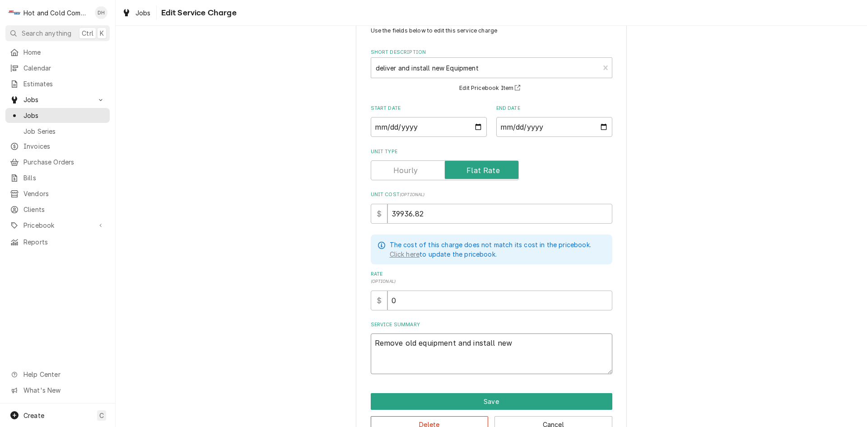
scroll to position [52, 0]
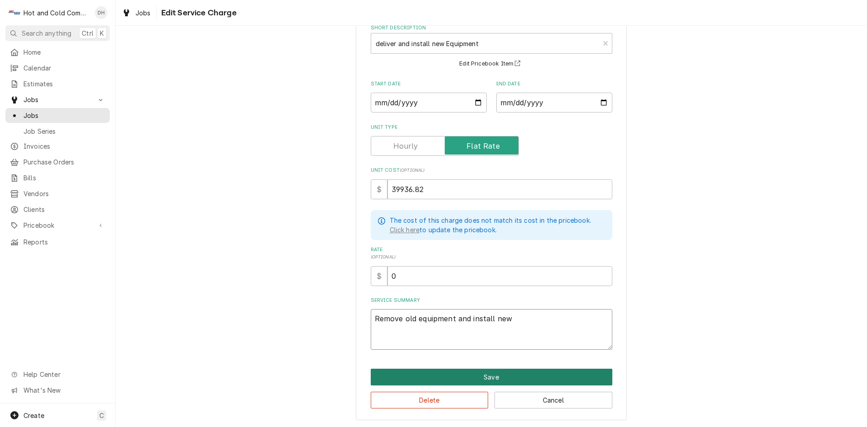
type textarea "Remove old equipment and install new"
click at [512, 370] on button "Save" at bounding box center [492, 377] width 242 height 17
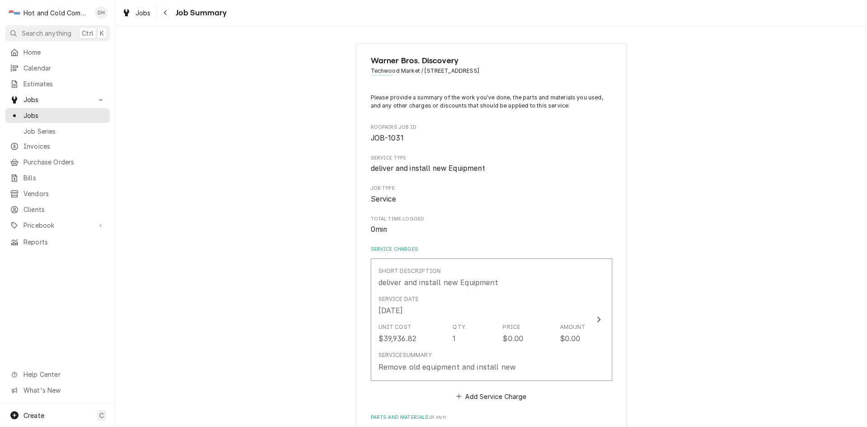
scroll to position [150, 0]
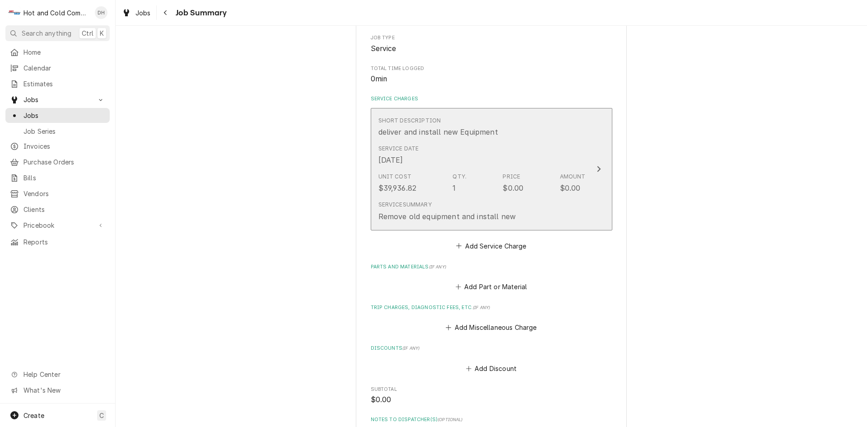
click at [528, 146] on div "Service Date Sep 12, 2025" at bounding box center [481, 155] width 207 height 28
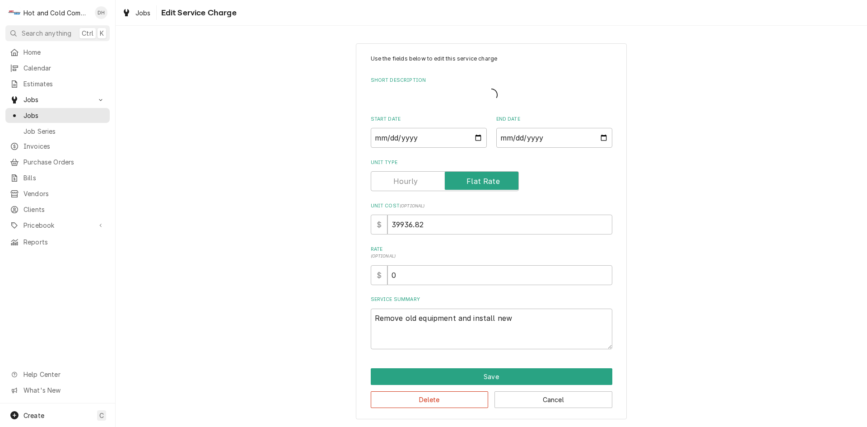
type textarea "x"
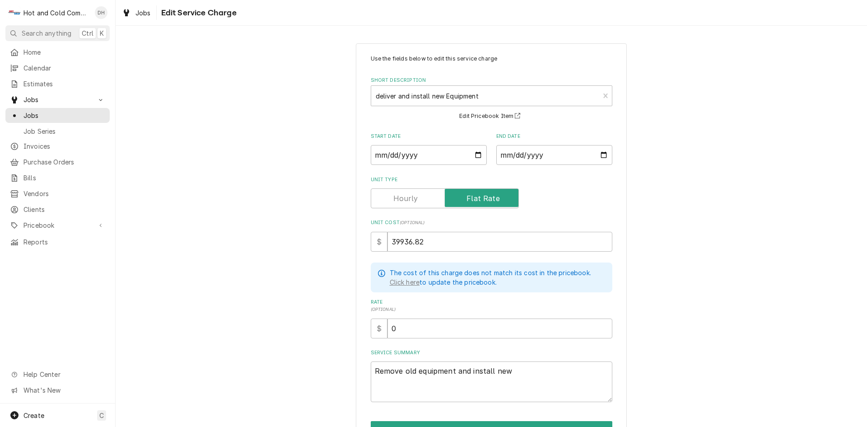
click at [488, 198] on label "Unit Type" at bounding box center [445, 198] width 148 height 20
click at [488, 198] on input "Unit Type" at bounding box center [445, 198] width 140 height 20
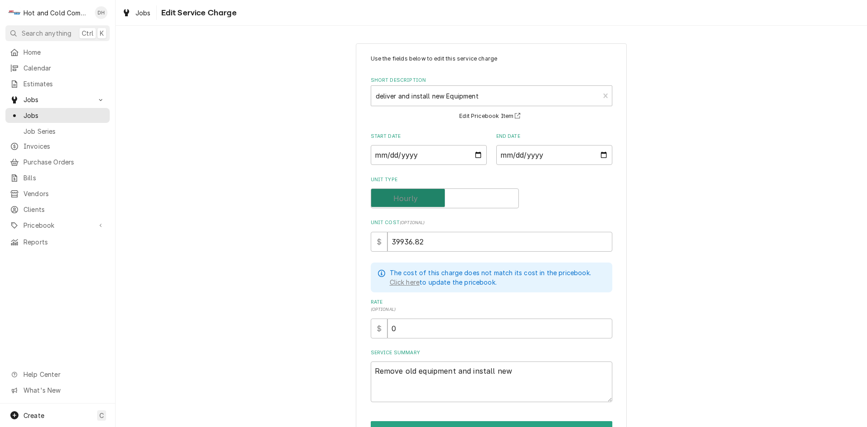
checkbox input "false"
type textarea "x"
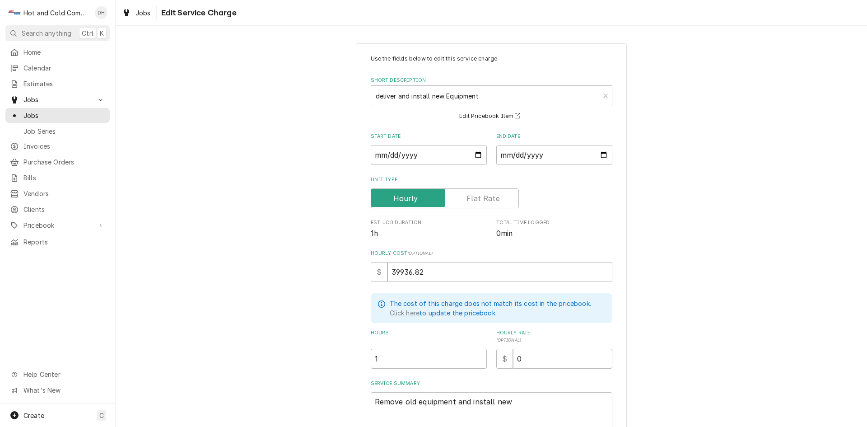
click at [493, 200] on label "Unit Type" at bounding box center [445, 198] width 148 height 20
click at [493, 200] on input "Unit Type" at bounding box center [445, 198] width 140 height 20
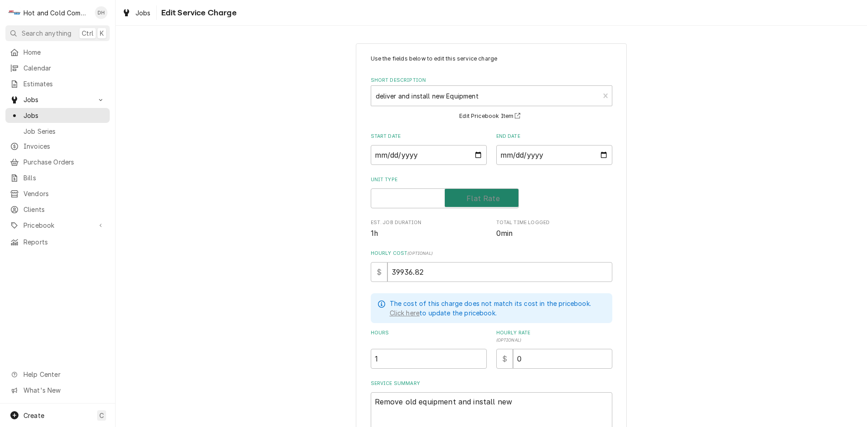
checkbox input "true"
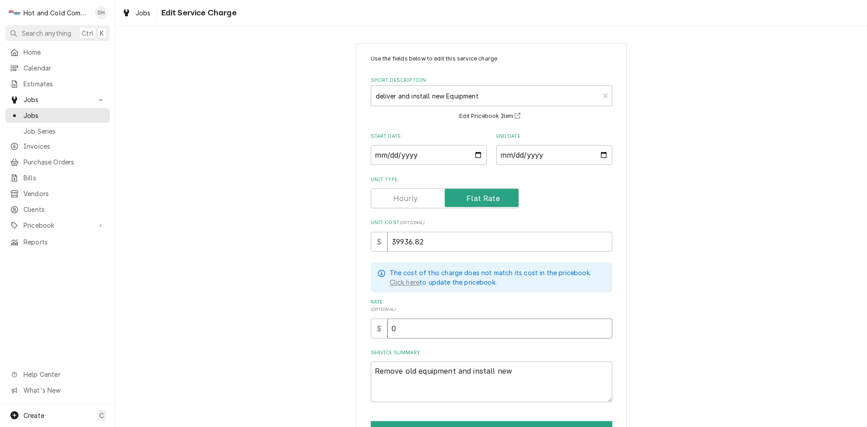
click at [414, 325] on input "0" at bounding box center [500, 328] width 225 height 20
type textarea "x"
type input "3"
type textarea "x"
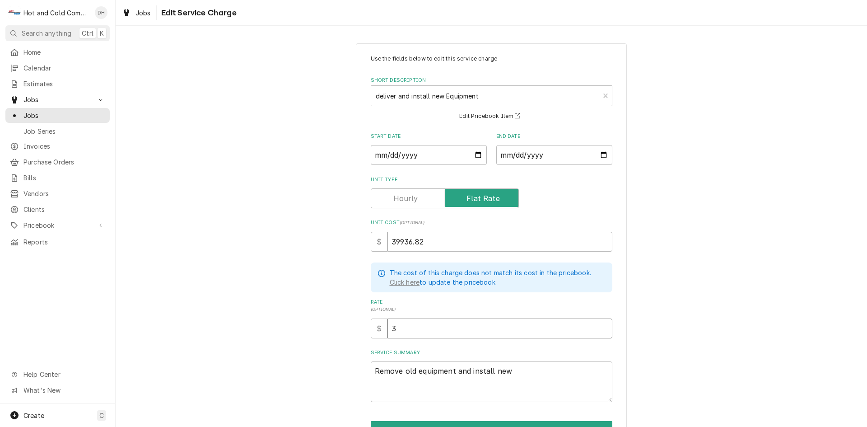
type input "39"
type textarea "x"
type input "399"
type textarea "x"
type input "3993"
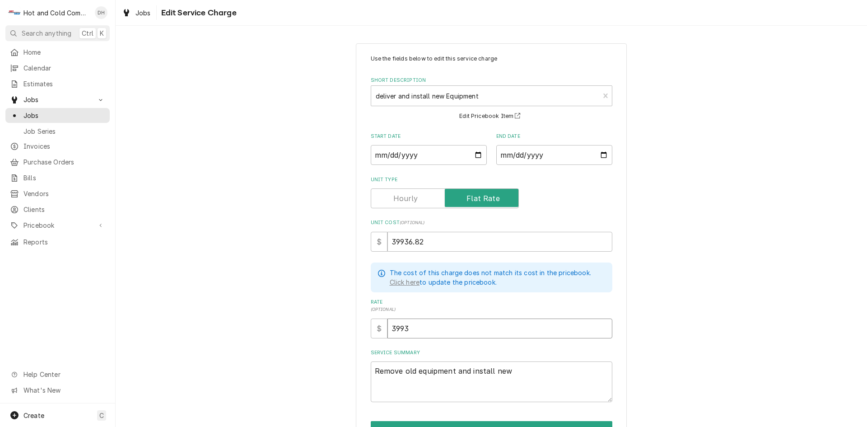
type textarea "x"
type input "39936"
type textarea "x"
type input "39936.8"
type textarea "x"
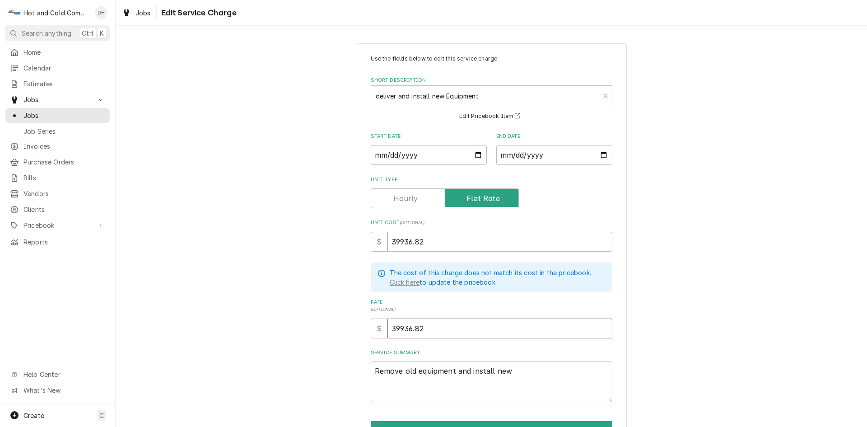
type input "39936.82"
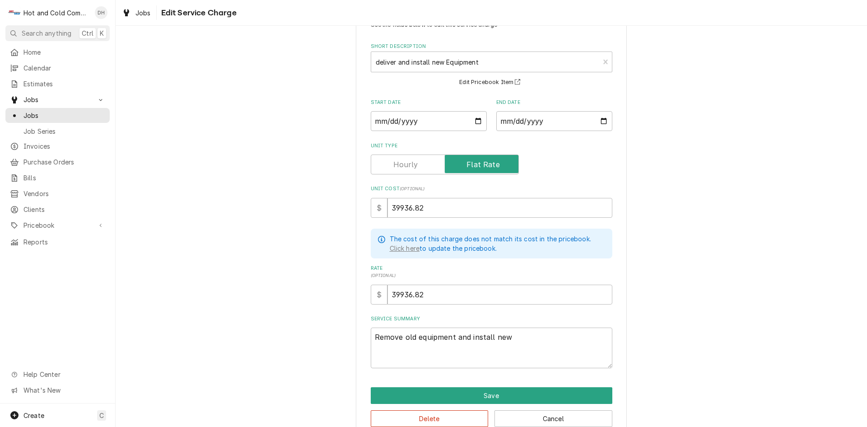
scroll to position [52, 0]
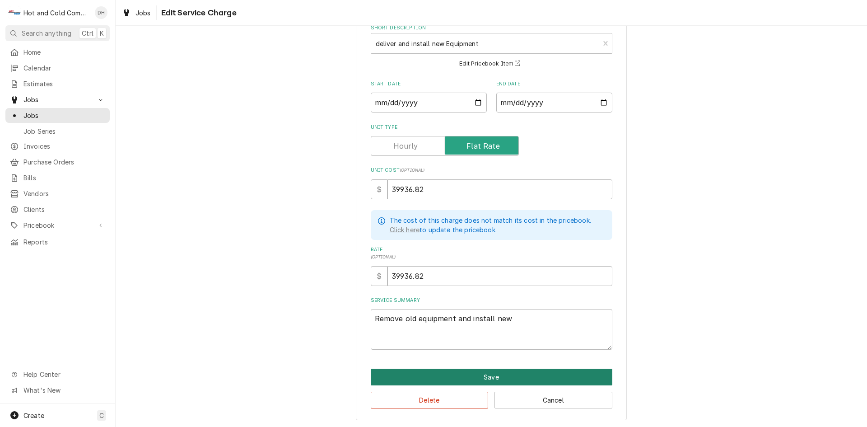
drag, startPoint x: 480, startPoint y: 374, endPoint x: 485, endPoint y: 373, distance: 5.1
click at [485, 373] on button "Save" at bounding box center [492, 377] width 242 height 17
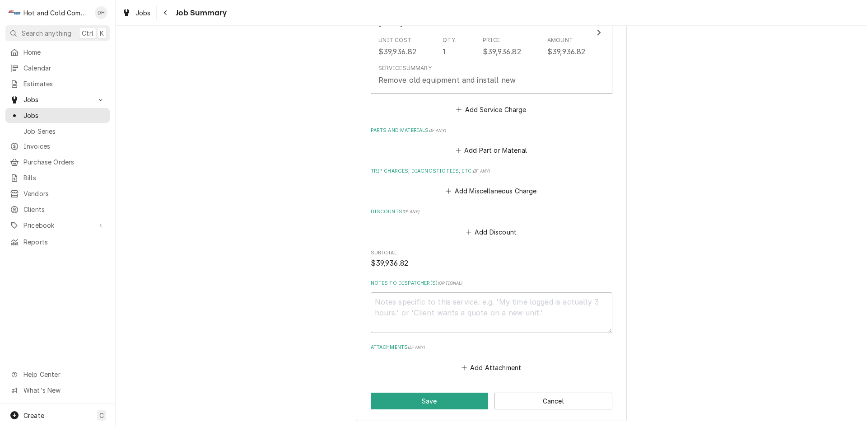
scroll to position [332, 0]
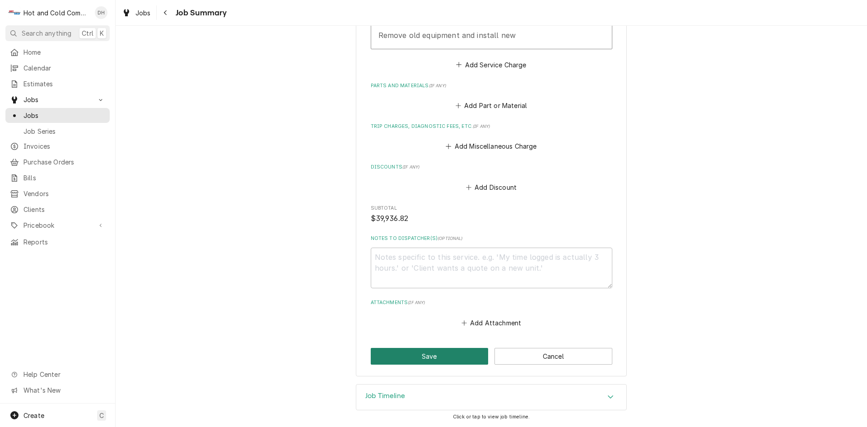
drag, startPoint x: 435, startPoint y: 358, endPoint x: 465, endPoint y: 336, distance: 36.5
click at [437, 358] on button "Save" at bounding box center [430, 356] width 118 height 17
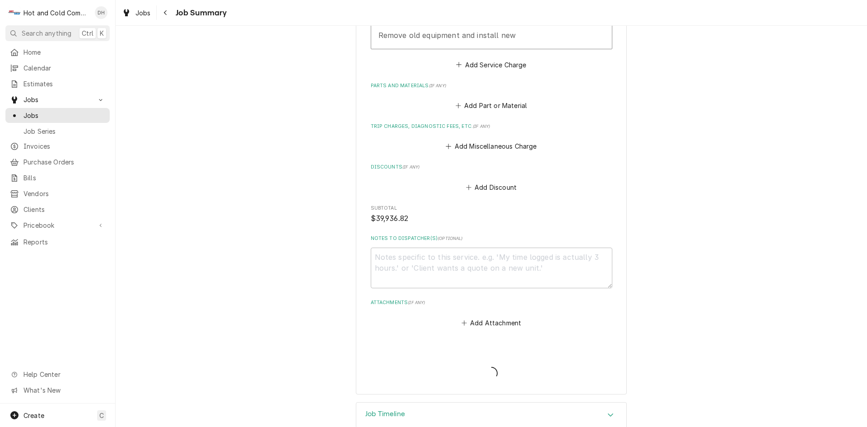
type textarea "x"
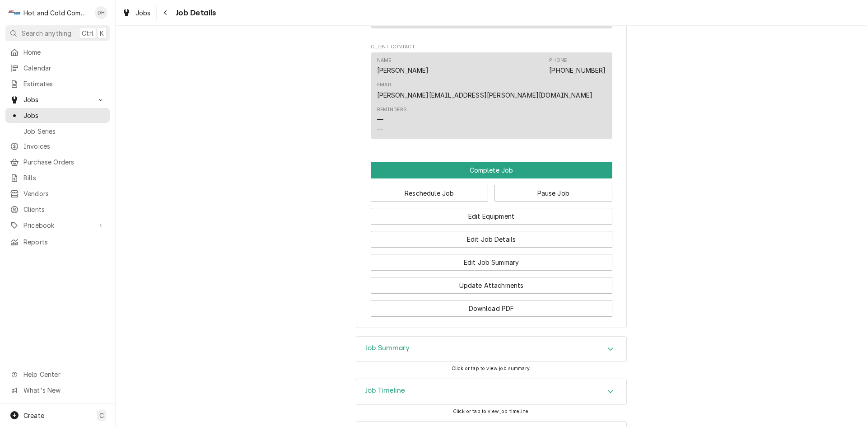
scroll to position [692, 0]
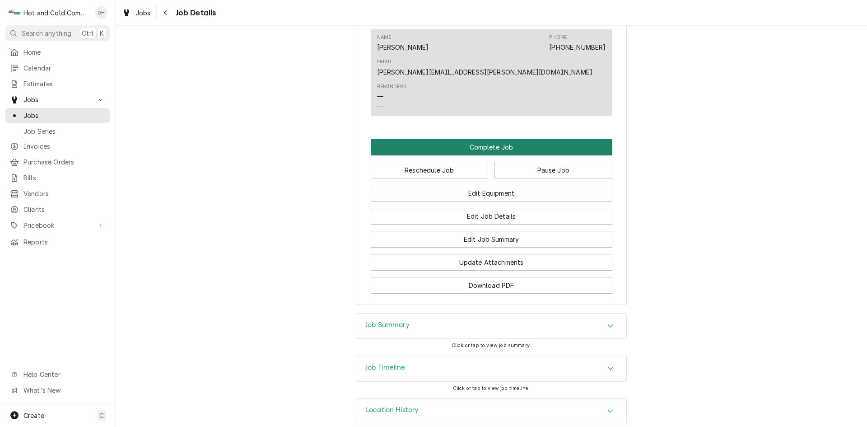
click at [479, 139] on button "Complete Job" at bounding box center [492, 147] width 242 height 17
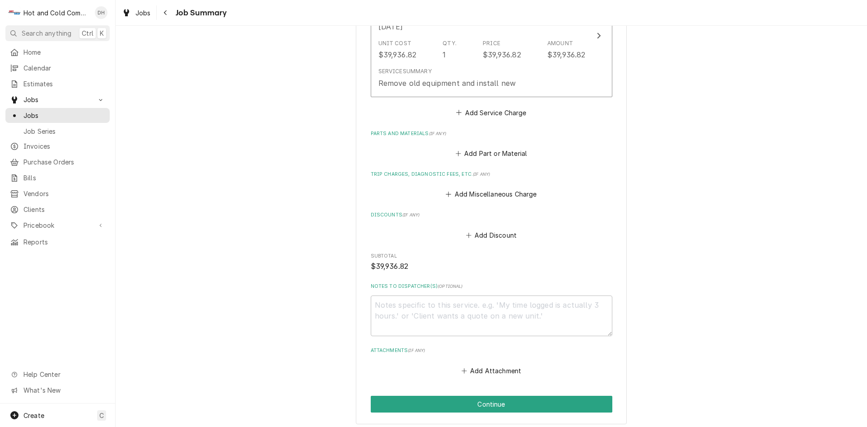
scroll to position [332, 0]
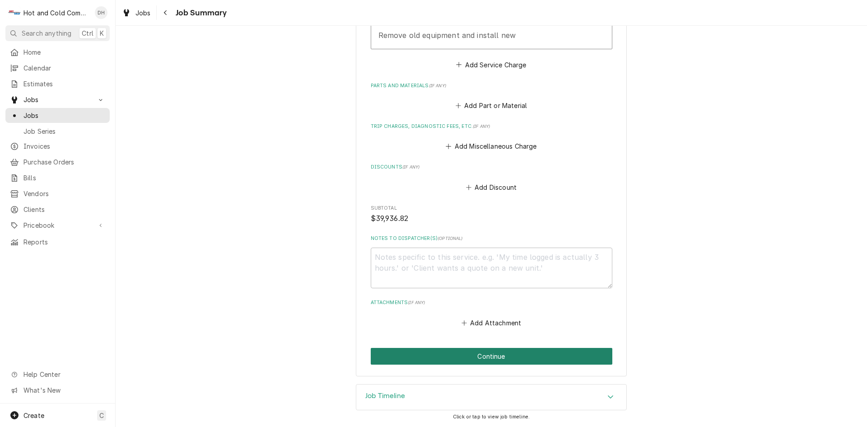
click at [468, 355] on button "Continue" at bounding box center [492, 356] width 242 height 17
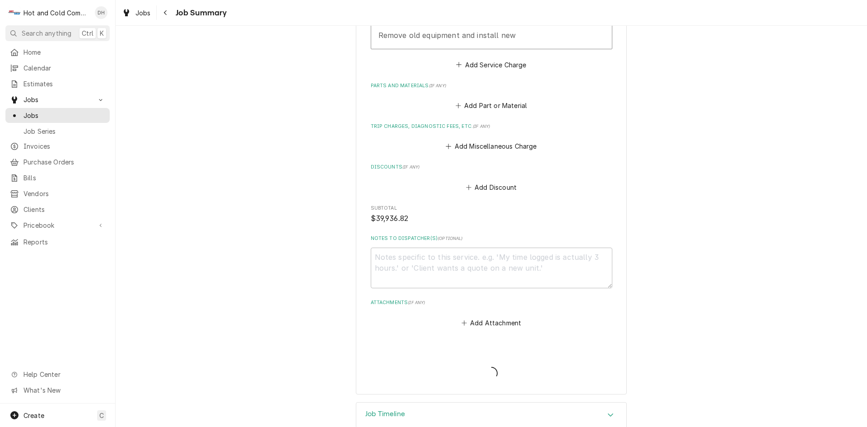
type textarea "x"
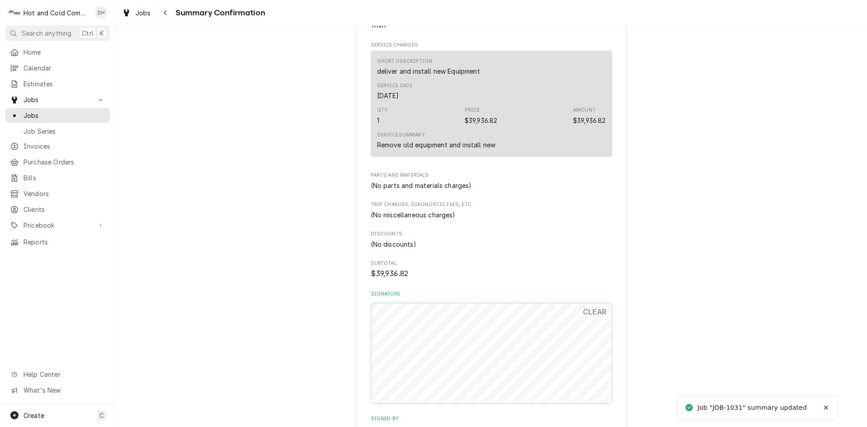
scroll to position [368, 0]
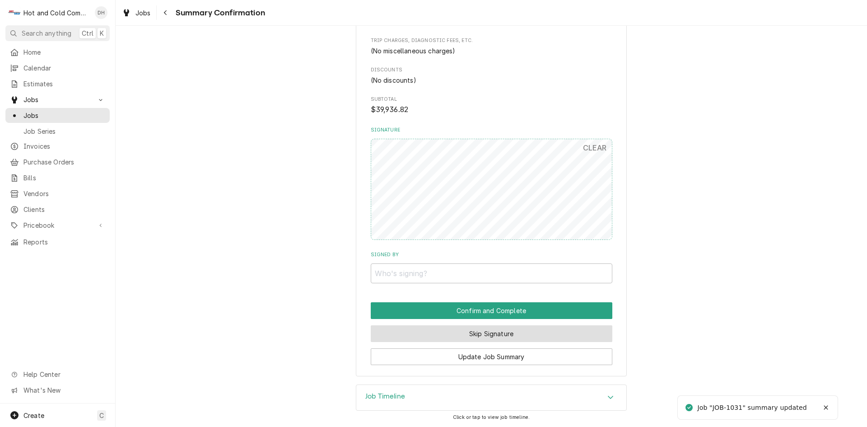
click at [532, 338] on button "Skip Signature" at bounding box center [492, 333] width 242 height 17
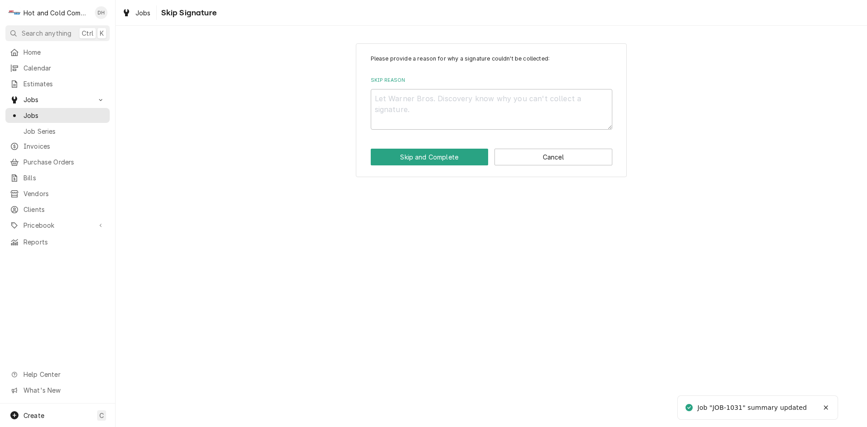
drag, startPoint x: 388, startPoint y: 80, endPoint x: 386, endPoint y: 93, distance: 12.8
click at [388, 80] on label "Skip Reason" at bounding box center [492, 80] width 242 height 7
click at [388, 89] on textarea "Skip Reason" at bounding box center [492, 109] width 242 height 41
click at [383, 101] on textarea "Skip Reason" at bounding box center [492, 109] width 242 height 41
type textarea "x"
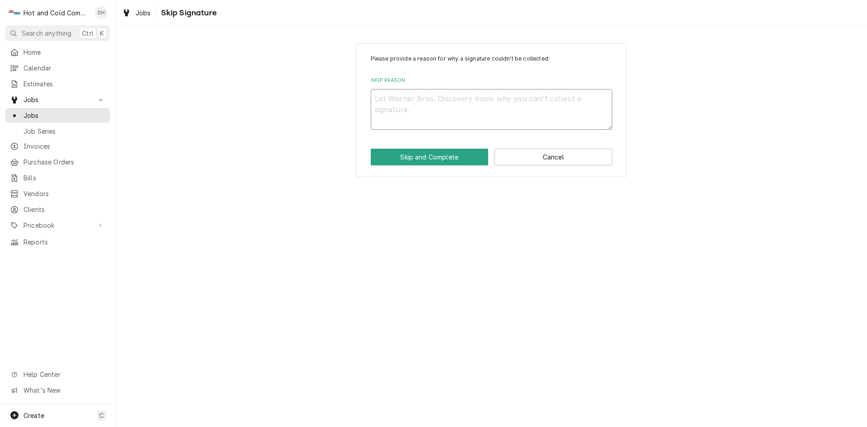
type textarea "E"
type textarea "x"
type textarea "Em"
type textarea "x"
type textarea "Ema"
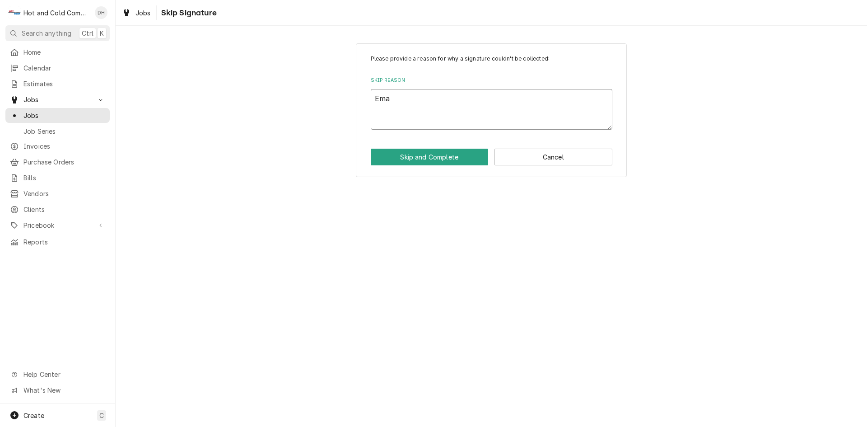
type textarea "x"
type textarea "Emai"
type textarea "x"
type textarea "Email"
type textarea "x"
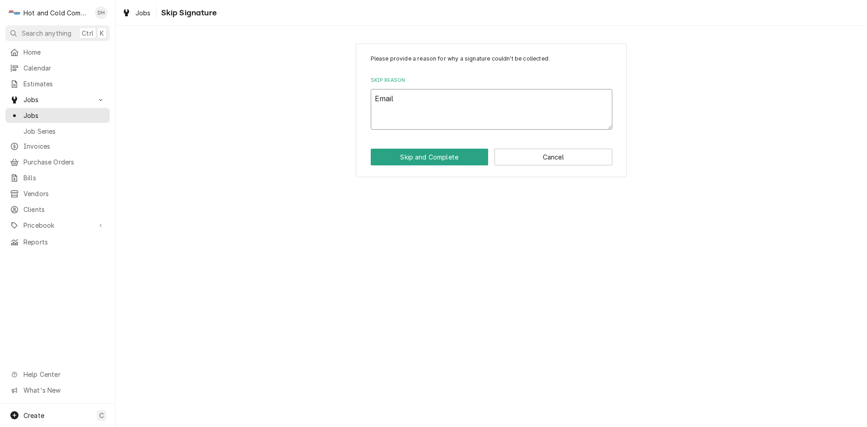
type textarea "Emaile"
type textarea "x"
type textarea "Emailed"
type textarea "x"
type textarea "Emailed"
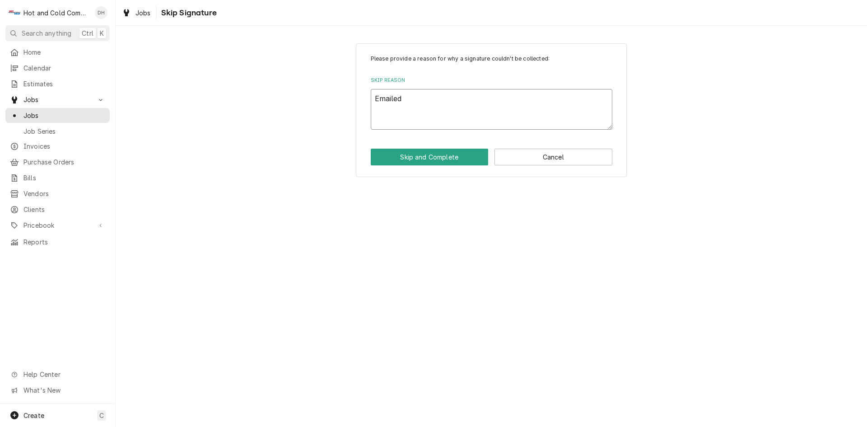
type textarea "x"
type textarea "Emailed i"
type textarea "x"
type textarea "Emailed in"
type textarea "x"
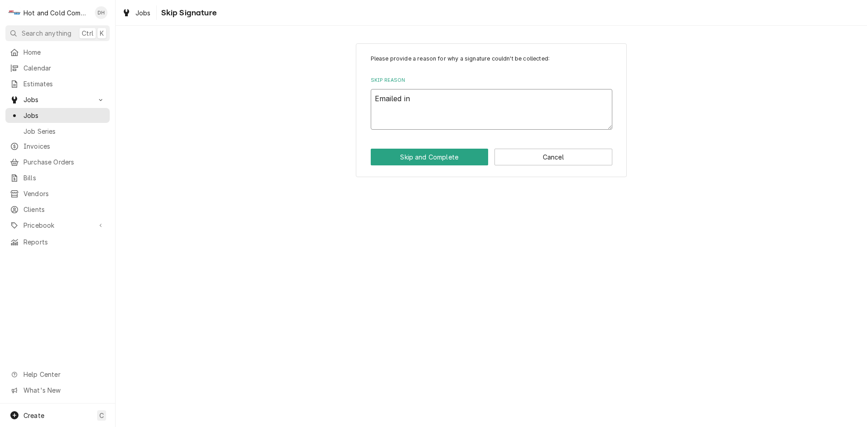
type textarea "Emailed inv"
type textarea "x"
type textarea "Emailed invo"
type textarea "x"
type textarea "Emailed invoi"
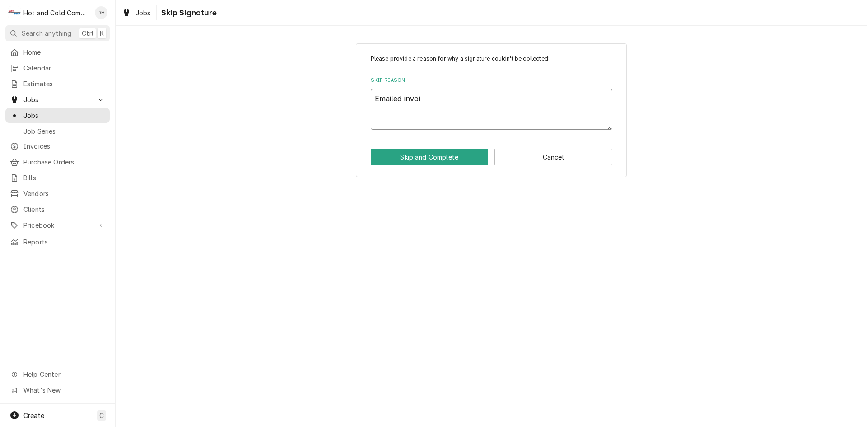
type textarea "x"
type textarea "Emailed invoic"
type textarea "x"
type textarea "Emailed invoice"
click at [419, 159] on button "Skip and Complete" at bounding box center [430, 157] width 118 height 17
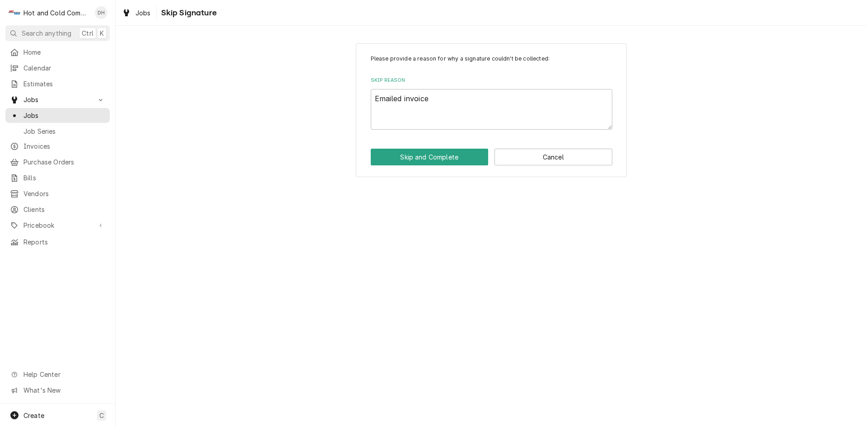
type textarea "x"
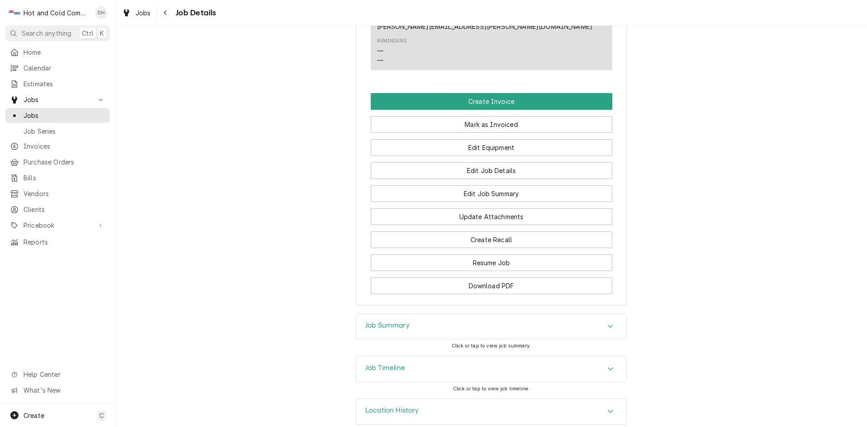
scroll to position [658, 0]
click at [479, 93] on button "Create Invoice" at bounding box center [492, 101] width 242 height 17
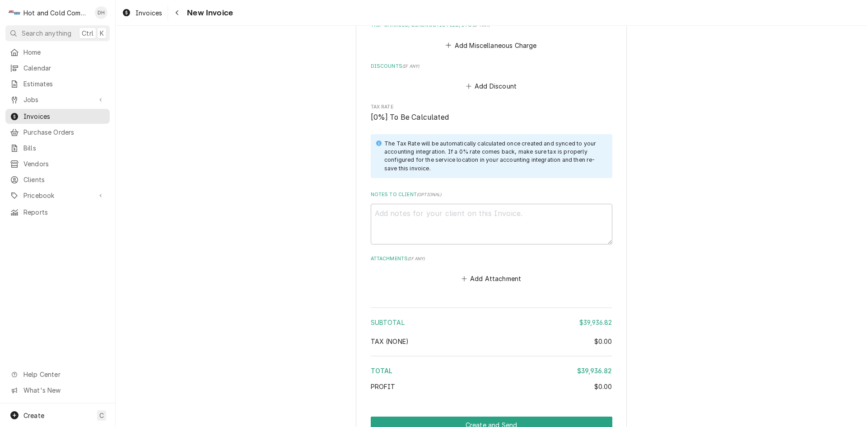
scroll to position [1023, 0]
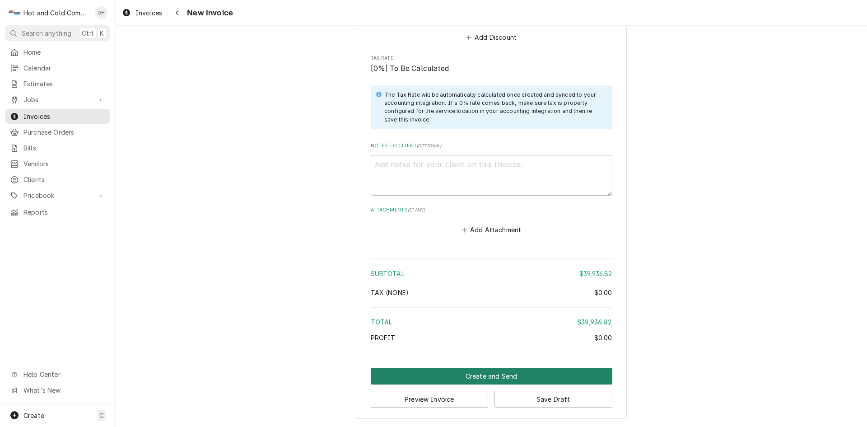
click at [472, 378] on button "Create and Send" at bounding box center [492, 376] width 242 height 17
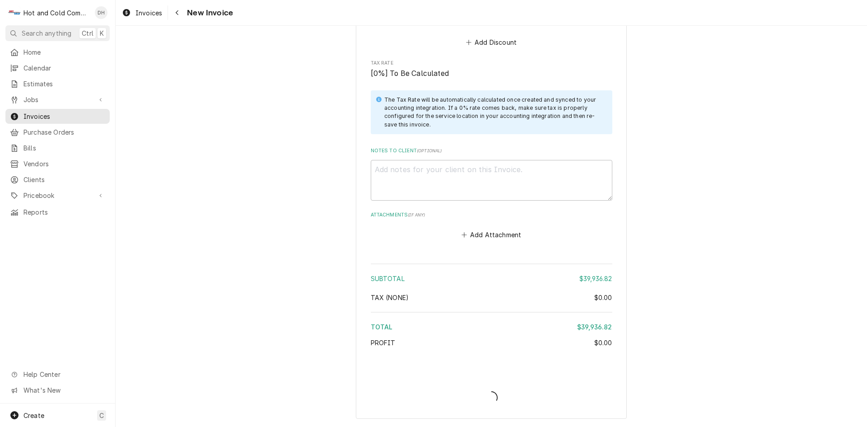
scroll to position [1018, 0]
type textarea "x"
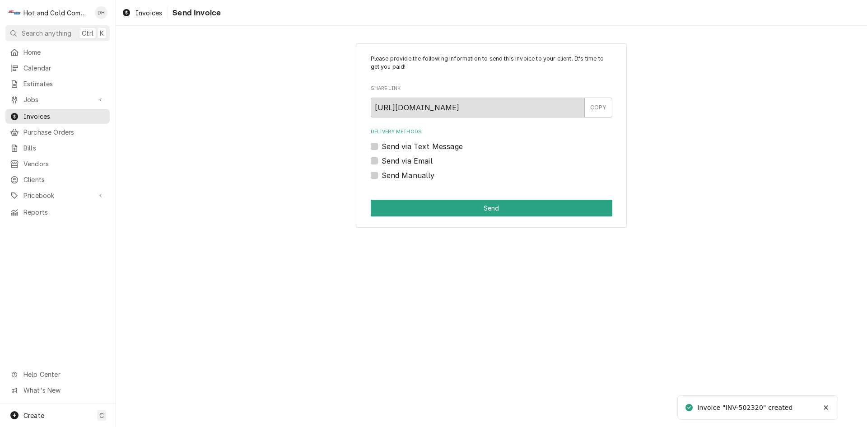
click at [382, 161] on label "Send via Email" at bounding box center [407, 160] width 51 height 11
click at [382, 161] on input "Send via Email" at bounding box center [503, 165] width 242 height 20
checkbox input "true"
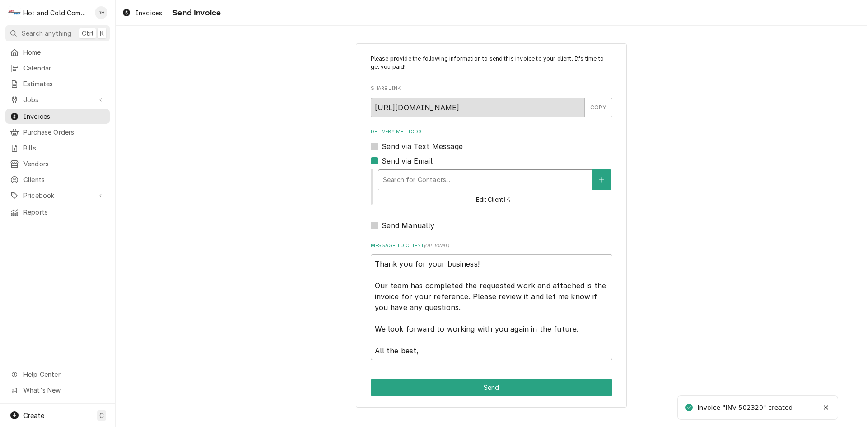
click at [414, 173] on div "Delivery Methods" at bounding box center [485, 180] width 204 height 16
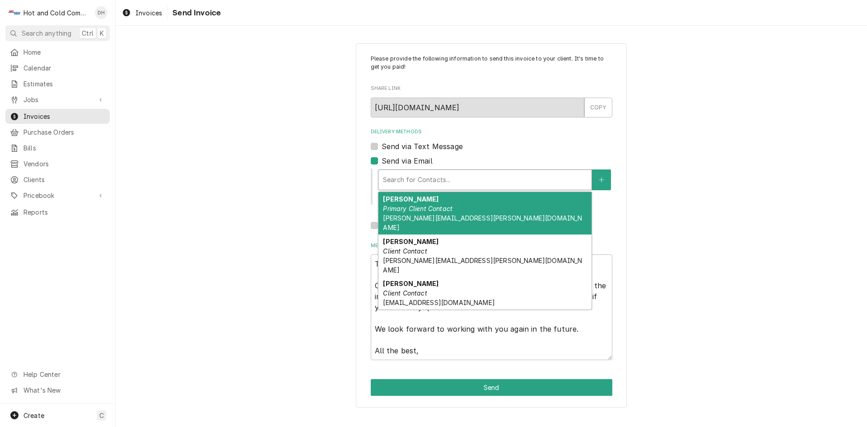
click at [440, 209] on em "Primary Client Contact" at bounding box center [418, 209] width 70 height 8
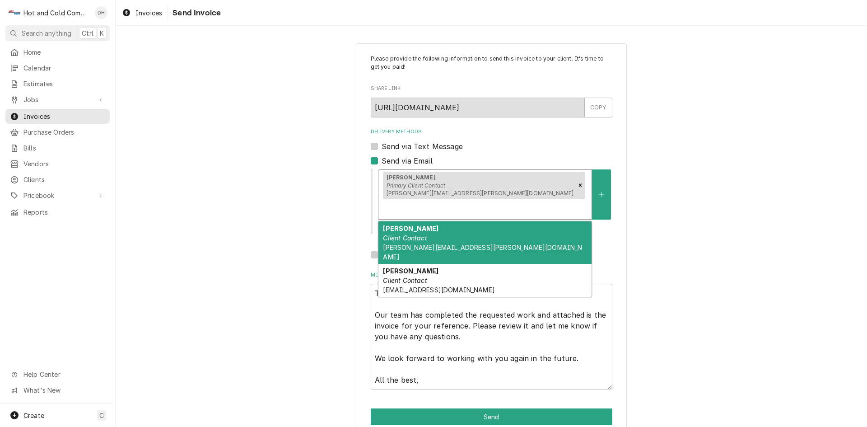
click at [532, 201] on div "Delivery Methods" at bounding box center [485, 209] width 204 height 16
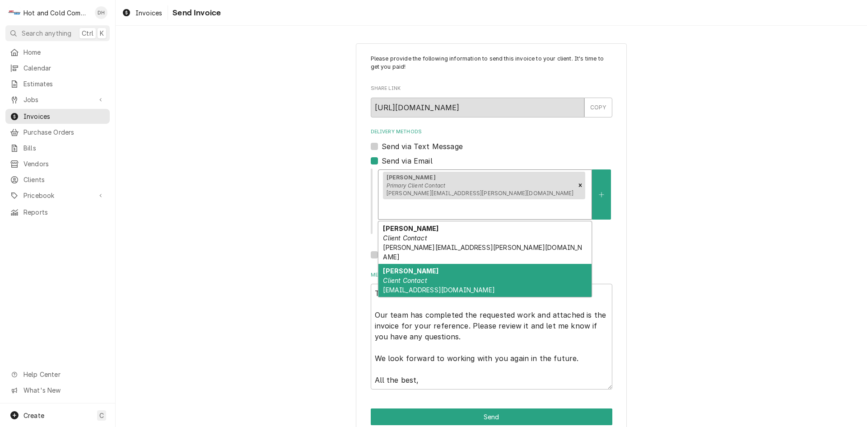
click at [440, 264] on div "Laura Emslie Client Contact lemslie@restaurantassociates.com" at bounding box center [484, 280] width 213 height 33
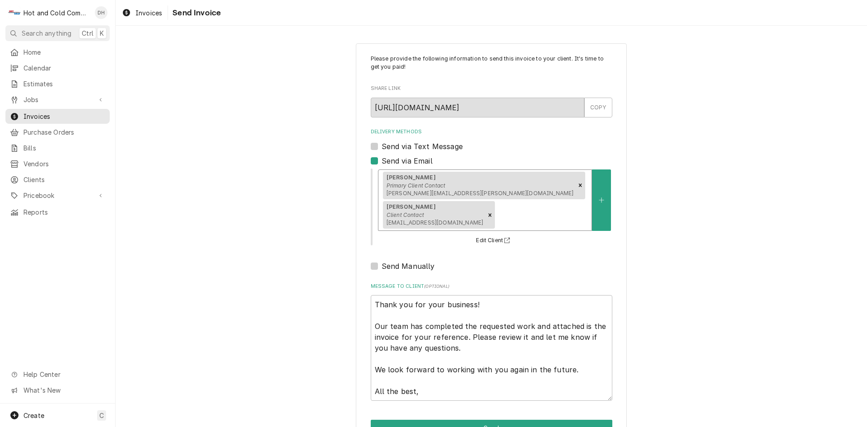
scroll to position [29, 0]
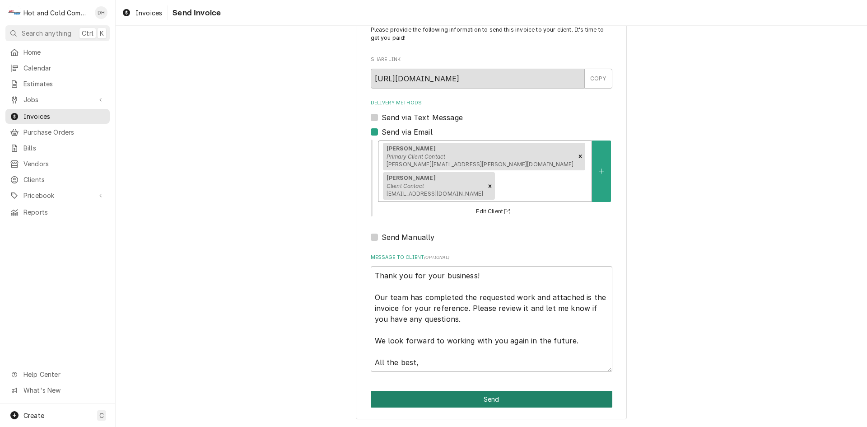
click at [490, 400] on button "Send" at bounding box center [492, 399] width 242 height 17
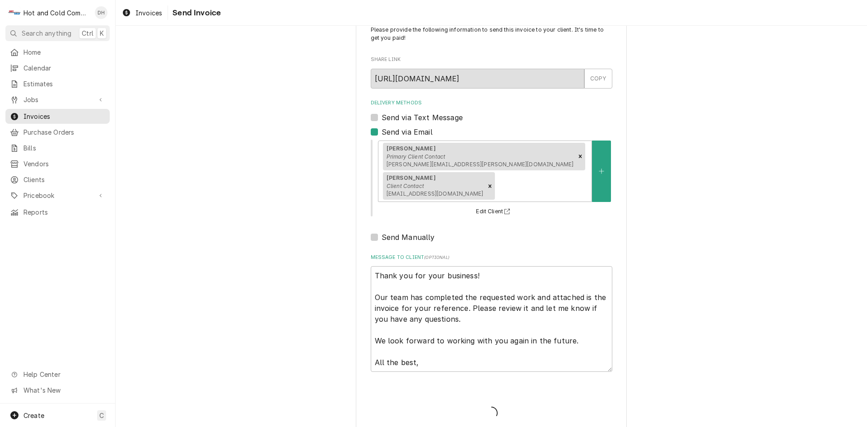
type textarea "x"
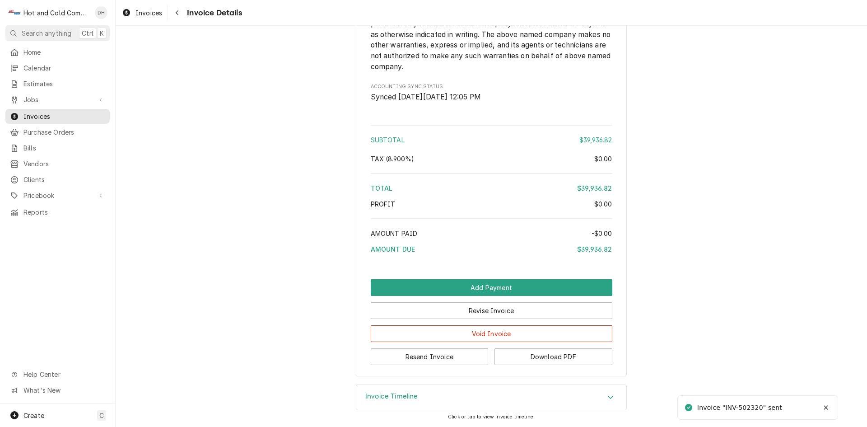
scroll to position [890, 0]
click at [545, 360] on button "Download PDF" at bounding box center [554, 356] width 118 height 17
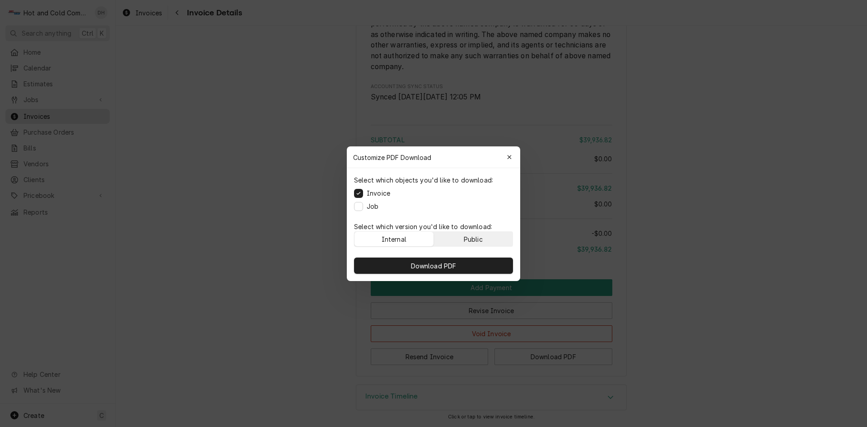
click at [494, 238] on button "Public" at bounding box center [473, 239] width 79 height 14
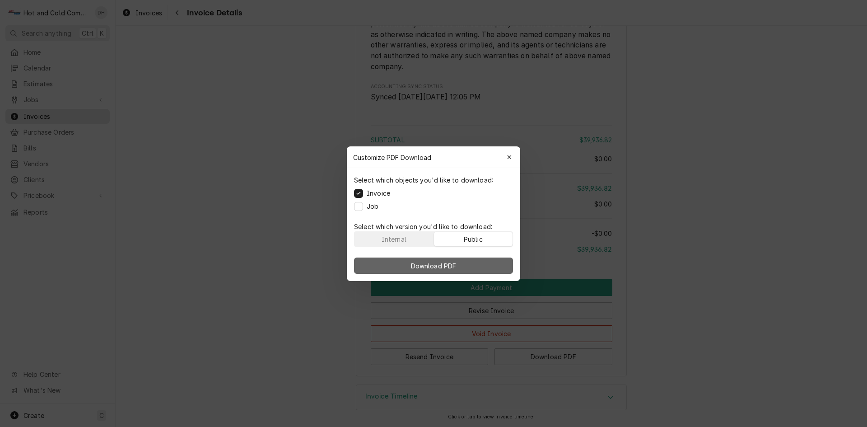
click at [486, 265] on button "Download PDF" at bounding box center [433, 265] width 159 height 16
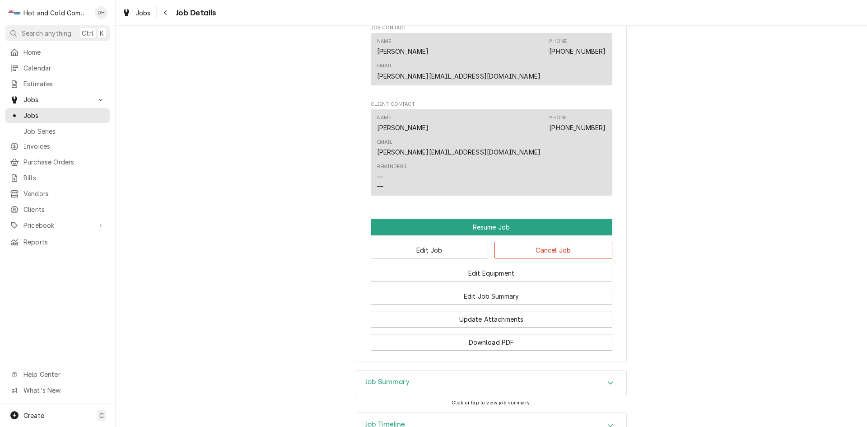
scroll to position [761, 0]
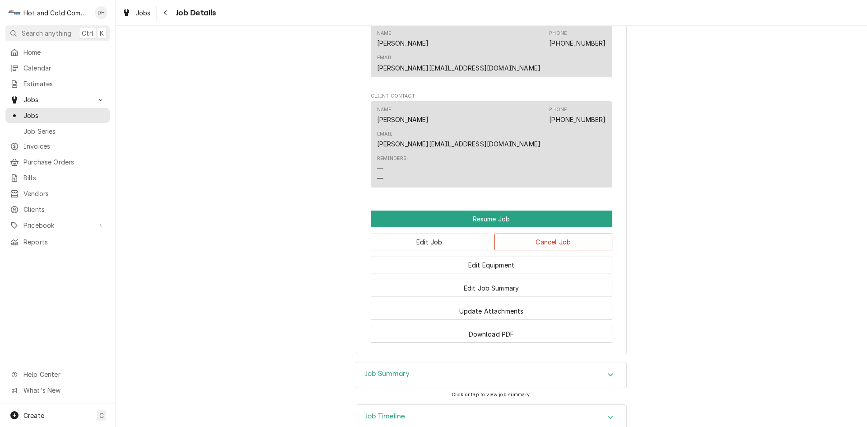
click at [608, 414] on icon "Accordion Header" at bounding box center [610, 417] width 6 height 7
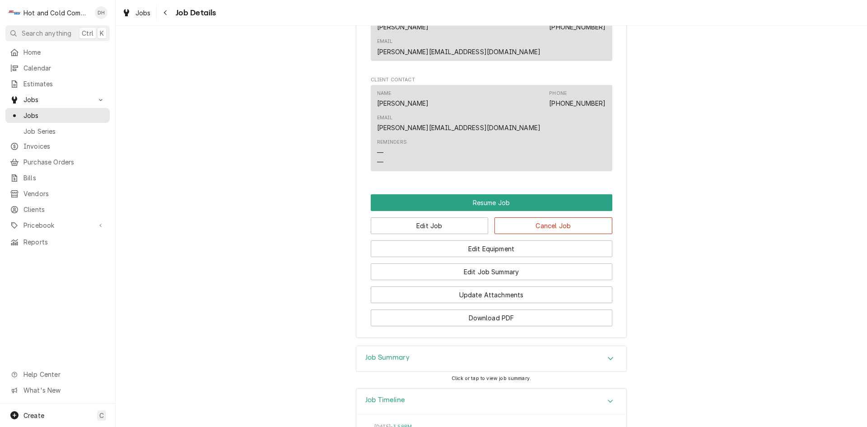
scroll to position [928, 0]
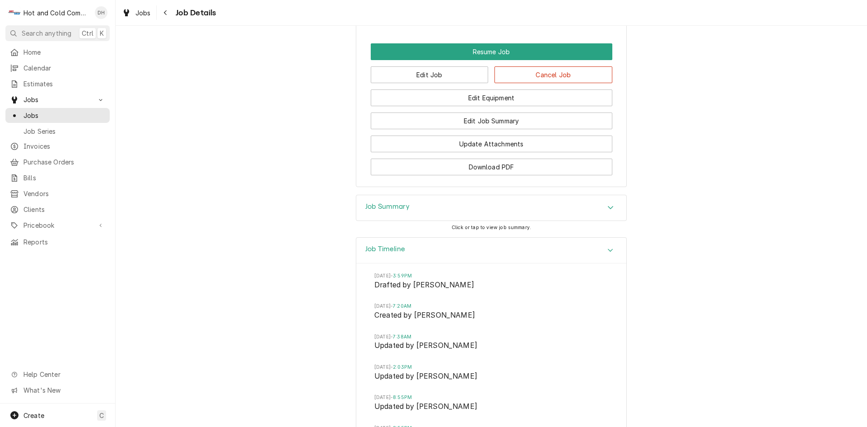
click at [610, 247] on icon "Accordion Header" at bounding box center [610, 250] width 6 height 7
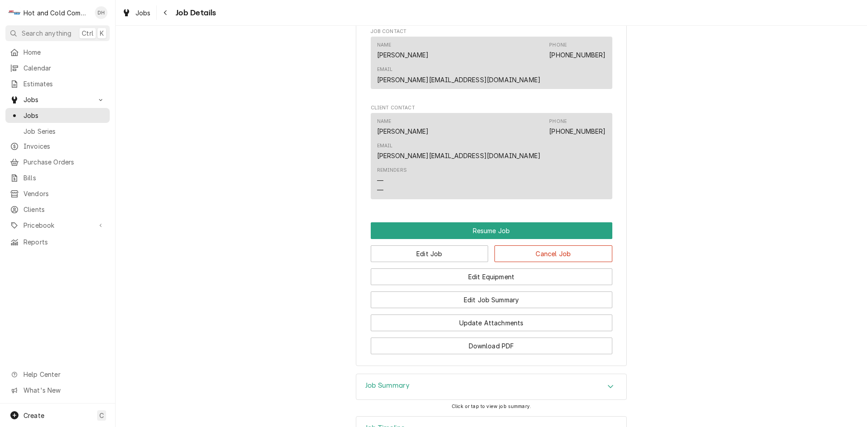
scroll to position [761, 0]
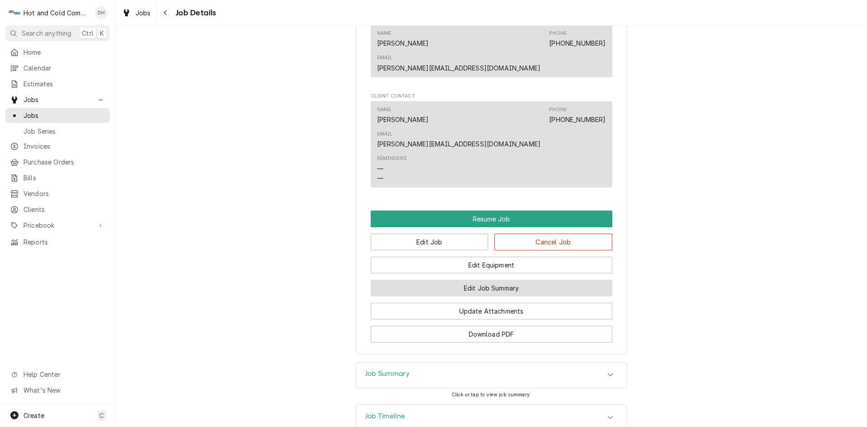
click at [491, 280] on button "Edit Job Summary" at bounding box center [492, 288] width 242 height 17
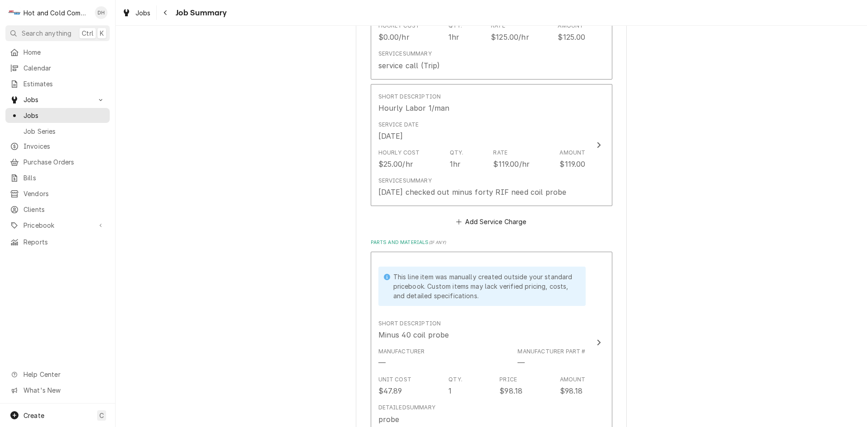
scroll to position [150, 0]
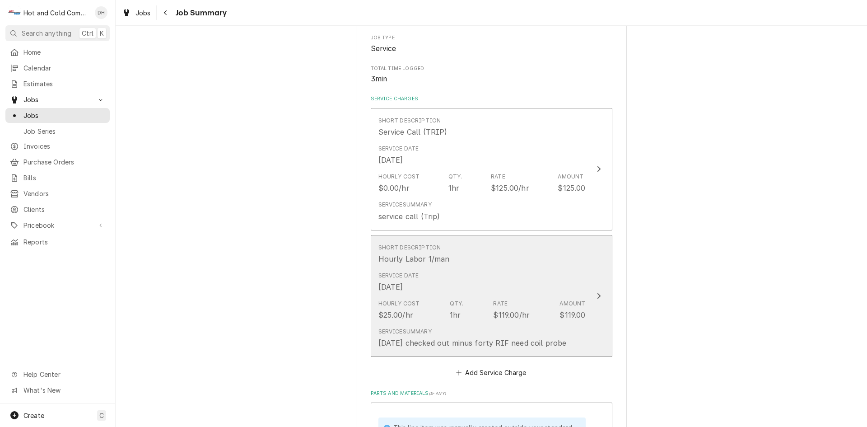
click at [533, 261] on div "Short Description Hourly Labor 1/man" at bounding box center [481, 254] width 207 height 28
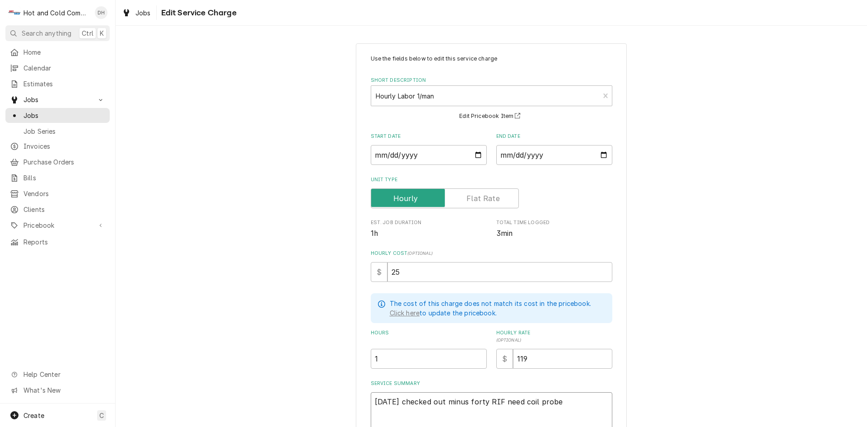
drag, startPoint x: 564, startPoint y: 398, endPoint x: 616, endPoint y: 404, distance: 52.3
click at [565, 398] on textarea "6/2/25 checked out minus forty RIF need coil probe" at bounding box center [492, 412] width 242 height 41
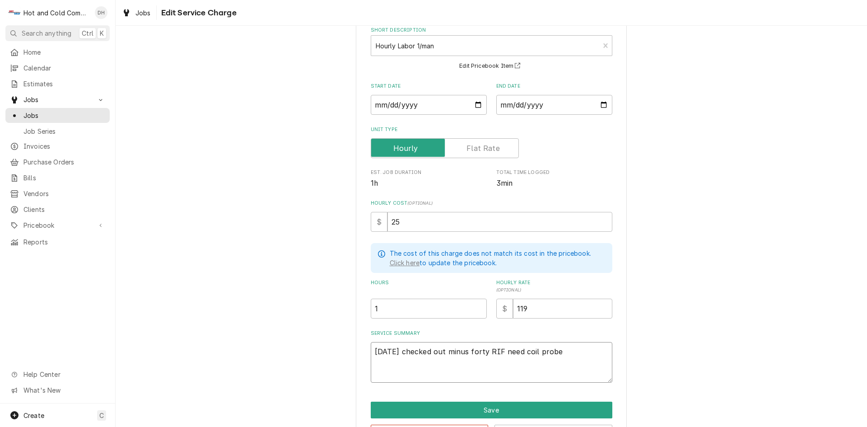
scroll to position [83, 0]
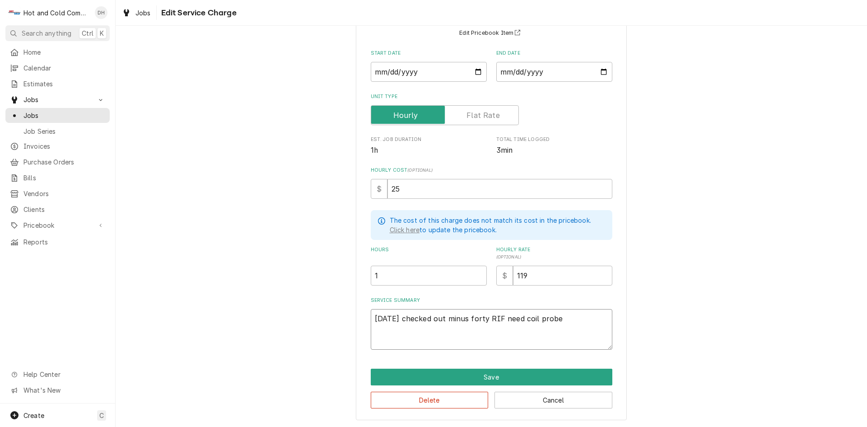
type textarea "x"
type textarea "6/2/25 checked out minus forty RIF need coil probe"
type textarea "x"
type textarea "6/2/25 checked out minus forty RIF need coil probe 6"
type textarea "x"
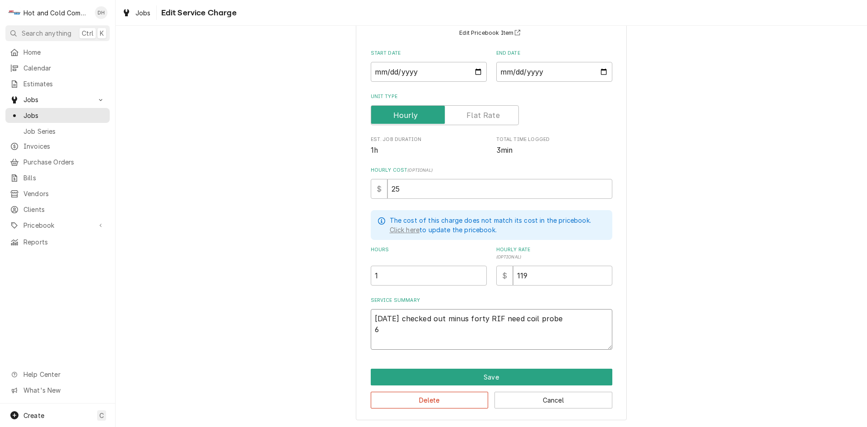
type textarea "6/2/25 checked out minus forty RIF need coil probe 6/"
type textarea "x"
type textarea "6/2/25 checked out minus forty RIF need coil probe 6/2"
type textarea "x"
type textarea "6/2/25 checked out minus forty RIF need coil probe 6/27"
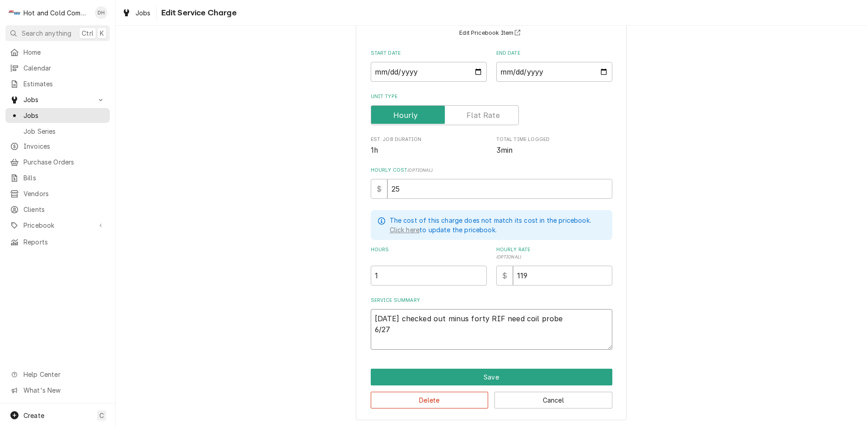
type textarea "x"
type textarea "6/2/25 checked out minus forty RIF need coil probe 6/27/"
type textarea "x"
type textarea "6/2/25 checked out minus forty RIF need coil probe 6/27/2"
type textarea "x"
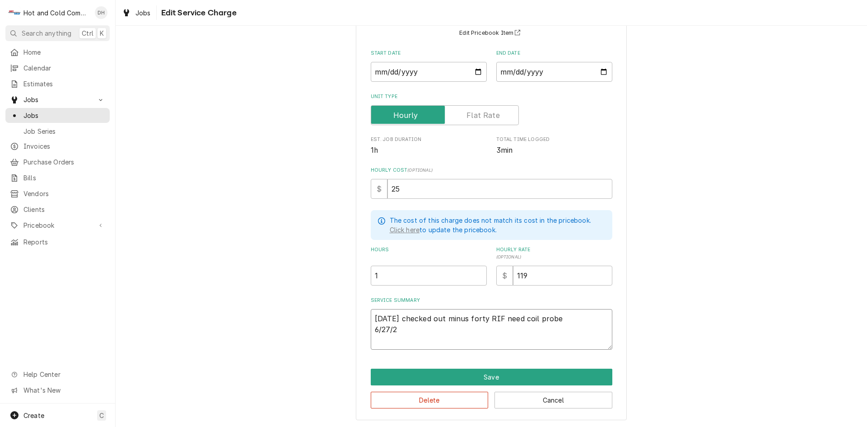
type textarea "6/2/25 checked out minus forty RIF need coil probe 6/27/25"
type textarea "x"
type textarea "6/2/25 checked out minus forty RIF need coil probe 6/27/25"
type textarea "x"
type textarea "6/2/25 checked out minus forty RIF need coil probe 6/27/25 R"
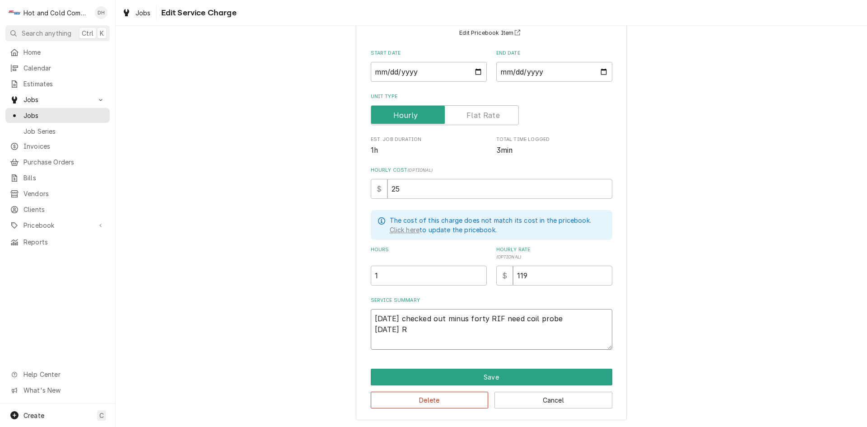
type textarea "x"
type textarea "6/2/25 checked out minus forty RIF need coil probe 6/27/25 Re"
type textarea "x"
type textarea "6/2/25 checked out minus forty RIF need coil probe 6/27/25 Rem"
type textarea "x"
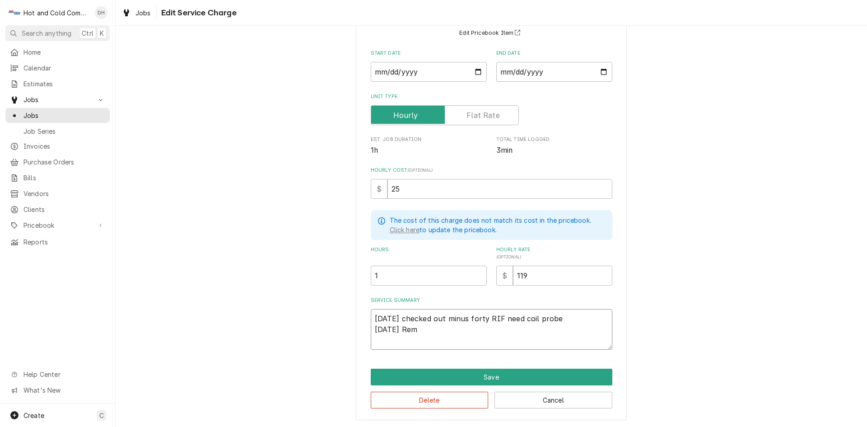
type textarea "6/2/25 checked out minus forty RIF need coil probe 6/27/25 Remo"
type textarea "x"
type textarea "6/2/25 checked out minus forty RIF need coil probe 6/27/25 Remov"
type textarea "x"
type textarea "6/2/25 checked out minus forty RIF need coil probe 6/27/25 Remove"
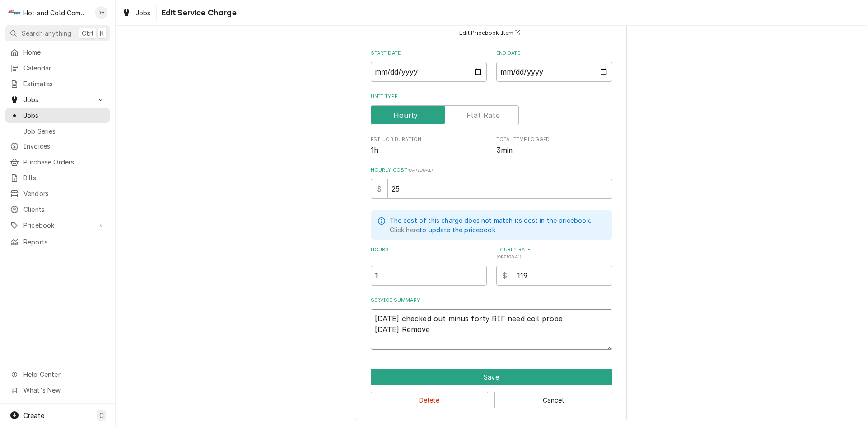
type textarea "x"
type textarea "6/2/25 checked out minus forty RIF need coil probe 6/27/25 Removed"
type textarea "x"
type textarea "6/2/25 checked out minus forty RIF need coil probe 6/27/25 Removed"
type textarea "x"
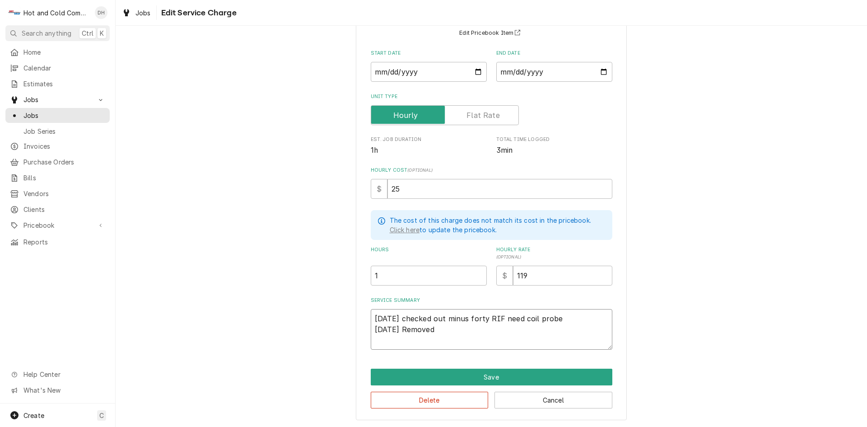
type textarea "6/2/25 checked out minus forty RIF need coil probe 6/27/25 Removed o"
type textarea "x"
type textarea "6/2/25 checked out minus forty RIF need coil probe 6/27/25 Removed ol"
type textarea "x"
type textarea "6/2/25 checked out minus forty RIF need coil probe 6/27/25 Removed old"
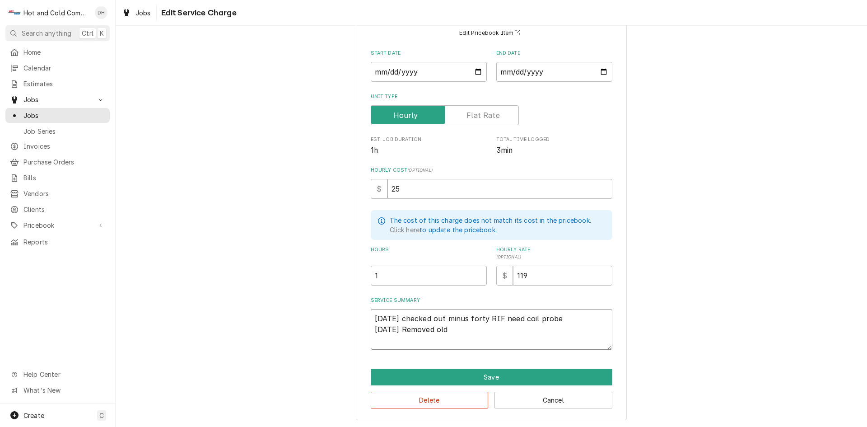
type textarea "x"
type textarea "6/2/25 checked out minus forty RIF need coil probe 6/27/25 Removed old"
type textarea "x"
type textarea "6/2/25 checked out minus forty RIF need coil probe 6/27/25 Removed old p"
type textarea "x"
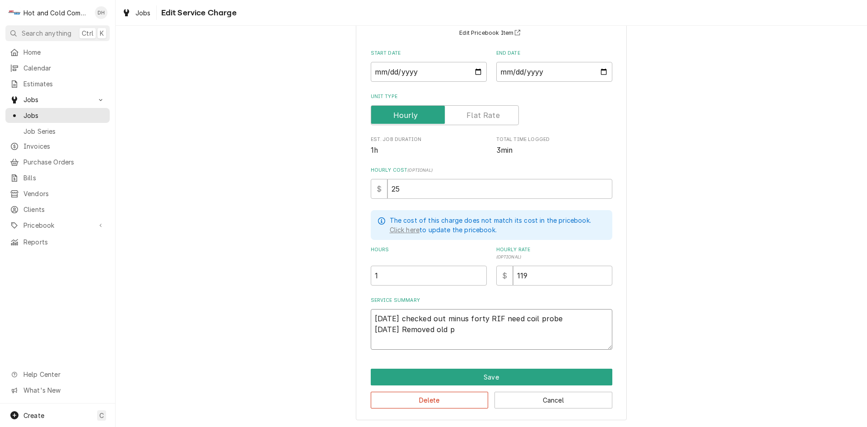
type textarea "6/2/25 checked out minus forty RIF need coil probe 6/27/25 Removed old pr"
type textarea "x"
type textarea "6/2/25 checked out minus forty RIF need coil probe 6/27/25 Removed old pro"
type textarea "x"
type textarea "6/2/25 checked out minus forty RIF need coil probe 6/27/25 Removed old prob"
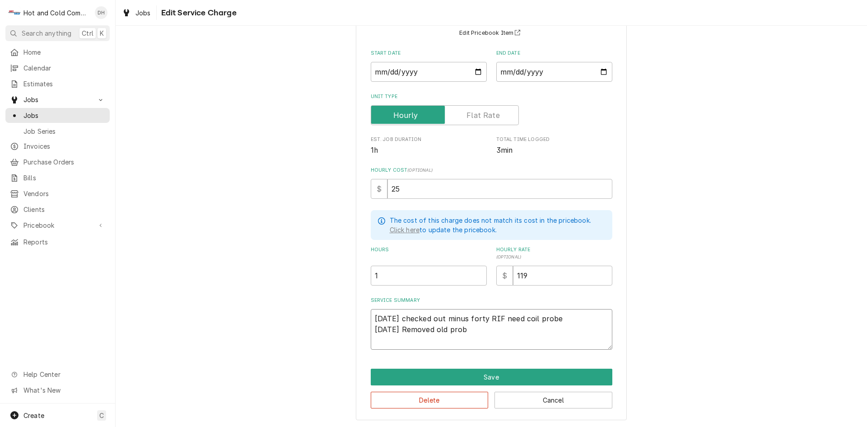
type textarea "x"
type textarea "6/2/25 checked out minus forty RIF need coil probe 6/27/25 Removed old probe"
type textarea "x"
type textarea "6/2/25 checked out minus forty RIF need coil probe 6/27/25 Removed old probe"
type textarea "x"
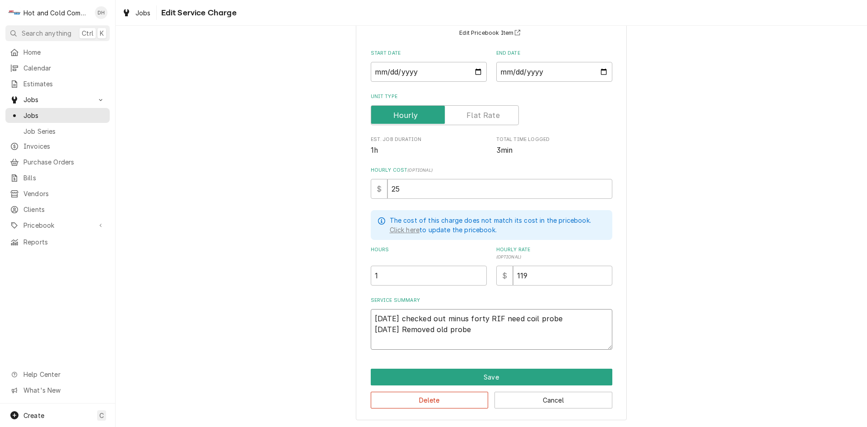
type textarea "6/2/25 checked out minus forty RIF need coil probe 6/27/25 Removed old probe a"
type textarea "x"
type textarea "6/2/25 checked out minus forty RIF need coil probe 6/27/25 Removed old probe an"
type textarea "x"
type textarea "6/2/25 checked out minus forty RIF need coil probe 6/27/25 Removed old probe and"
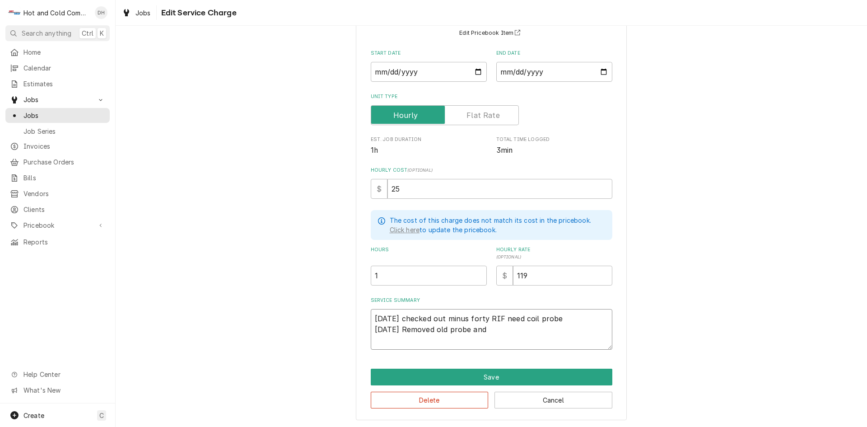
type textarea "x"
type textarea "6/2/25 checked out minus forty RIF need coil probe 6/27/25 Removed old probe and"
type textarea "x"
type textarea "6/2/25 checked out minus forty RIF need coil probe 6/27/25 Removed old probe an…"
type textarea "x"
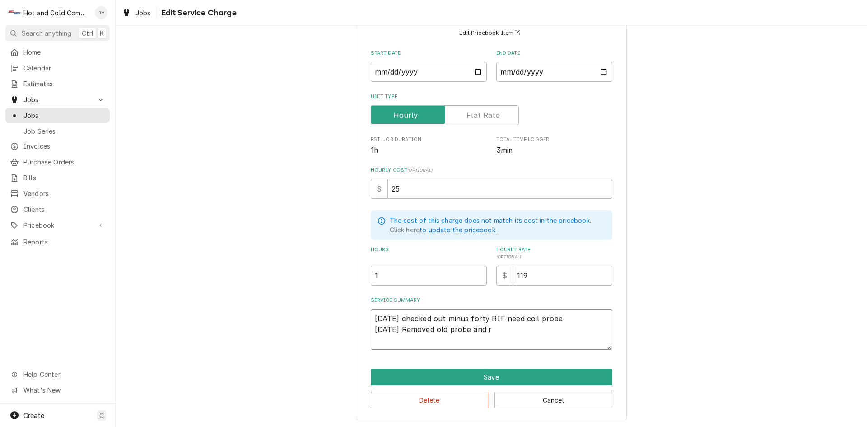
type textarea "6/2/25 checked out minus forty RIF need coil probe 6/27/25 Removed old probe an…"
type textarea "x"
type textarea "6/2/25 checked out minus forty RIF need coil probe 6/27/25 Removed old probe an…"
type textarea "x"
type textarea "6/2/25 checked out minus forty RIF need coil probe 6/27/25 Removed old probe an…"
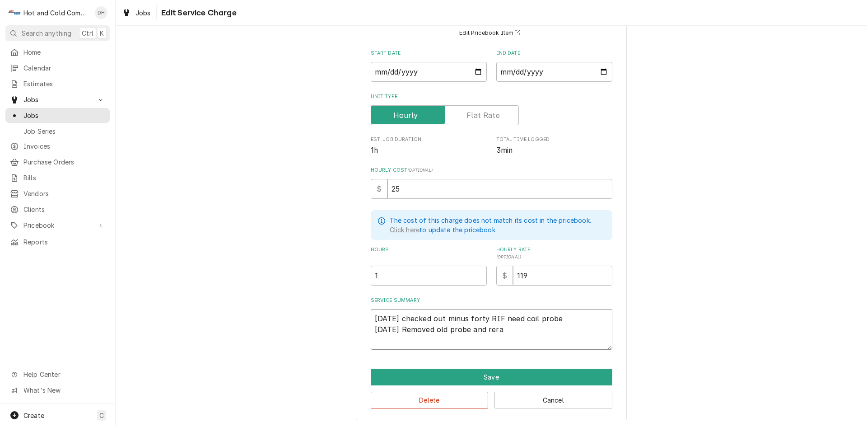
type textarea "x"
type textarea "6/2/25 checked out minus forty RIF need coil probe 6/27/25 Removed old probe an…"
type textarea "x"
type textarea "6/2/25 checked out minus forty RIF need coil probe 6/27/25 Removed old probe an…"
type textarea "x"
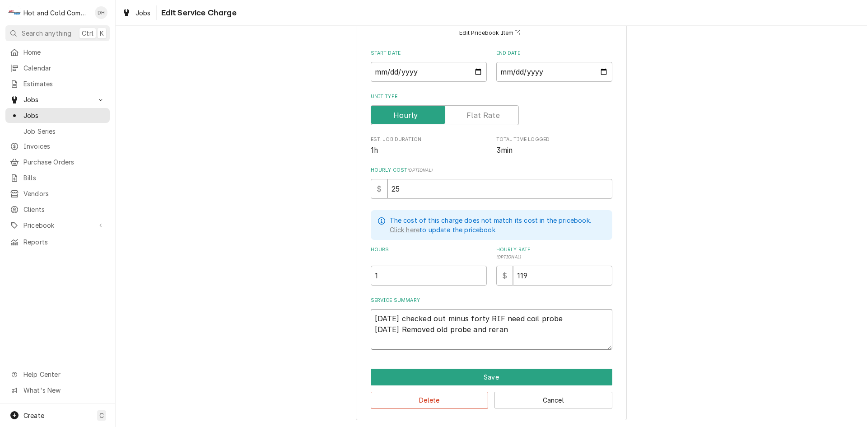
type textarea "6/2/25 checked out minus forty RIF need coil probe 6/27/25 Removed old probe an…"
type textarea "x"
type textarea "6/2/25 checked out minus forty RIF need coil probe 6/27/25 Removed old probe an…"
type textarea "x"
type textarea "6/2/25 checked out minus forty RIF need coil probe 6/27/25 Removed old probe an…"
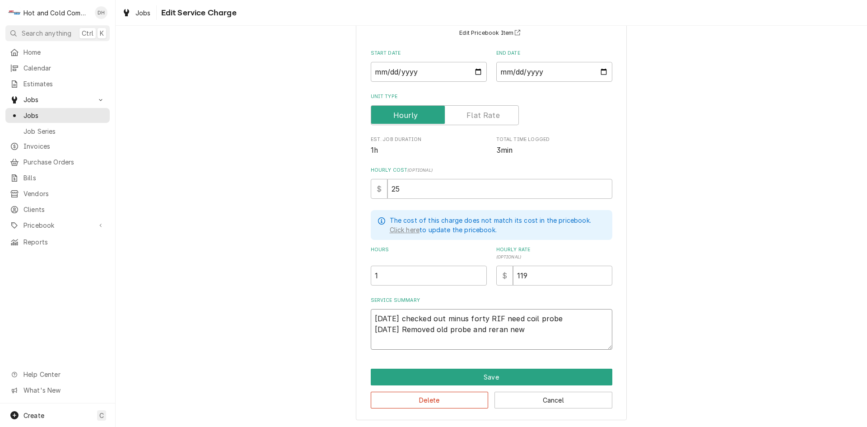
type textarea "x"
type textarea "6/2/25 checked out minus forty RIF need coil probe 6/27/25 Removed old probe an…"
type textarea "x"
type textarea "6/2/25 checked out minus forty RIF need coil probe 6/27/25 Removed old probe an…"
type textarea "x"
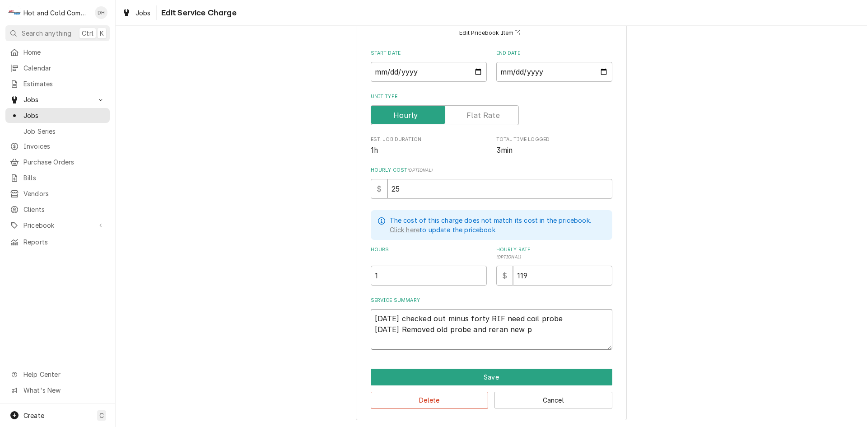
type textarea "6/2/25 checked out minus forty RIF need coil probe 6/27/25 Removed old probe an…"
type textarea "x"
type textarea "6/2/25 checked out minus forty RIF need coil probe 6/27/25 Removed old probe an…"
type textarea "x"
type textarea "6/2/25 checked out minus forty RIF need coil probe 6/27/25 Removed old probe an…"
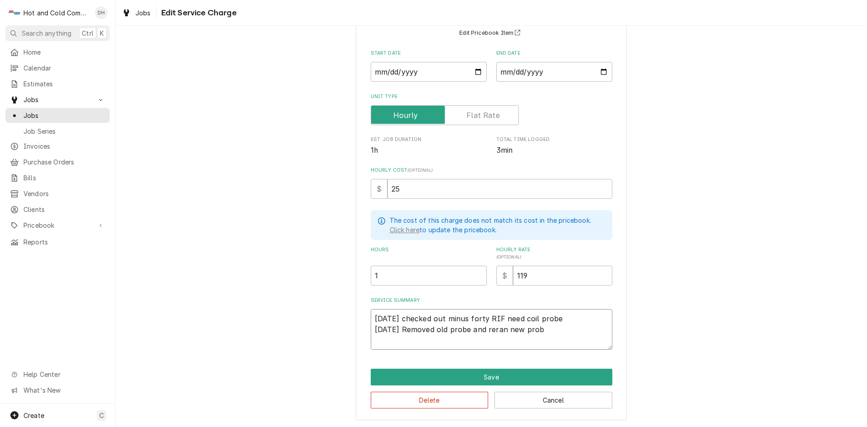
type textarea "x"
type textarea "6/2/25 checked out minus forty RIF need coil probe 6/27/25 Removed old probe an…"
type textarea "x"
type textarea "6/2/25 checked out minus forty RIF need coil probe 6/27/25 Removed old probe an…"
type textarea "x"
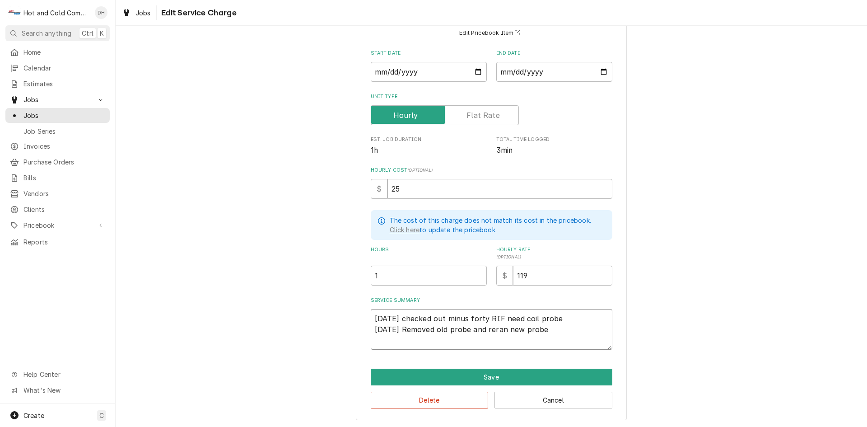
type textarea "6/2/25 checked out minus forty RIF need coil probe 6/27/25 Removed old probe an…"
type textarea "x"
type textarea "6/2/25 checked out minus forty RIF need coil probe 6/27/25 Removed old probe an…"
type textarea "x"
type textarea "6/2/25 checked out minus forty RIF need coil probe 6/27/25 Removed old probe an…"
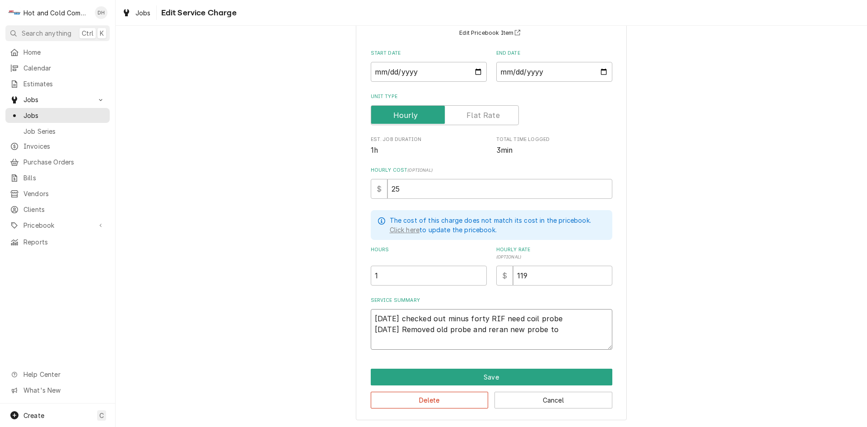
type textarea "x"
type textarea "6/2/25 checked out minus forty RIF need coil probe 6/27/25 Removed old probe an…"
type textarea "x"
type textarea "6/2/25 checked out minus forty RIF need coil probe 6/27/25 Removed old probe an…"
type textarea "x"
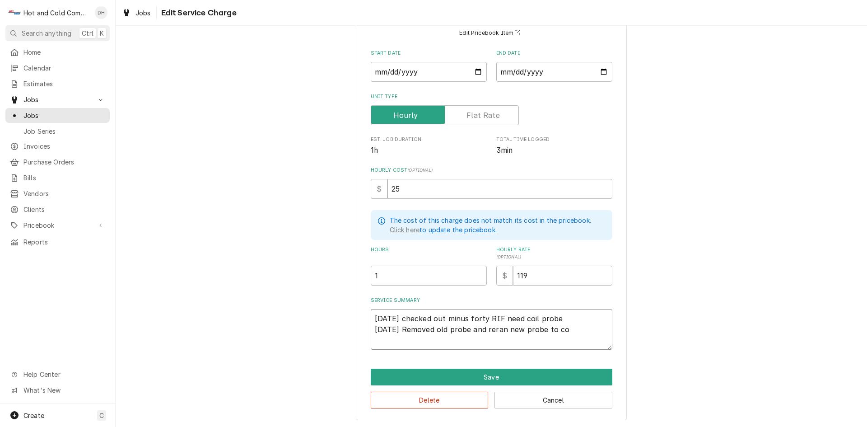
type textarea "6/2/25 checked out minus forty RIF need coil probe 6/27/25 Removed old probe an…"
type textarea "x"
type textarea "6/2/25 checked out minus forty RIF need coil probe 6/27/25 Removed old probe an…"
type textarea "x"
type textarea "6/2/25 checked out minus forty RIF need coil probe 6/27/25 Removed old probe an…"
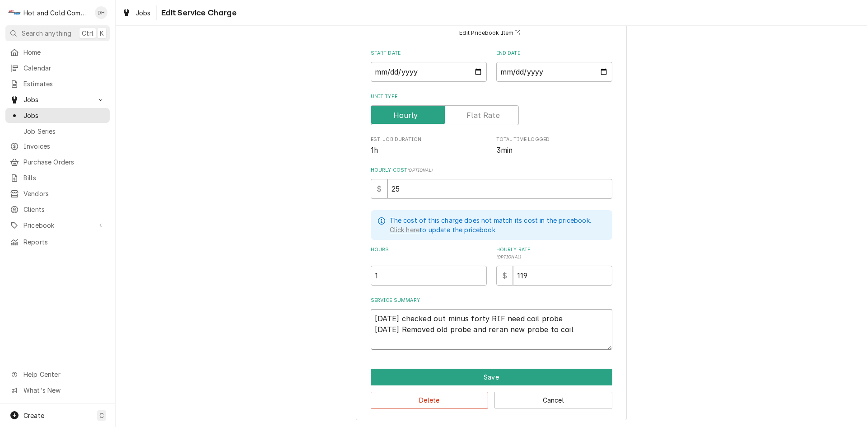
type textarea "x"
type textarea "6/2/25 checked out minus forty RIF need coil probe 6/27/25 Removed old probe an…"
type textarea "x"
type textarea "6/2/25 checked out minus forty RIF need coil probe 6/27/25 Removed old probe an…"
type textarea "x"
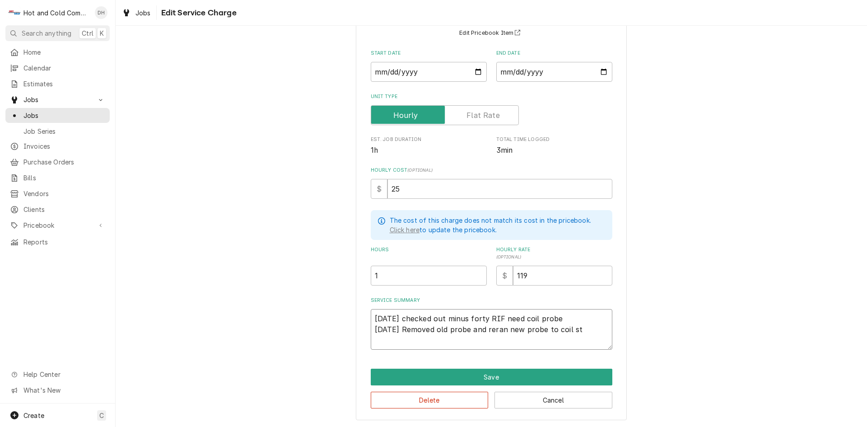
type textarea "6/2/25 checked out minus forty RIF need coil probe 6/27/25 Removed old probe an…"
type textarea "x"
type textarea "6/2/25 checked out minus forty RIF need coil probe 6/27/25 Removed old probe an…"
type textarea "x"
type textarea "6/2/25 checked out minus forty RIF need coil probe 6/27/25 Removed old probe an…"
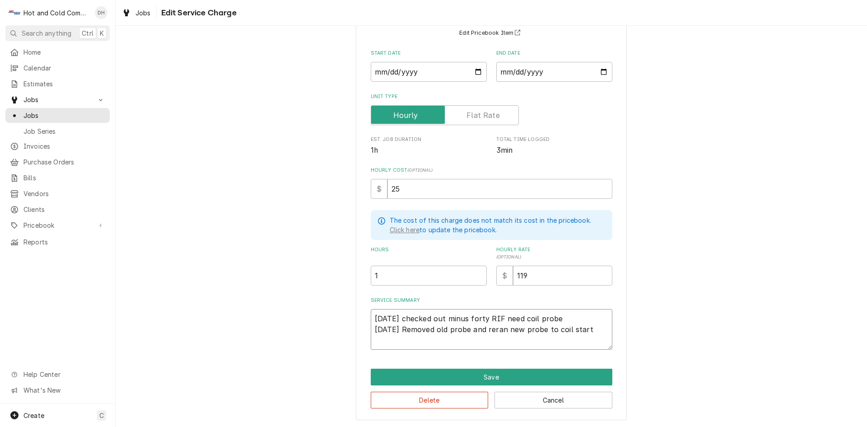
type textarea "x"
type textarea "6/2/25 checked out minus forty RIF need coil probe 6/27/25 Removed old probe an…"
type textarea "x"
type textarea "6/2/25 checked out minus forty RIF need coil probe 6/27/25 Removed old probe an…"
type textarea "x"
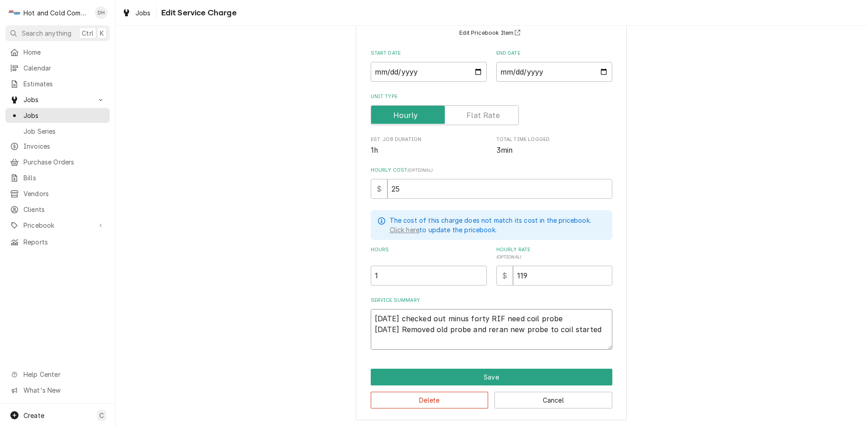
type textarea "6/2/25 checked out minus forty RIF need coil probe 6/27/25 Removed old probe an…"
type textarea "x"
type textarea "6/2/25 checked out minus forty RIF need coil probe 6/27/25 Removed old probe an…"
type textarea "x"
type textarea "6/2/25 checked out minus forty RIF need coil probe 6/27/25 Removed old probe an…"
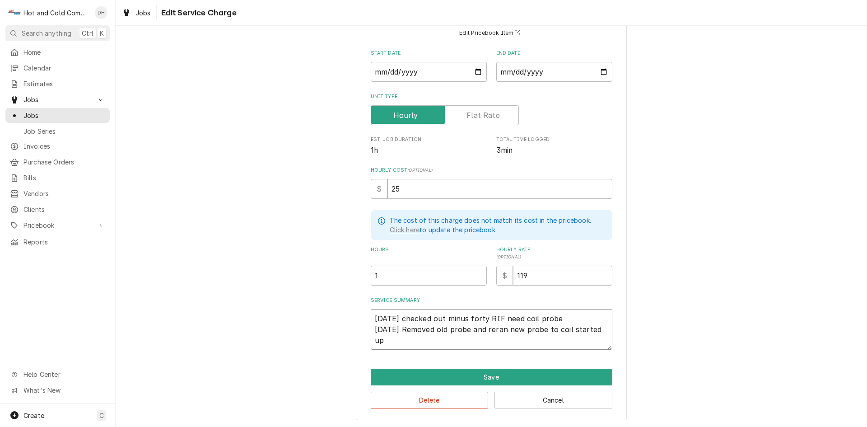
type textarea "x"
type textarea "6/2/25 checked out minus forty RIF need coil probe 6/27/25 Removed old probe an…"
type textarea "x"
type textarea "6/2/25 checked out minus forty RIF need coil probe 6/27/25 Removed old probe an…"
type textarea "x"
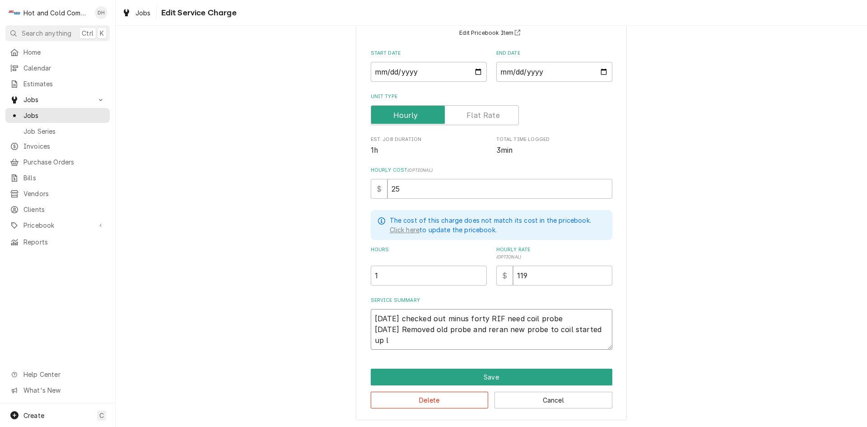
type textarea "6/2/25 checked out minus forty RIF need coil probe 6/27/25 Removed old probe an…"
type textarea "x"
type textarea "6/2/25 checked out minus forty RIF need coil probe 6/27/25 Removed old probe an…"
type textarea "x"
type textarea "6/2/25 checked out minus forty RIF need coil probe 6/27/25 Removed old probe an…"
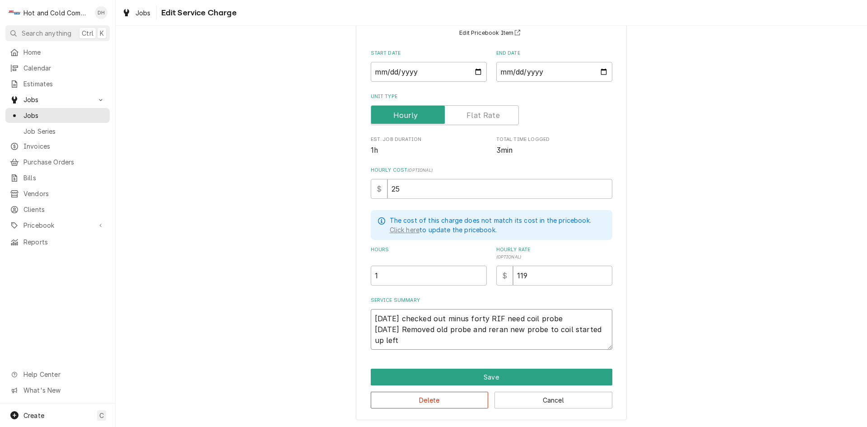
type textarea "x"
type textarea "6/2/25 checked out minus forty RIF need coil probe 6/27/25 Removed old probe an…"
type textarea "x"
type textarea "6/2/25 checked out minus forty RIF need coil probe 6/27/25 Removed old probe an…"
type textarea "x"
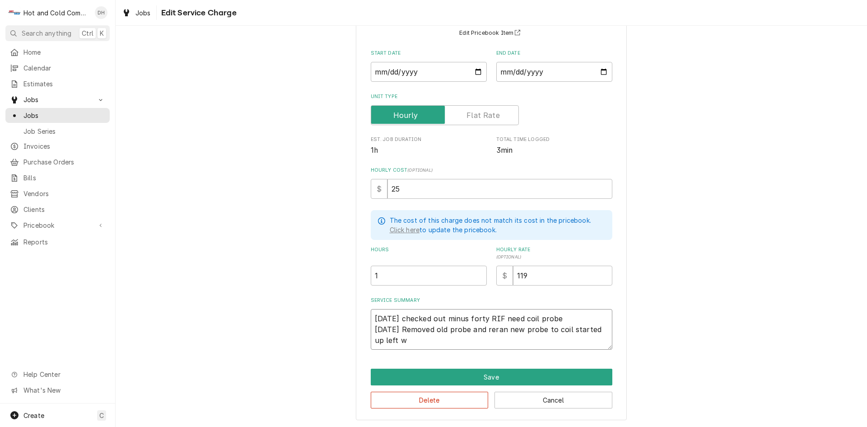
type textarea "6/2/25 checked out minus forty RIF need coil probe 6/27/25 Removed old probe an…"
type textarea "x"
type textarea "6/2/25 checked out minus forty RIF need coil probe 6/27/25 Removed old probe an…"
type textarea "x"
type textarea "6/2/25 checked out minus forty RIF need coil probe 6/27/25 Removed old probe an…"
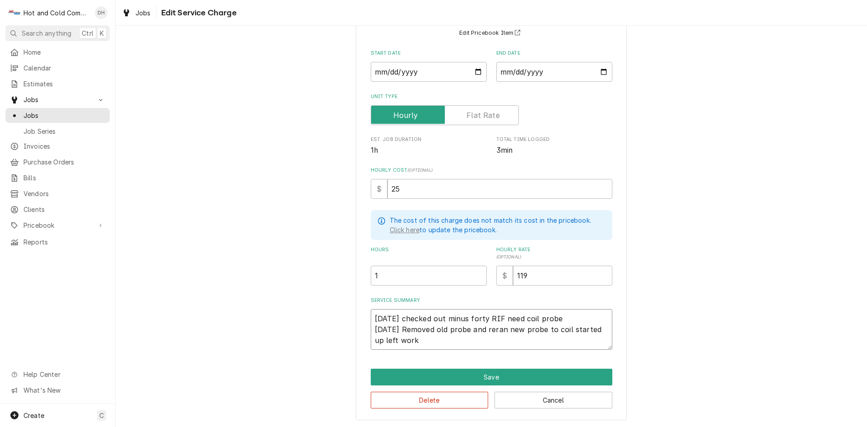
type textarea "x"
type textarea "6/2/25 checked out minus forty RIF need coil probe 6/27/25 Removed old probe an…"
type textarea "x"
type textarea "6/2/25 checked out minus forty RIF need coil probe 6/27/25 Removed old probe an…"
type textarea "x"
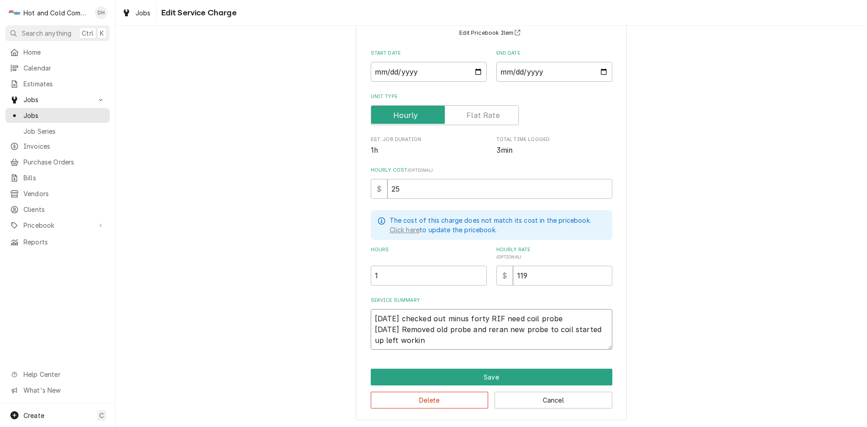
type textarea "6/2/25 checked out minus forty RIF need coil probe 6/27/25 Removed old probe an…"
type textarea "x"
type textarea "6/2/25 checked out minus forty RIF need coil probe 6/27/25 Removed old probe an…"
click at [411, 273] on input "1" at bounding box center [429, 276] width 116 height 20
type textarea "x"
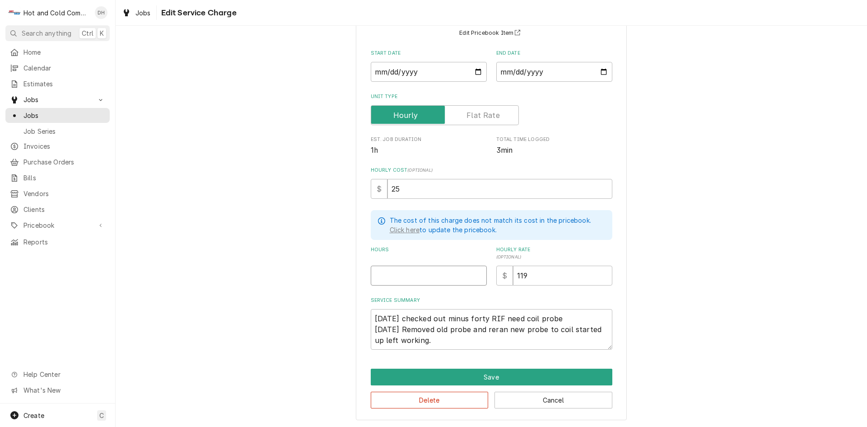
type textarea "x"
type input "5"
type textarea "x"
type input "4"
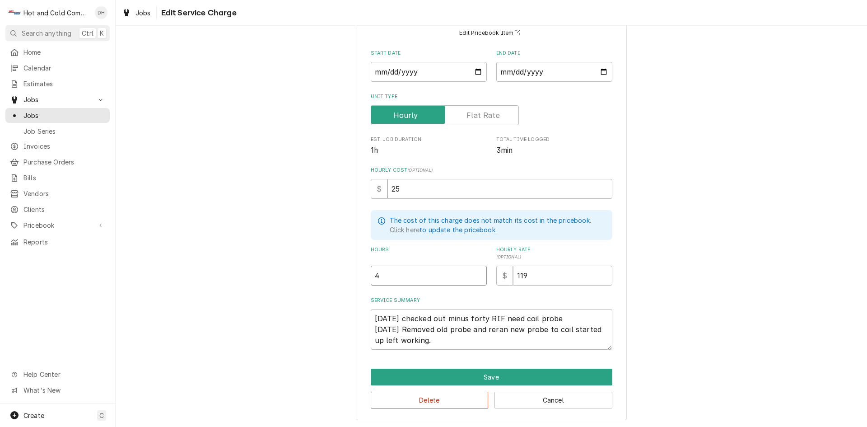
type textarea "x"
type input "4.5"
click at [602, 73] on input "2025-06-02" at bounding box center [554, 72] width 116 height 20
type textarea "x"
type input "2025-06-27"
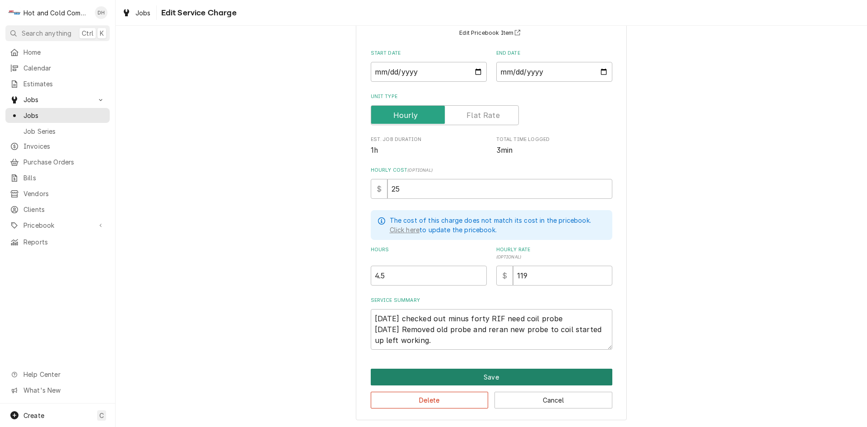
click at [492, 374] on button "Save" at bounding box center [492, 377] width 242 height 17
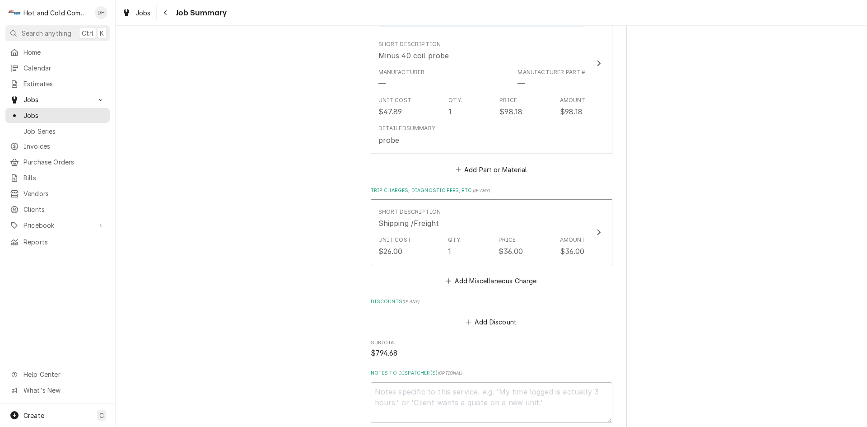
scroll to position [737, 0]
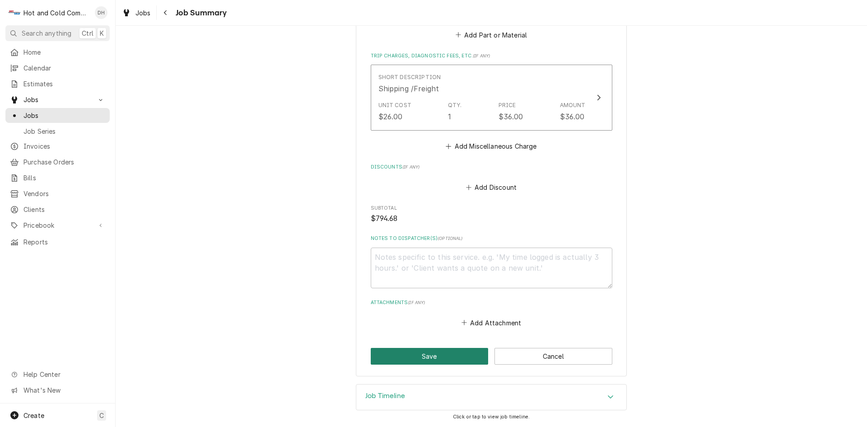
drag, startPoint x: 449, startPoint y: 351, endPoint x: 478, endPoint y: 345, distance: 29.5
click at [437, 358] on button "Save" at bounding box center [430, 356] width 118 height 17
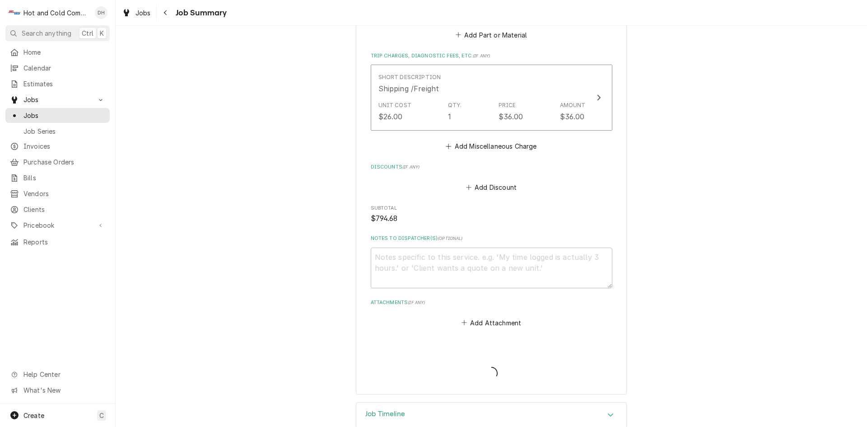
type textarea "x"
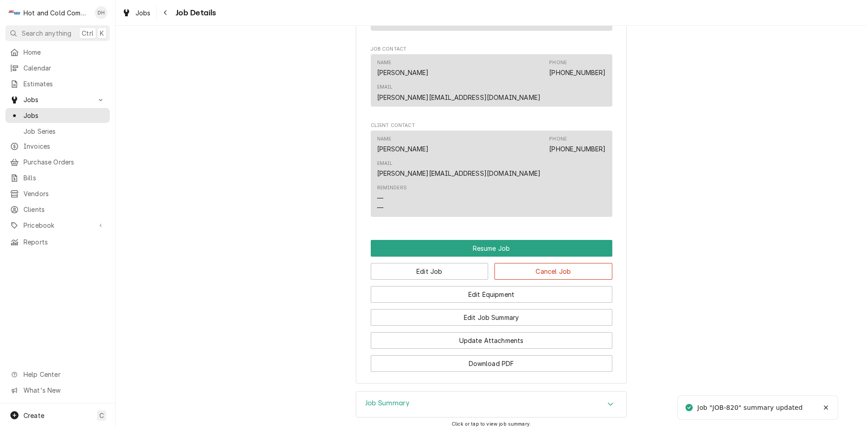
scroll to position [780, 0]
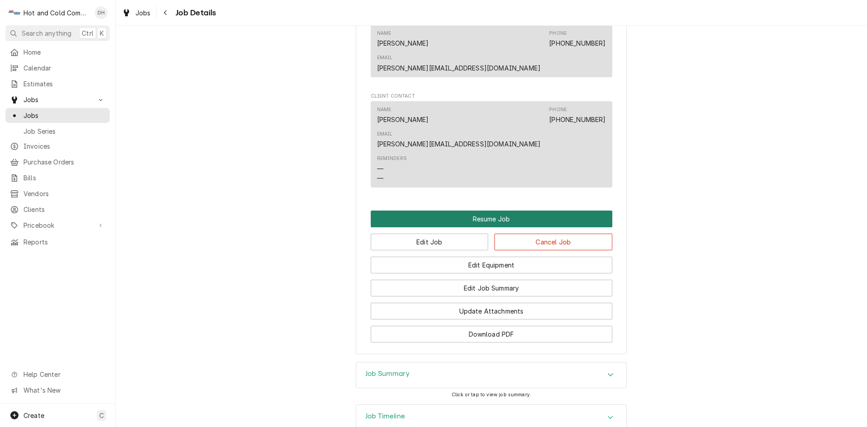
click at [491, 210] on button "Resume Job" at bounding box center [492, 218] width 242 height 17
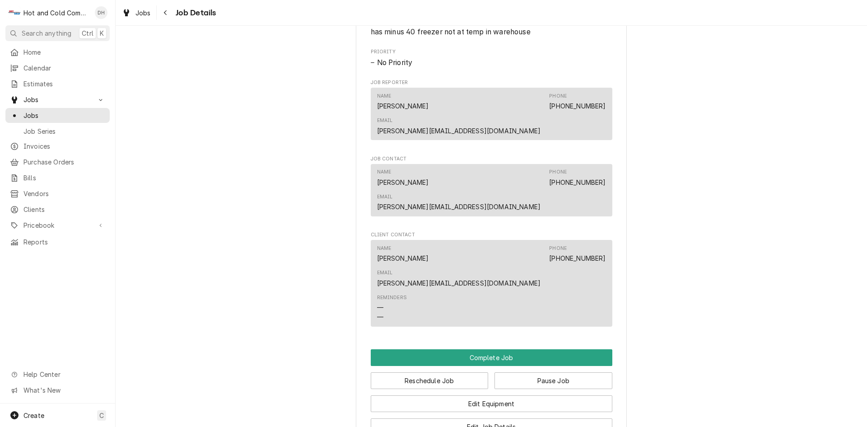
scroll to position [602, 0]
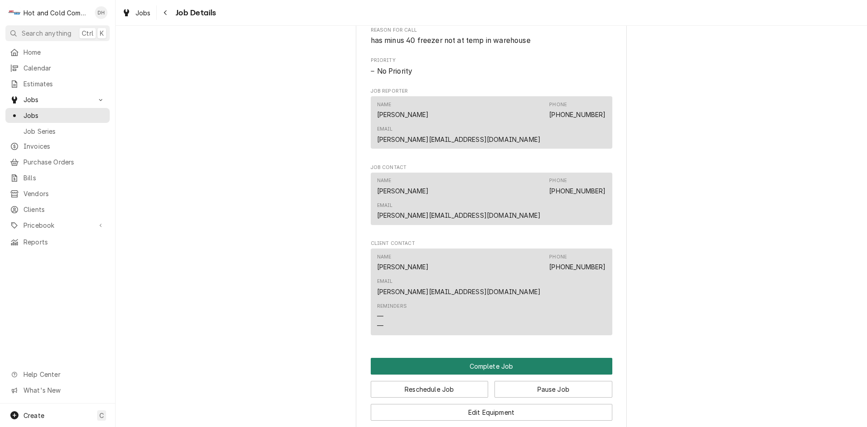
click at [481, 358] on button "Complete Job" at bounding box center [492, 366] width 242 height 17
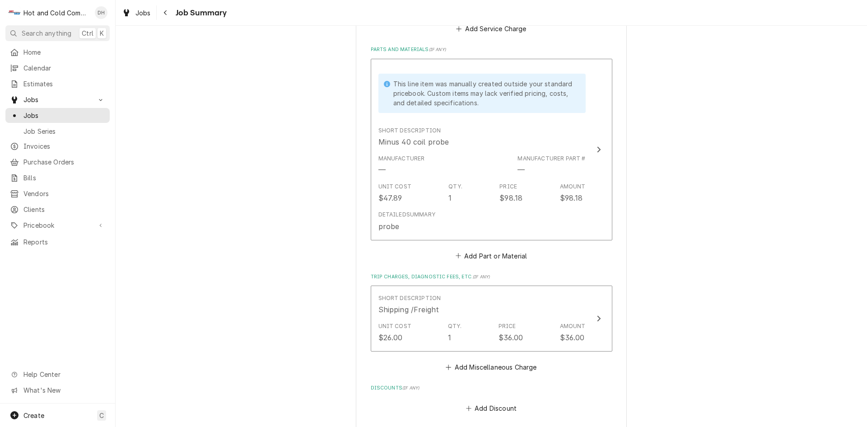
scroll to position [737, 0]
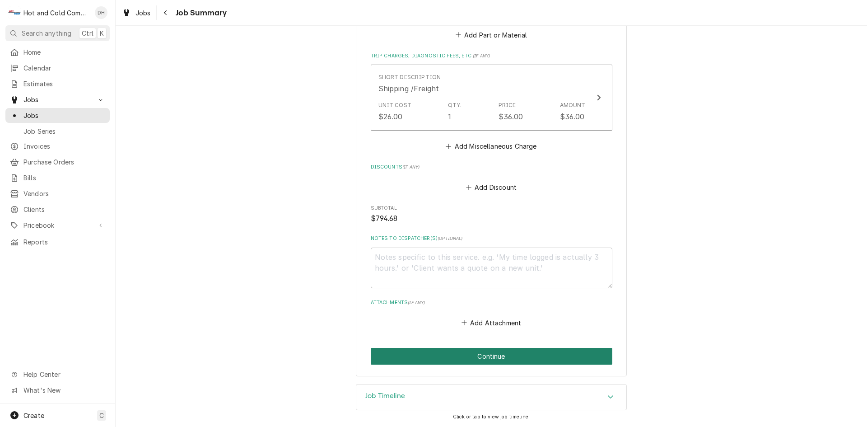
click at [498, 359] on button "Continue" at bounding box center [492, 356] width 242 height 17
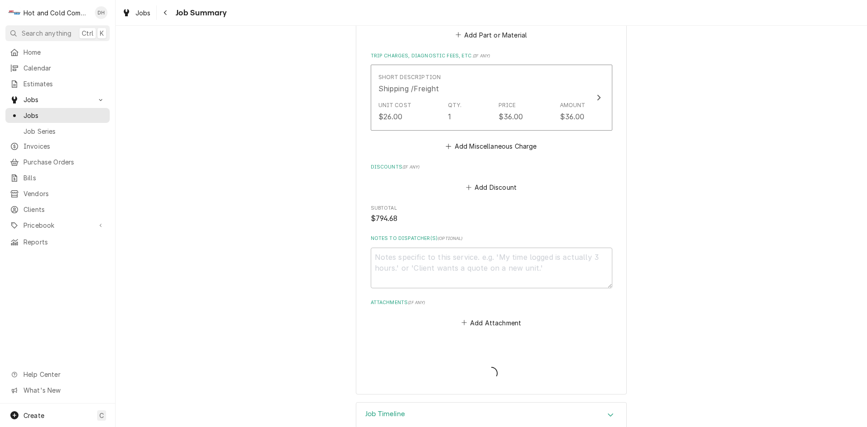
type textarea "x"
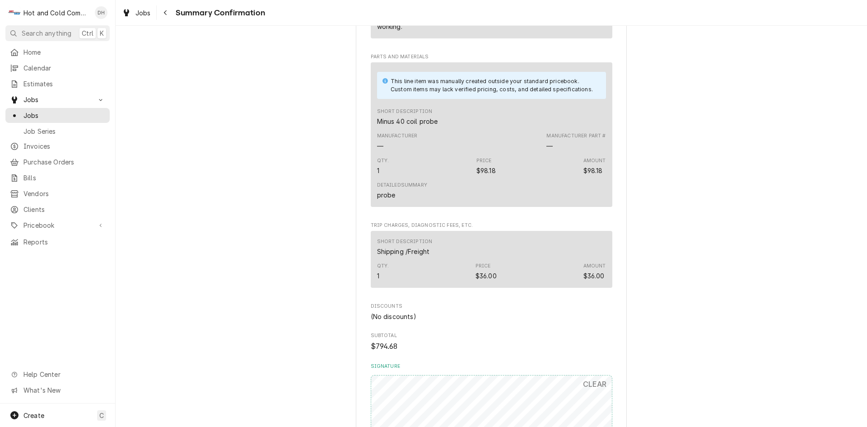
scroll to position [688, 0]
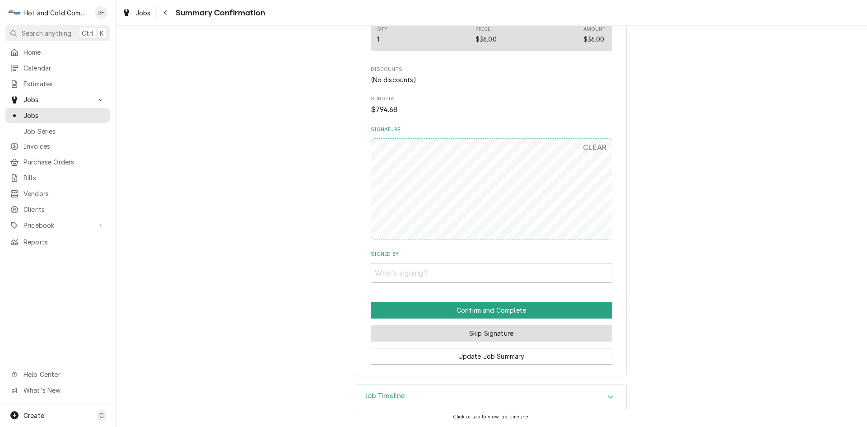
click at [494, 329] on button "Skip Signature" at bounding box center [492, 333] width 242 height 17
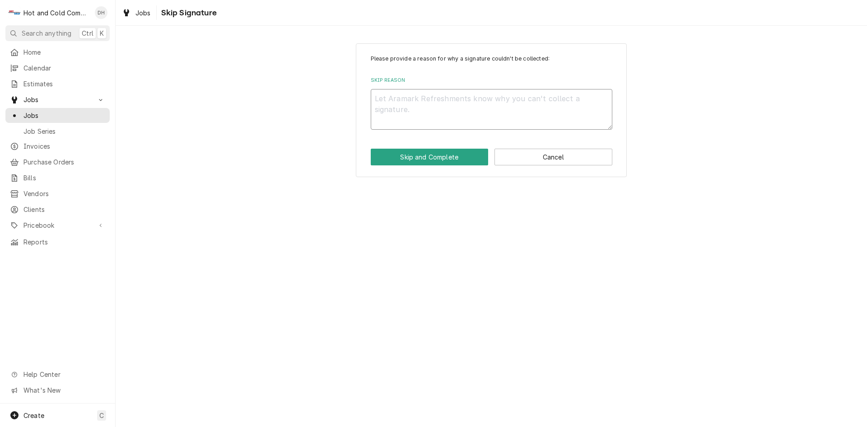
click at [416, 107] on textarea "Skip Reason" at bounding box center [492, 109] width 242 height 41
type textarea "x"
type textarea "e"
type textarea "x"
type textarea "em"
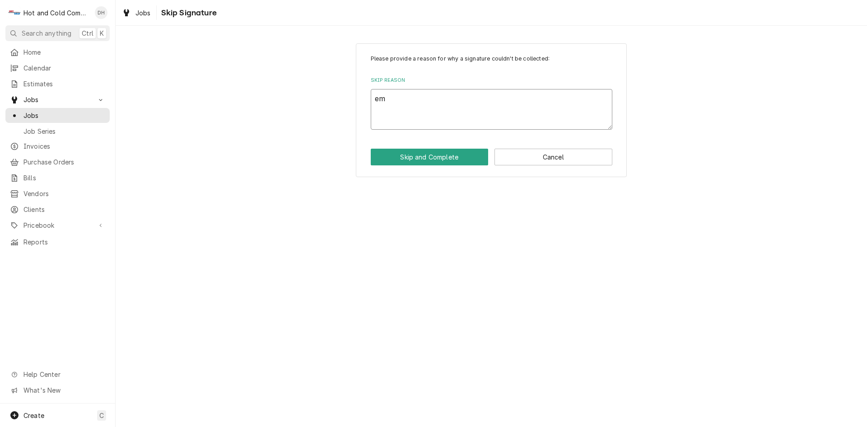
type textarea "x"
type textarea "ema"
type textarea "x"
type textarea "emai"
type textarea "x"
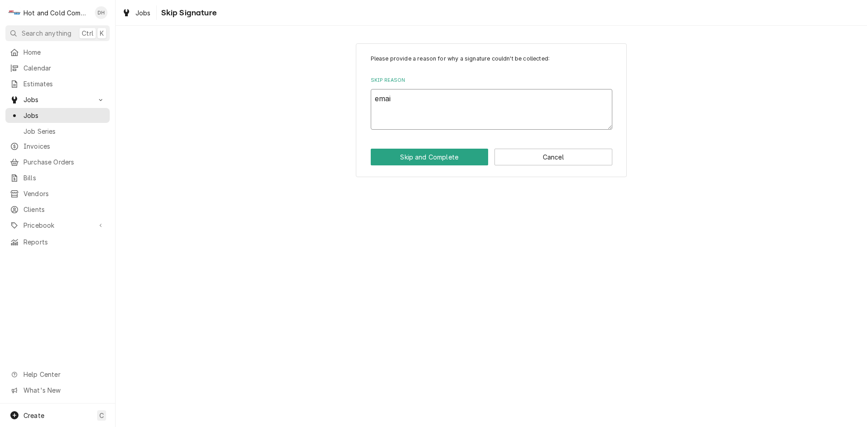
type textarea "email"
type textarea "x"
type textarea "emaile"
type textarea "x"
type textarea "emailed"
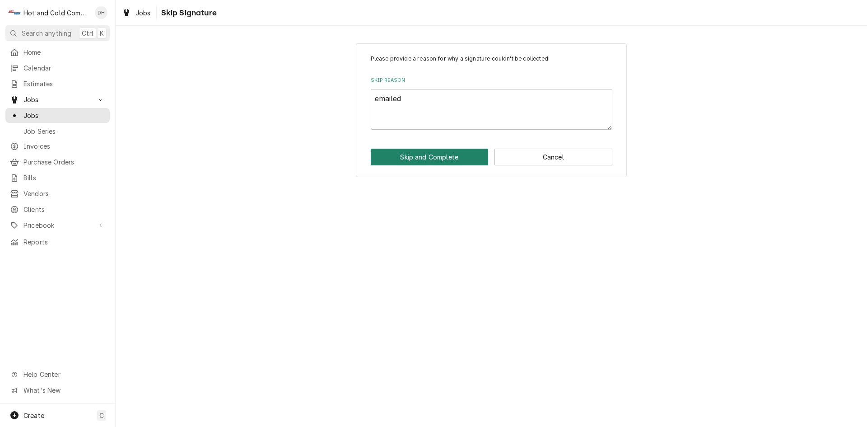
drag, startPoint x: 441, startPoint y: 157, endPoint x: 457, endPoint y: 161, distance: 15.8
click at [442, 157] on button "Skip and Complete" at bounding box center [430, 157] width 118 height 17
type textarea "x"
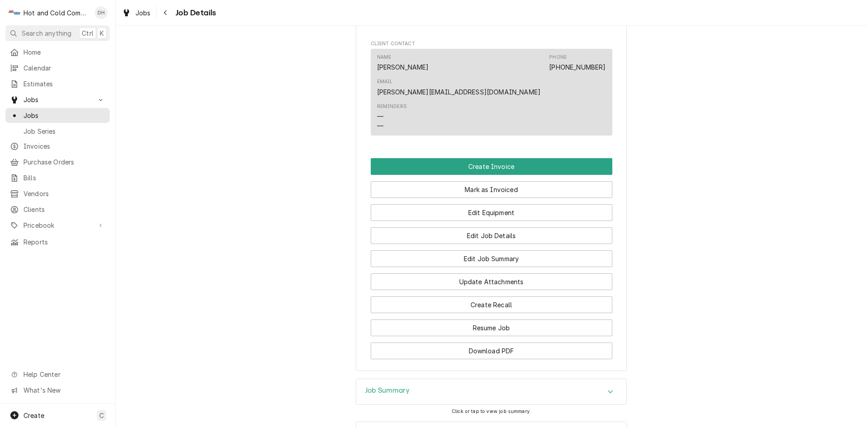
scroll to position [658, 0]
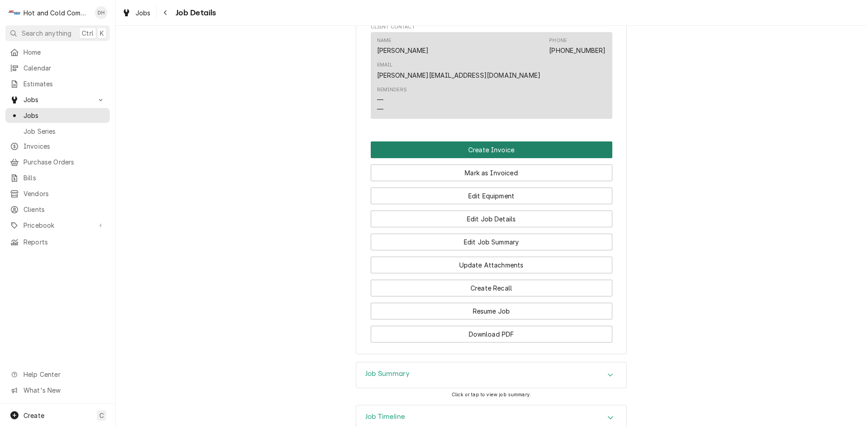
click at [495, 141] on button "Create Invoice" at bounding box center [492, 149] width 242 height 17
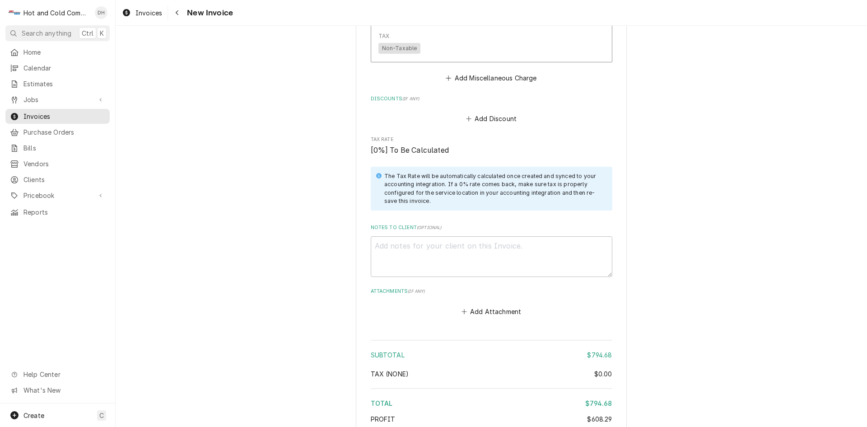
scroll to position [1515, 0]
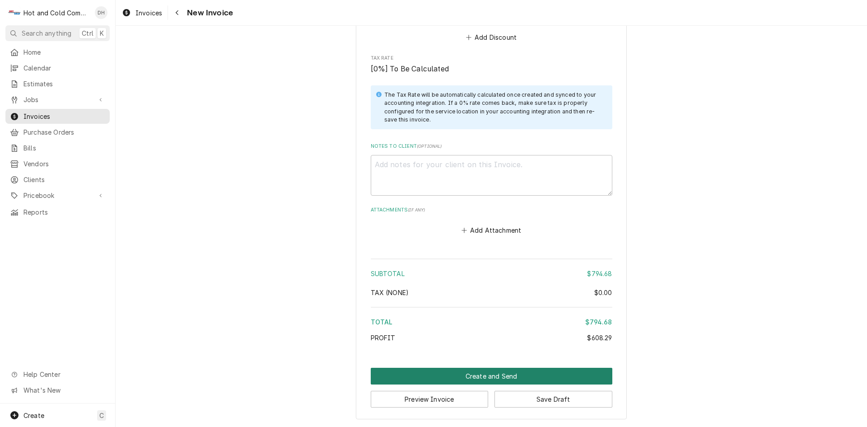
click at [481, 380] on button "Create and Send" at bounding box center [492, 376] width 242 height 17
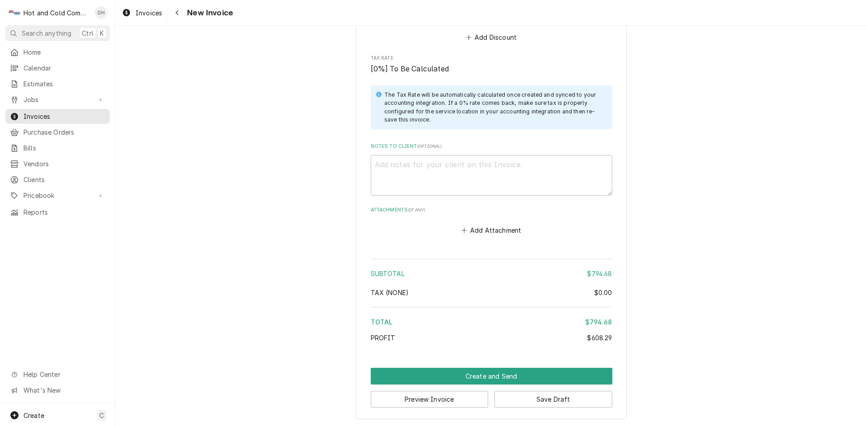
scroll to position [1510, 0]
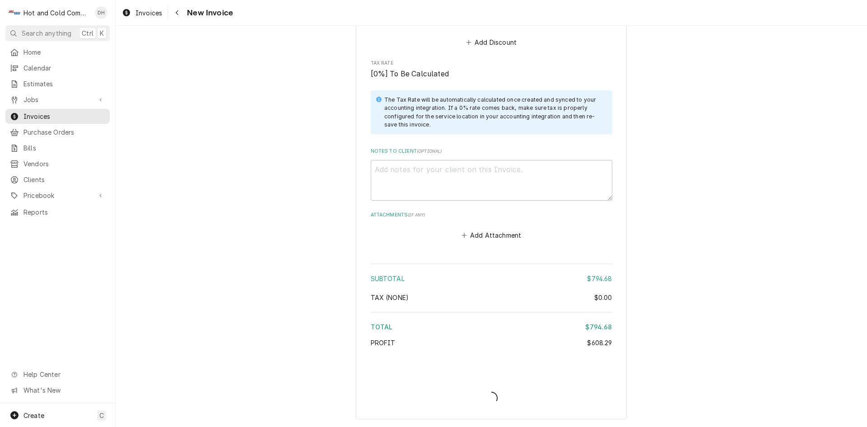
type textarea "x"
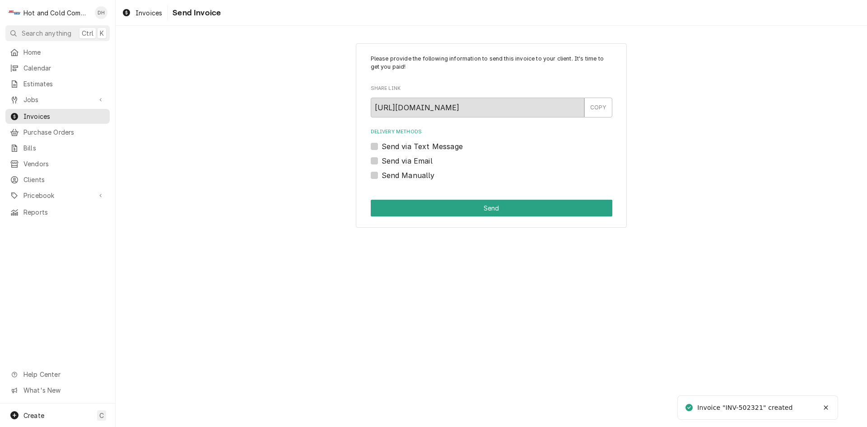
click at [402, 175] on label "Send Manually" at bounding box center [408, 175] width 53 height 11
click at [402, 175] on input "Send Manually" at bounding box center [503, 180] width 242 height 20
checkbox input "true"
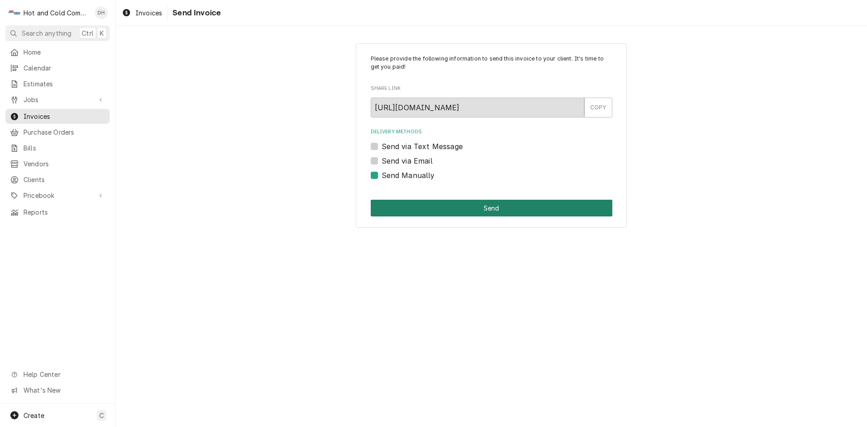
click at [499, 208] on button "Send" at bounding box center [492, 208] width 242 height 17
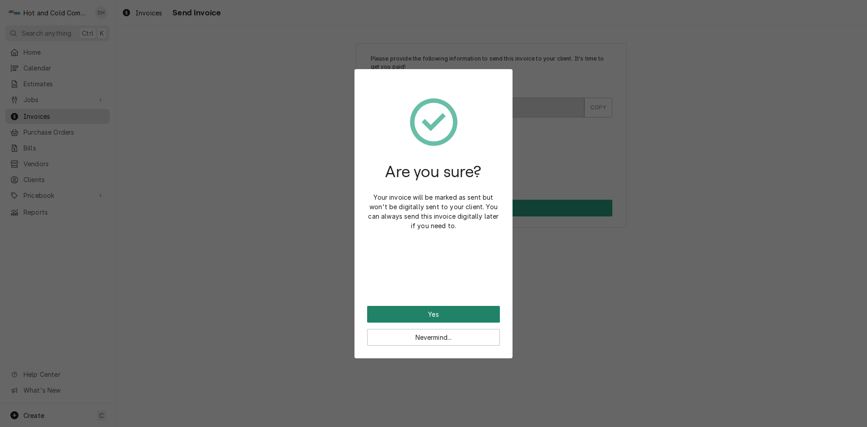
click at [437, 314] on button "Yes" at bounding box center [433, 314] width 133 height 17
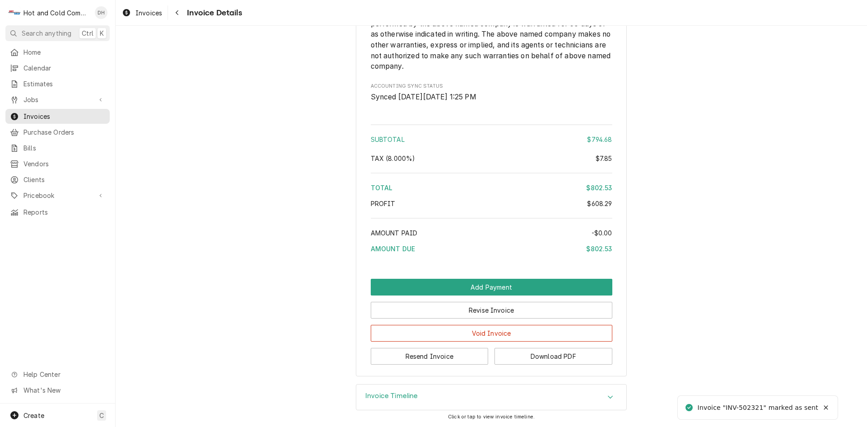
scroll to position [1288, 0]
click at [429, 358] on button "Resend Invoice" at bounding box center [430, 356] width 118 height 17
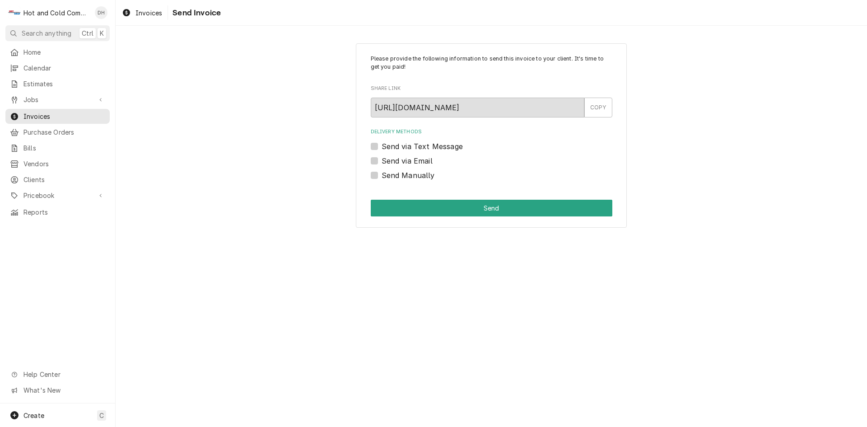
click at [416, 160] on label "Send via Email" at bounding box center [407, 160] width 51 height 11
click at [416, 160] on input "Send via Email" at bounding box center [503, 165] width 242 height 20
checkbox input "true"
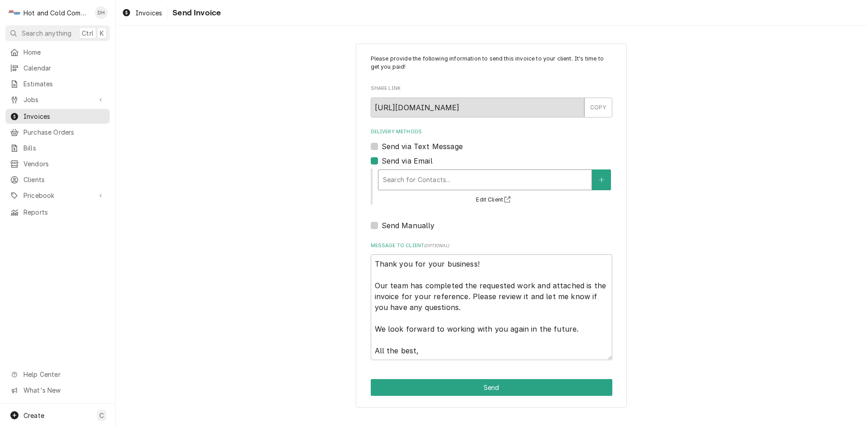
click at [479, 181] on div "Delivery Methods" at bounding box center [485, 180] width 204 height 16
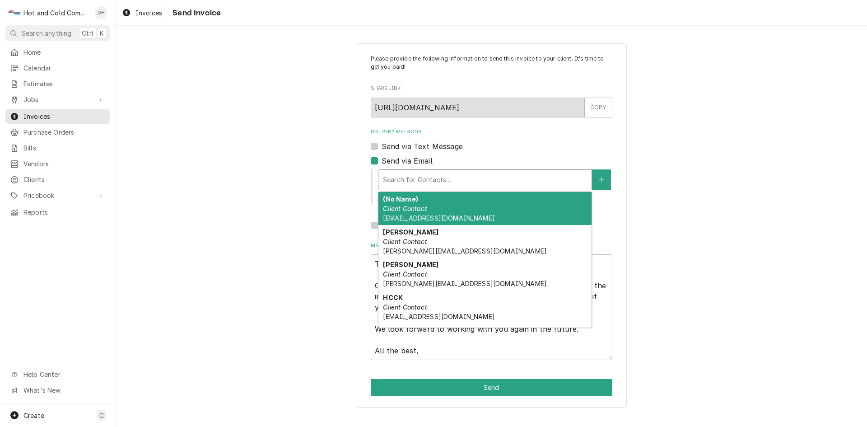
click at [499, 215] on div "(No Name) Client Contact [EMAIL_ADDRESS][DOMAIN_NAME]" at bounding box center [484, 208] width 213 height 33
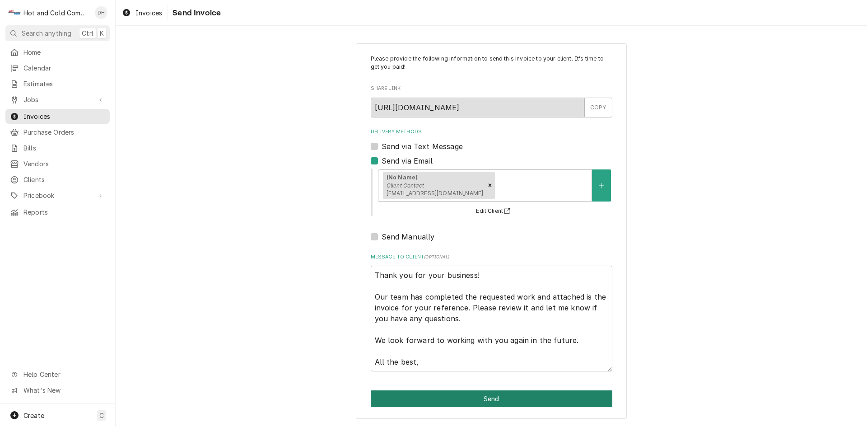
click at [503, 401] on button "Send" at bounding box center [492, 398] width 242 height 17
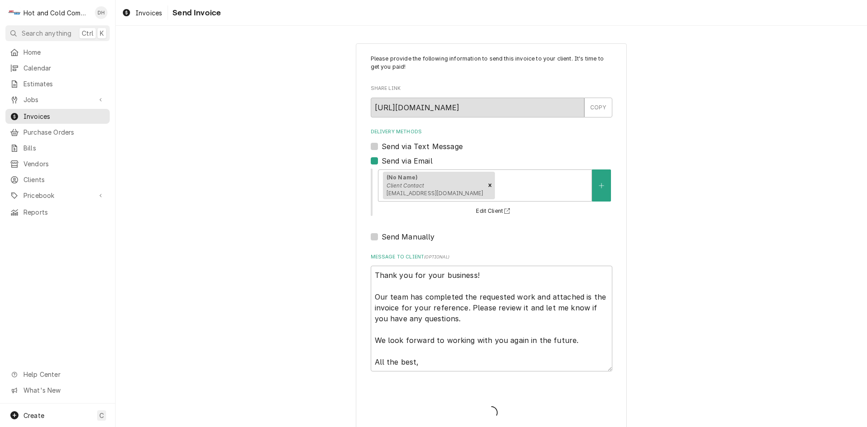
type textarea "x"
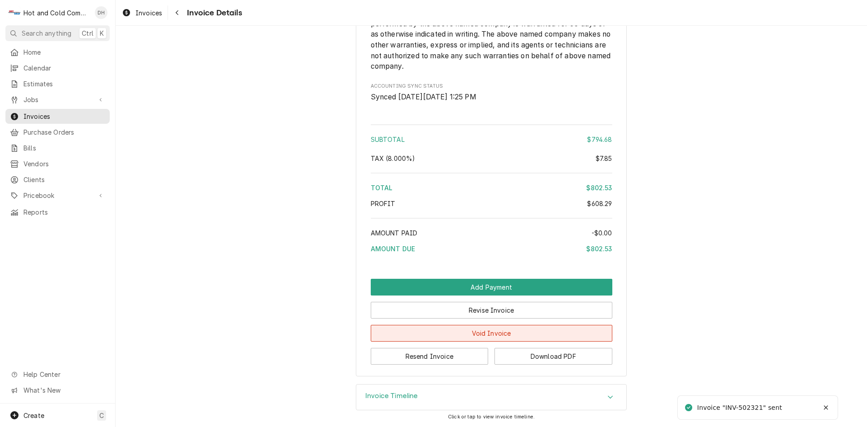
scroll to position [1288, 0]
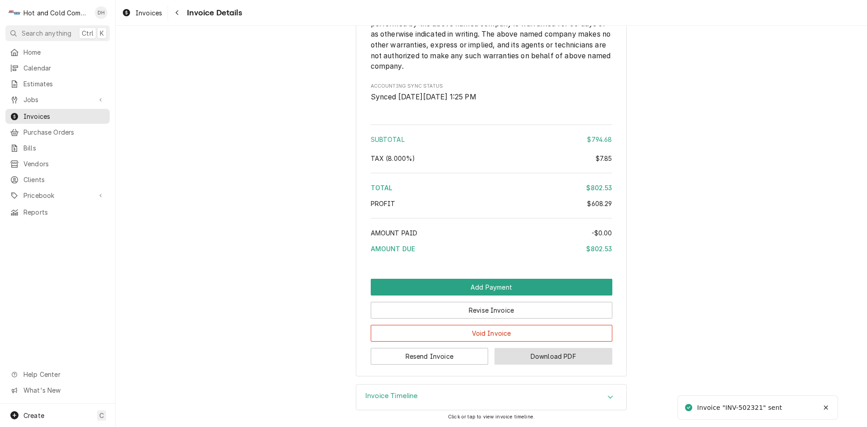
click at [565, 354] on button "Download PDF" at bounding box center [554, 356] width 118 height 17
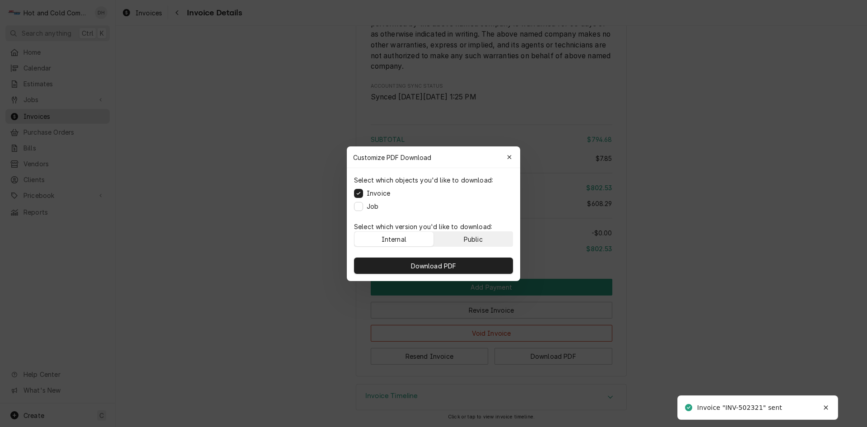
click at [494, 233] on button "Public" at bounding box center [473, 239] width 79 height 14
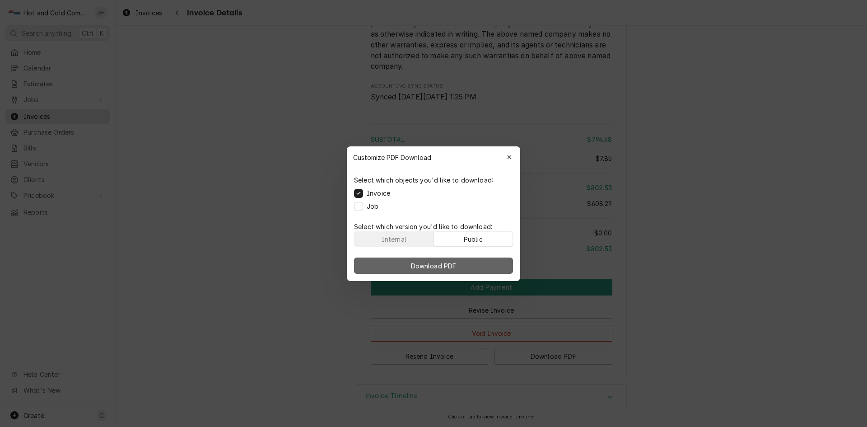
click at [466, 266] on button "Download PDF" at bounding box center [433, 265] width 159 height 16
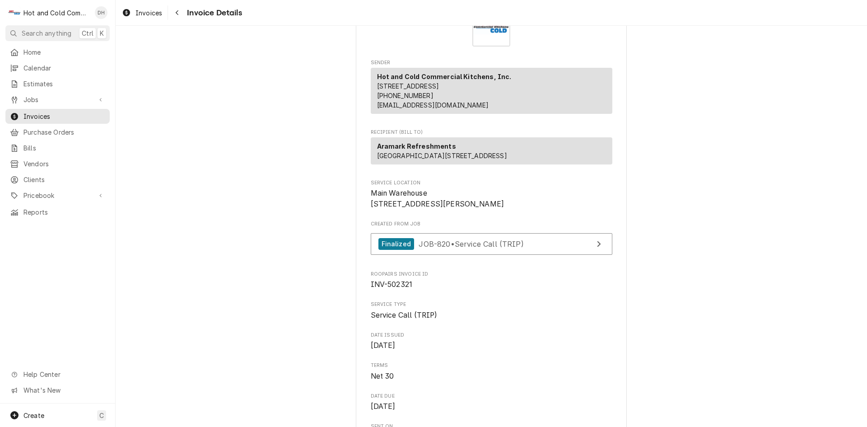
scroll to position [0, 0]
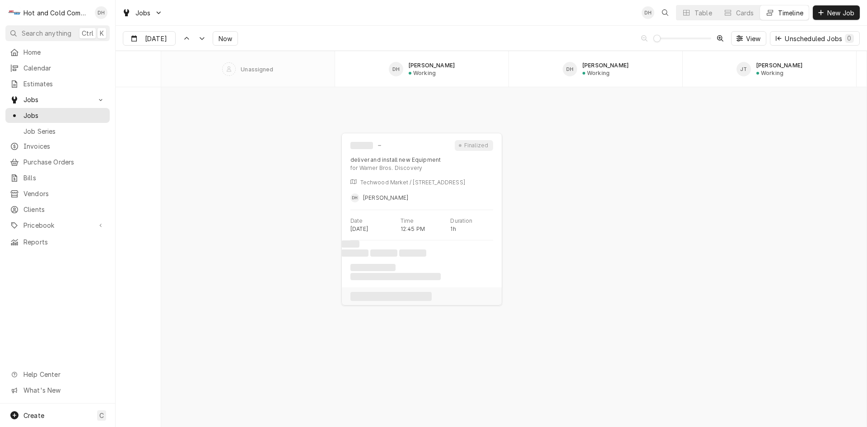
scroll to position [7071, 0]
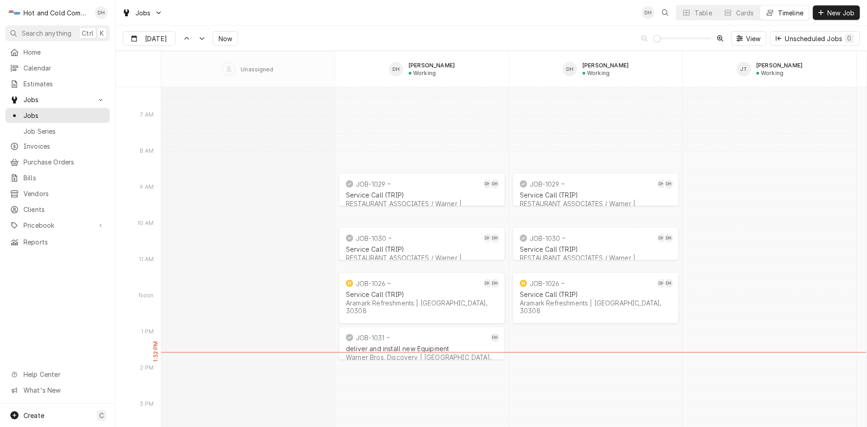
drag, startPoint x: 426, startPoint y: 337, endPoint x: 425, endPoint y: 382, distance: 44.3
click at [425, 383] on div "8:30 AM 9:30 AM JOB-1029 DH DH Service Call (TRIP) RESTAURANT ASSOCIATES / [GEO…" at bounding box center [513, 337] width 705 height 14642
drag, startPoint x: 452, startPoint y: 342, endPoint x: 471, endPoint y: 357, distance: 24.1
click at [447, 384] on div "8:30 AM 9:30 AM JOB-1029 DH DH Service Call (TRIP) RESTAURANT ASSOCIATES / [GEO…" at bounding box center [513, 337] width 705 height 14642
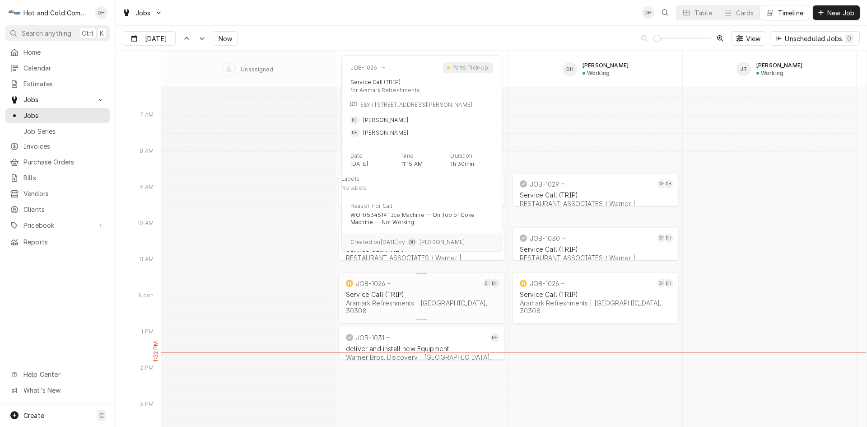
drag, startPoint x: 444, startPoint y: 341, endPoint x: 443, endPoint y: 293, distance: 47.9
click at [443, 293] on div "8:30 AM 9:30 AM JOB-1029 DH DH Service Call (TRIP) RESTAURANT ASSOCIATES / [GEO…" at bounding box center [513, 337] width 705 height 14642
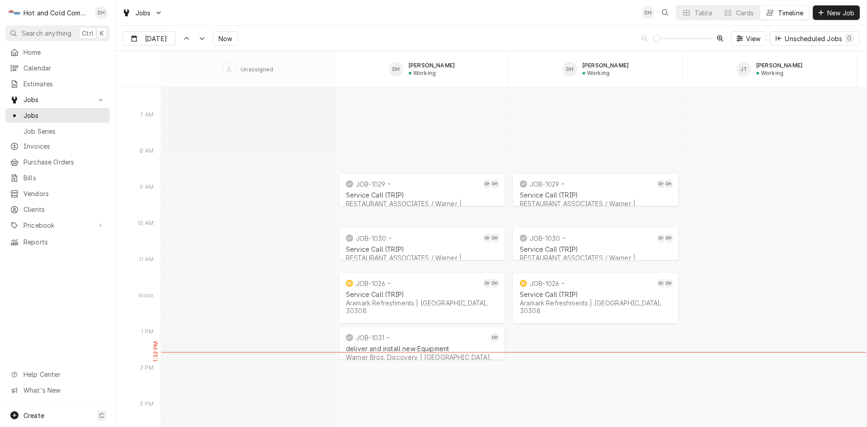
drag, startPoint x: 420, startPoint y: 339, endPoint x: 316, endPoint y: 334, distance: 104.4
click at [292, 329] on div "8:30 AM 9:30 AM JOB-1029 DH DH Service Call (TRIP) RESTAURANT ASSOCIATES / [GEO…" at bounding box center [513, 337] width 705 height 14642
drag, startPoint x: 456, startPoint y: 340, endPoint x: 448, endPoint y: 406, distance: 66.4
click at [448, 406] on div "8:30 AM 9:30 AM JOB-1029 DH DH Service Call (TRIP) RESTAURANT ASSOCIATES / [GEO…" at bounding box center [513, 337] width 705 height 14642
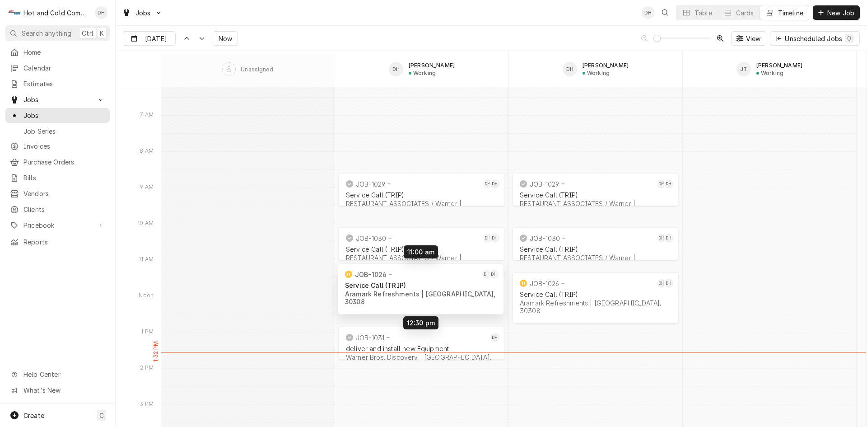
drag, startPoint x: 449, startPoint y: 297, endPoint x: 448, endPoint y: 287, distance: 10.0
click at [448, 287] on div "8:30 AM 9:30 AM JOB-1029 DH DH Service Call (TRIP) RESTAURANT ASSOCIATES / [GEO…" at bounding box center [513, 337] width 705 height 14642
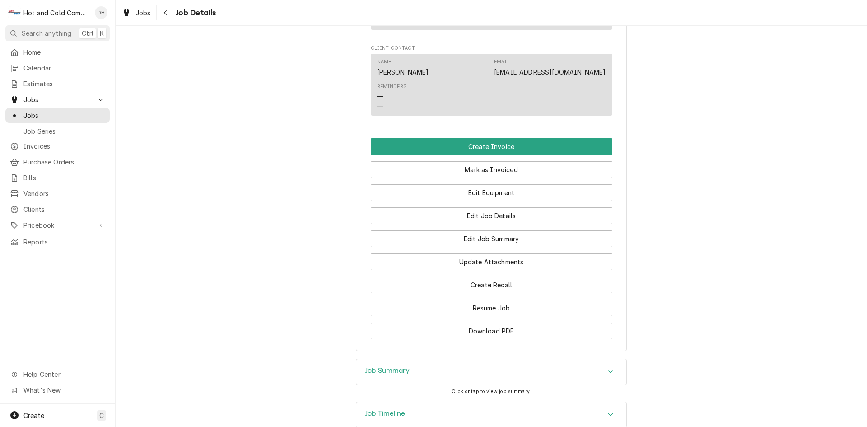
scroll to position [710, 0]
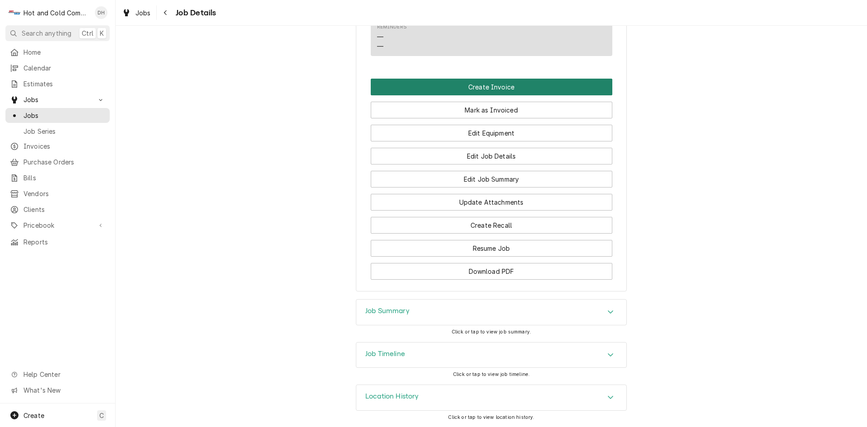
click at [501, 89] on button "Create Invoice" at bounding box center [492, 87] width 242 height 17
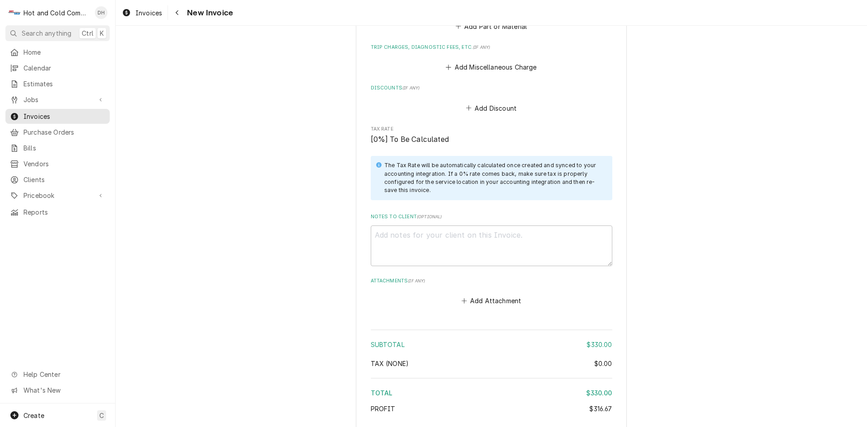
scroll to position [1359, 0]
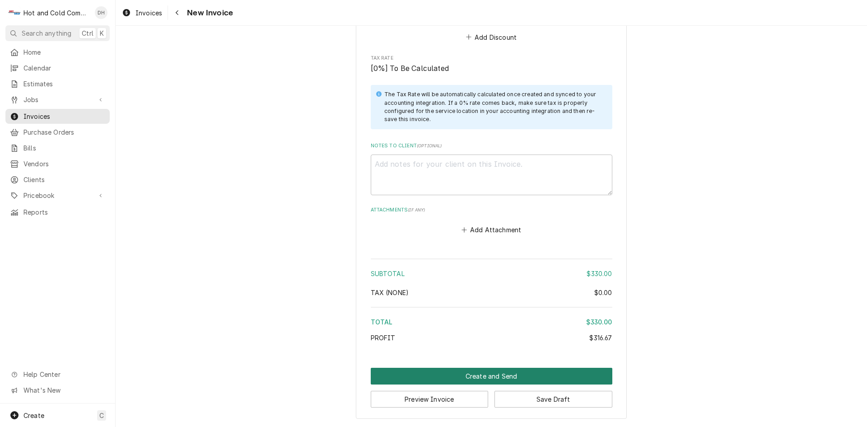
click at [477, 378] on button "Create and Send" at bounding box center [492, 376] width 242 height 17
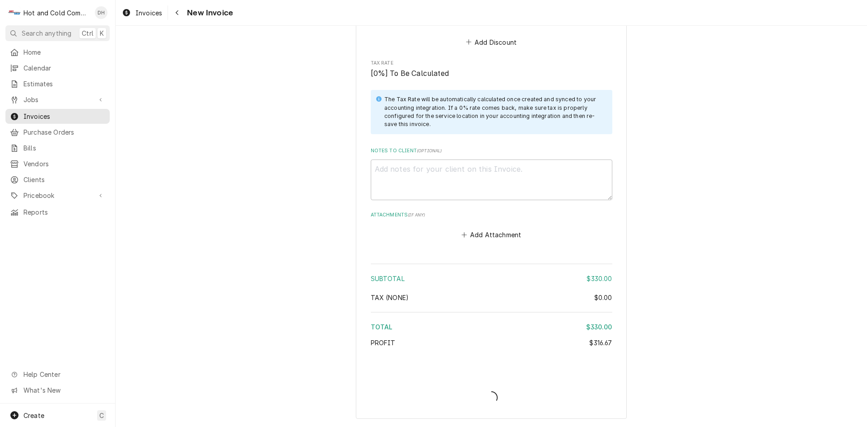
type textarea "x"
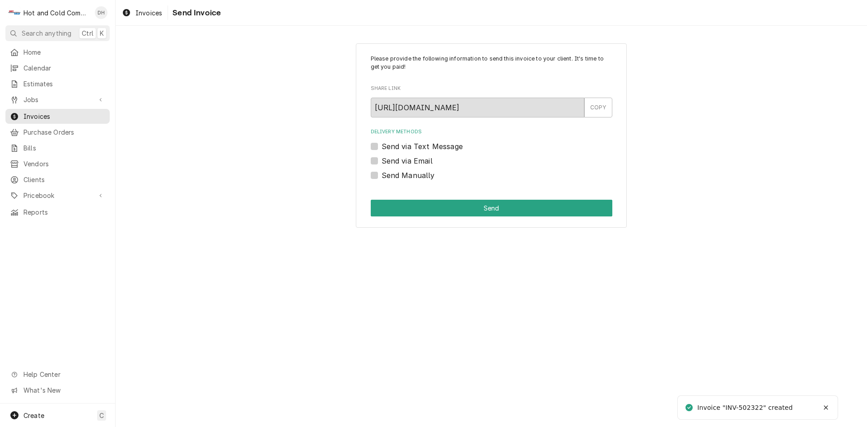
click at [382, 160] on label "Send via Email" at bounding box center [407, 160] width 51 height 11
click at [382, 160] on input "Send via Email" at bounding box center [503, 165] width 242 height 20
checkbox input "true"
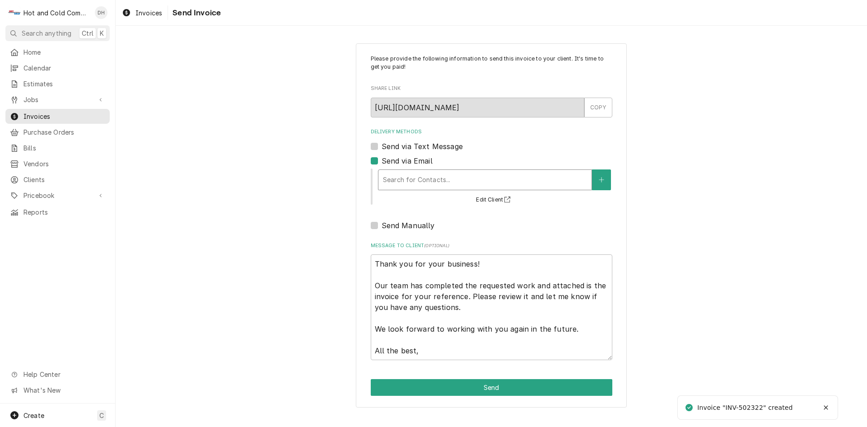
click at [438, 178] on div "Delivery Methods" at bounding box center [485, 180] width 204 height 16
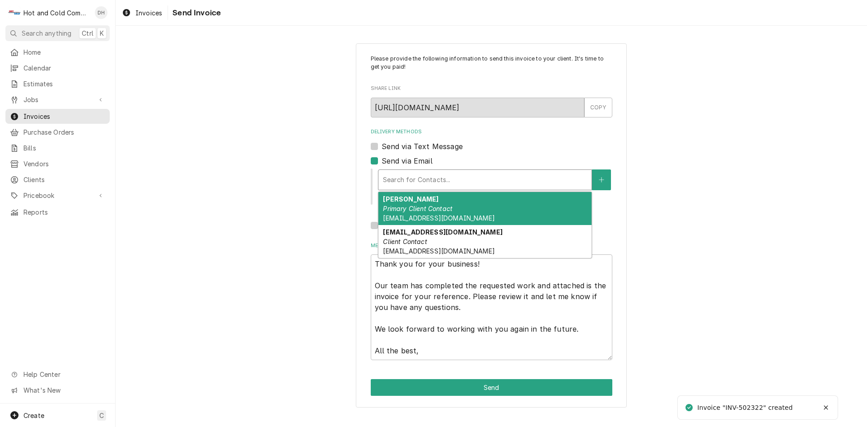
drag, startPoint x: 425, startPoint y: 207, endPoint x: 411, endPoint y: 206, distance: 14.0
click at [425, 207] on em "Primary Client Contact" at bounding box center [418, 209] width 70 height 8
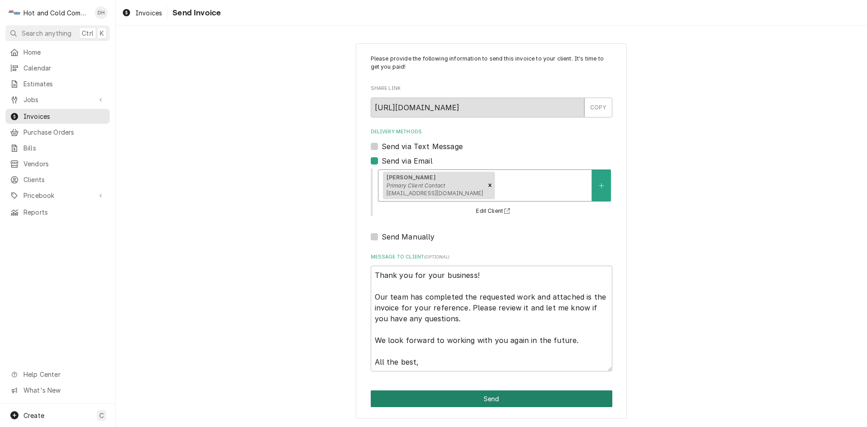
click at [499, 395] on button "Send" at bounding box center [492, 398] width 242 height 17
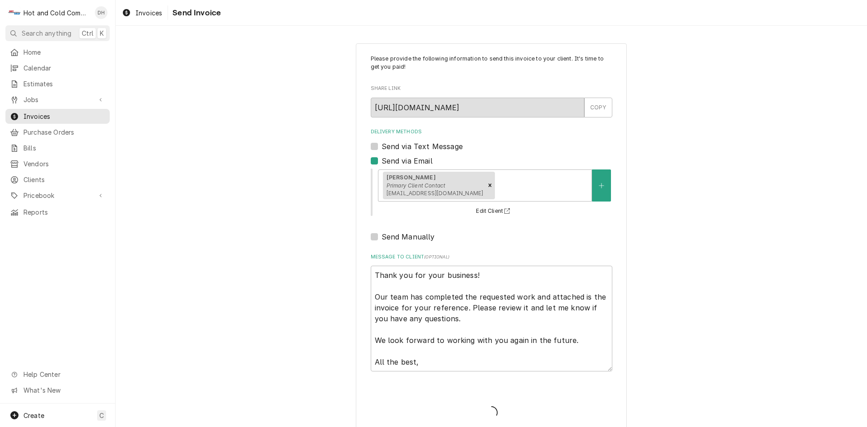
type textarea "x"
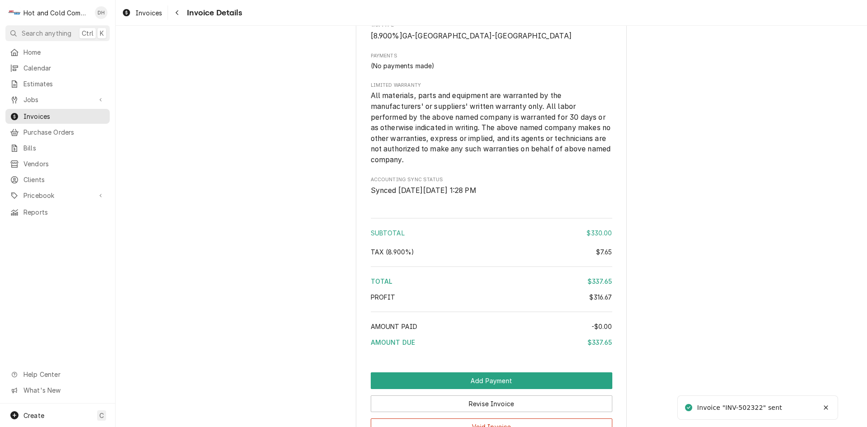
scroll to position [1138, 0]
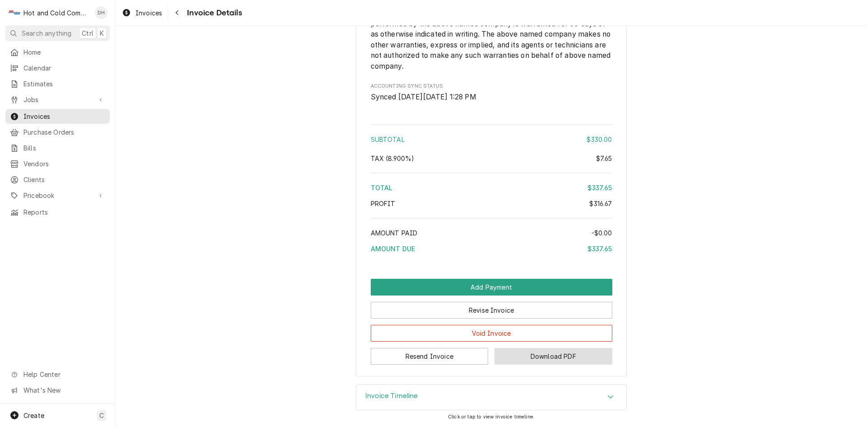
click at [555, 355] on button "Download PDF" at bounding box center [554, 356] width 118 height 17
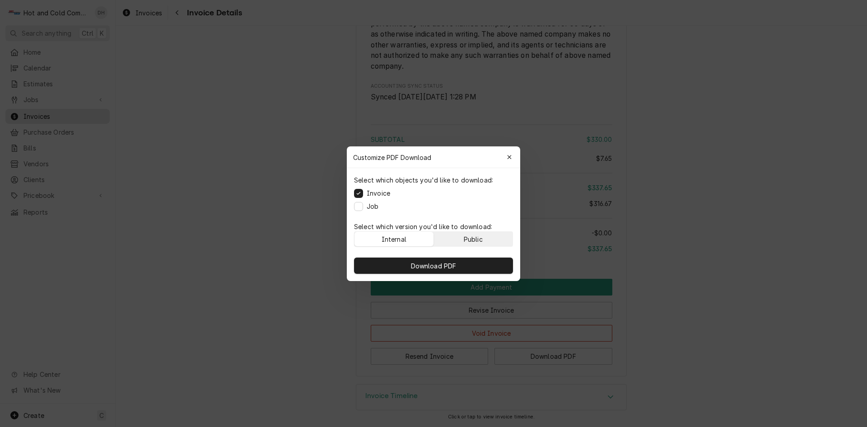
click at [496, 238] on button "Public" at bounding box center [473, 239] width 79 height 14
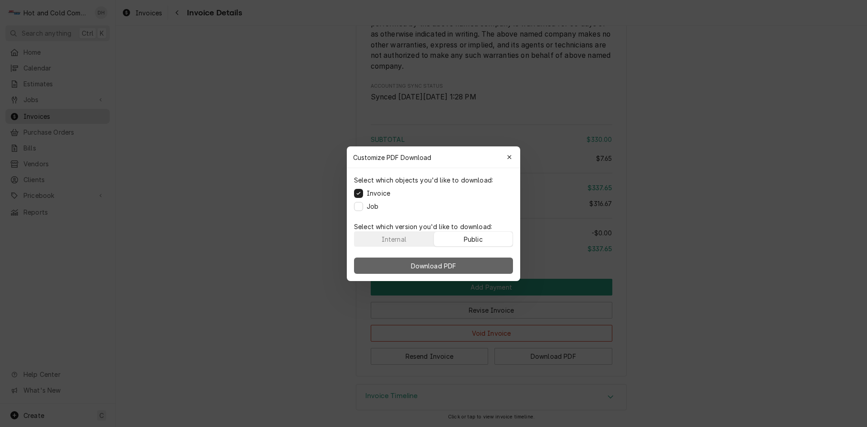
click at [452, 267] on span "Download PDF" at bounding box center [433, 265] width 49 height 9
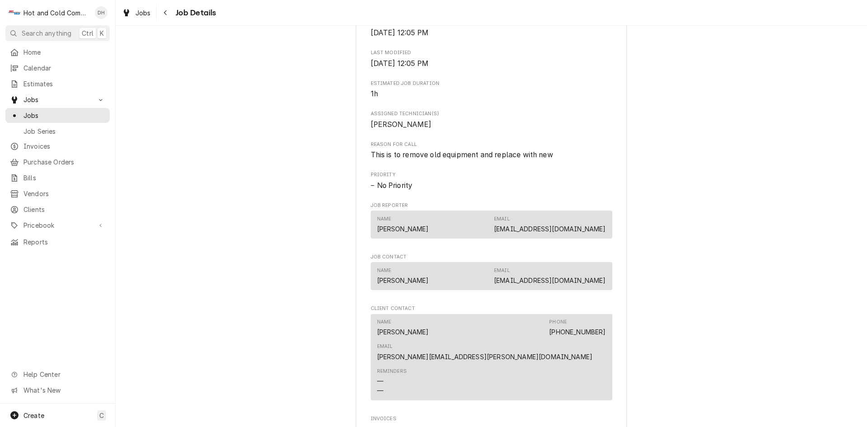
scroll to position [301, 0]
